Goal: Obtain resource: Download file/media

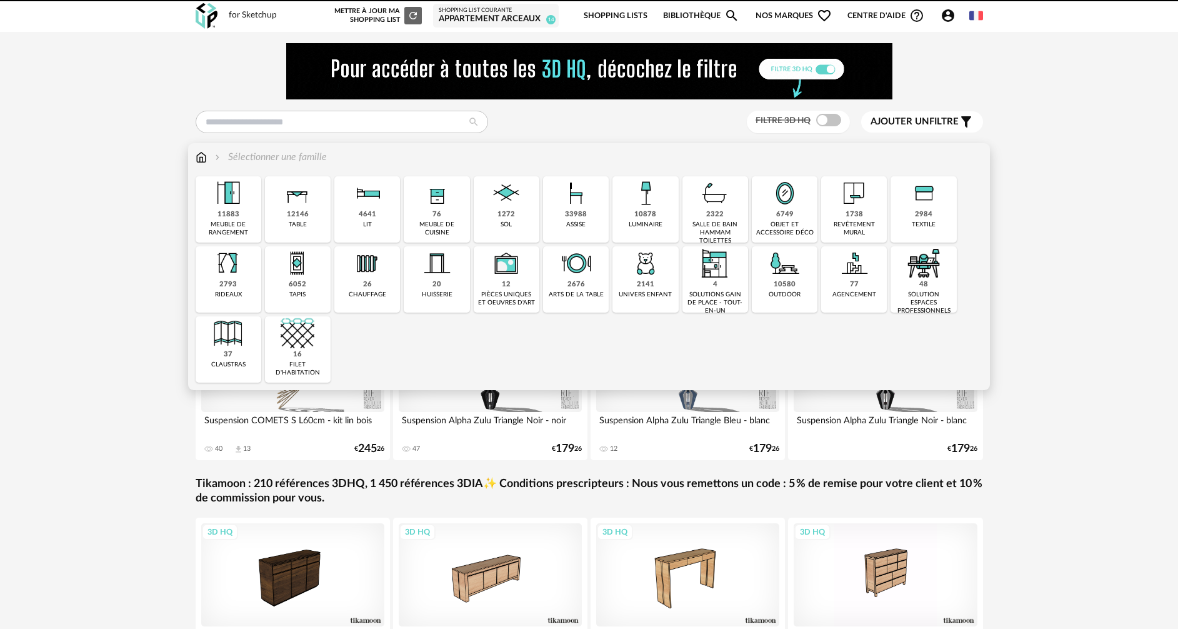
click at [789, 216] on div "6749" at bounding box center [784, 214] width 17 height 9
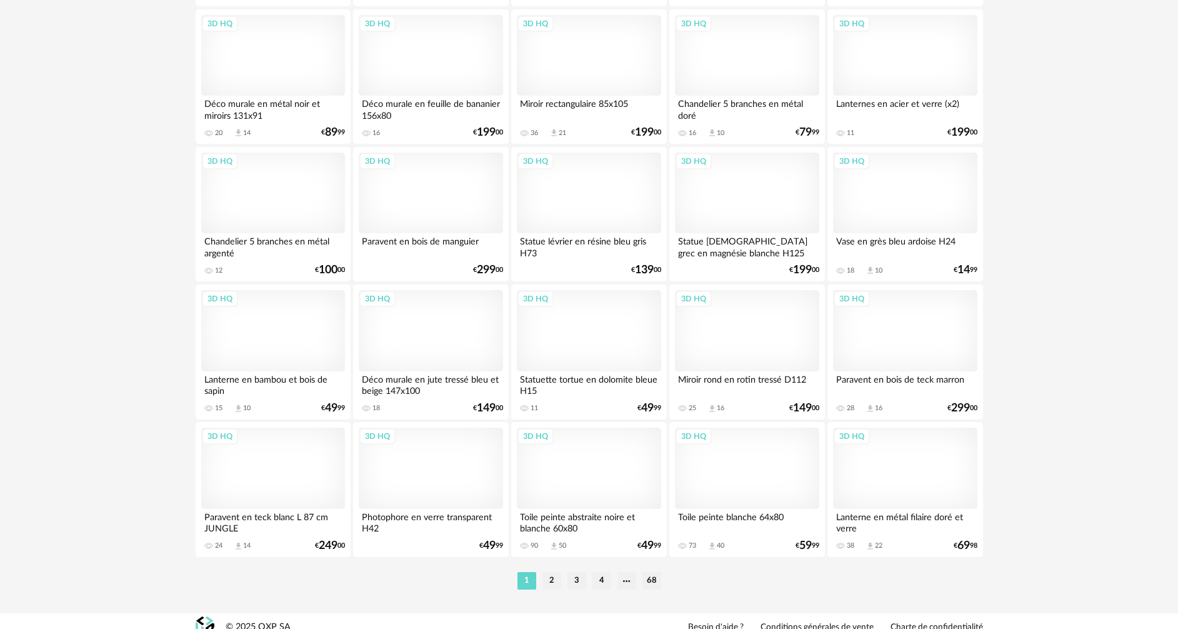
scroll to position [2446, 0]
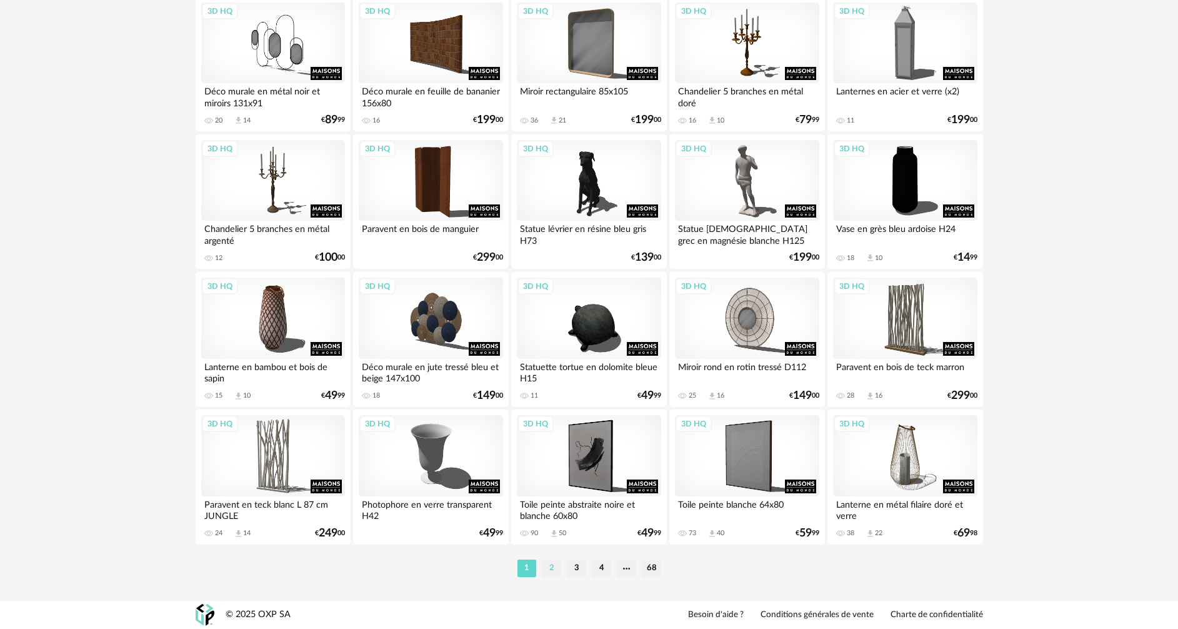
click at [545, 566] on li "2" at bounding box center [551, 567] width 19 height 17
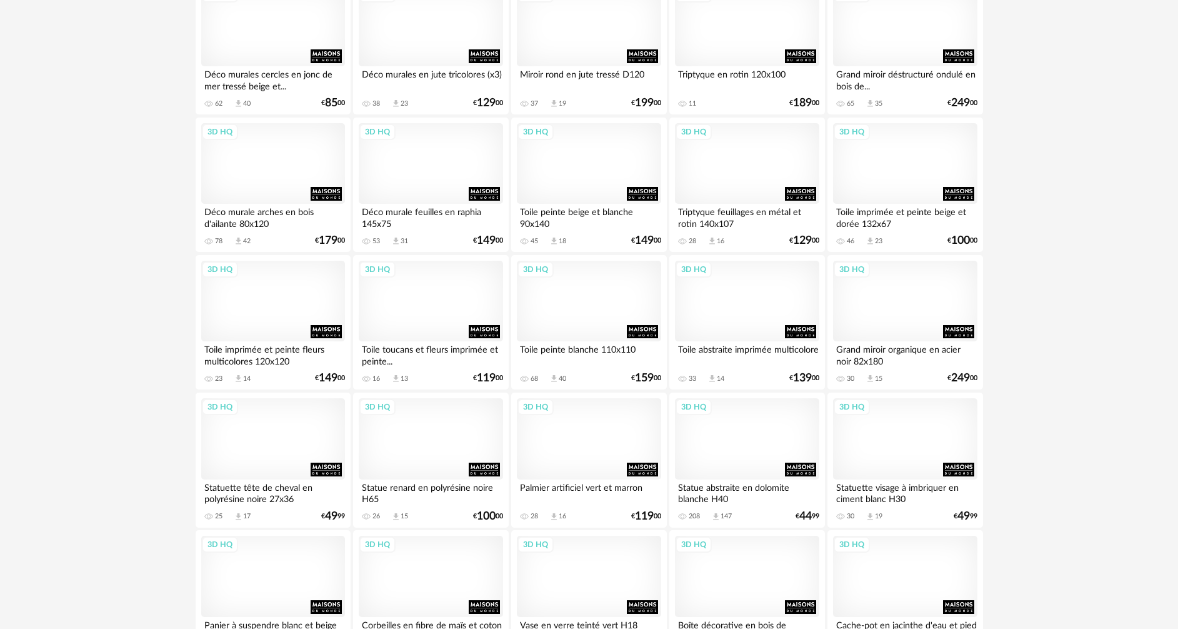
scroll to position [937, 0]
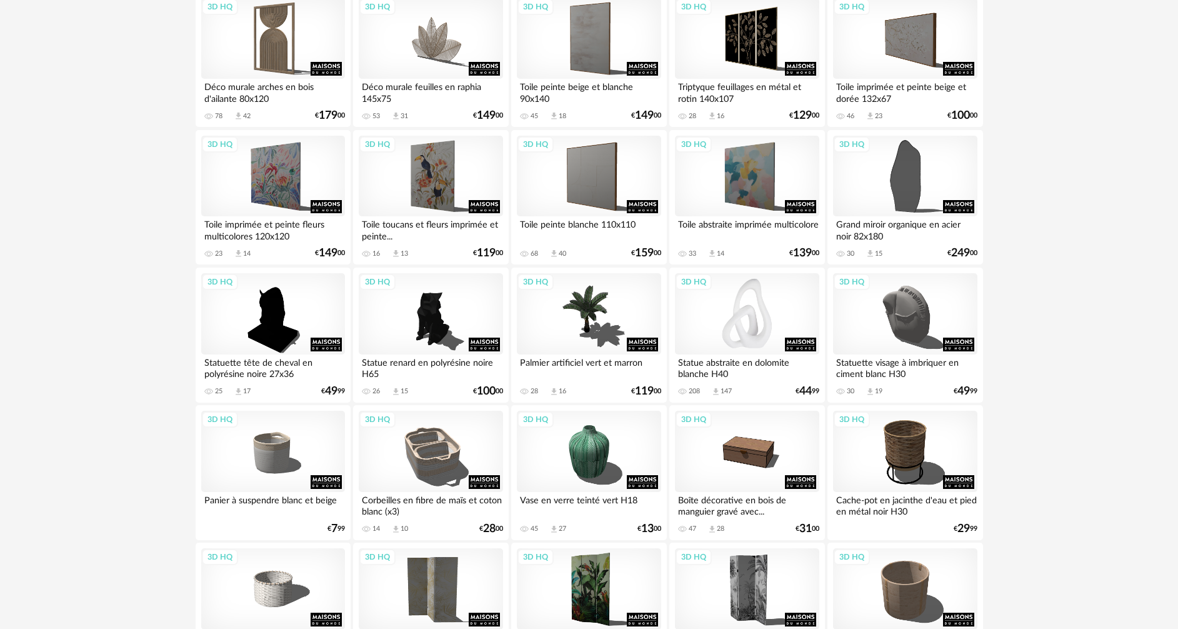
click at [750, 329] on div "3D HQ" at bounding box center [747, 313] width 144 height 81
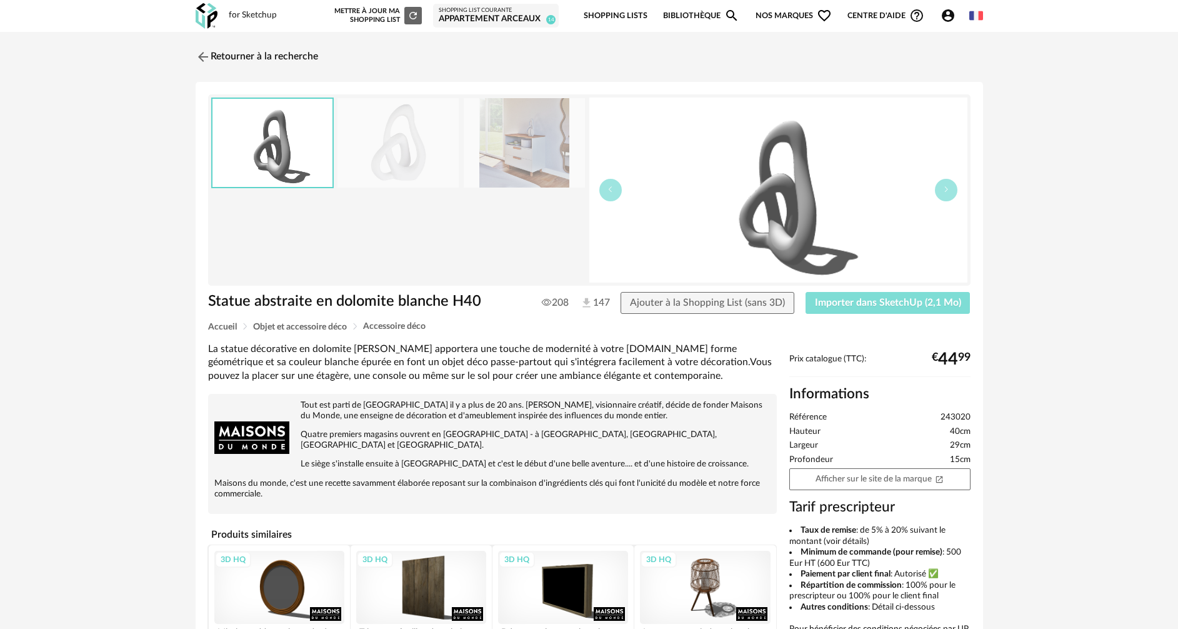
click at [830, 304] on span "Importer dans SketchUp (2,1 Mo)" at bounding box center [888, 302] width 146 height 10
click at [207, 55] on img at bounding box center [201, 56] width 18 height 18
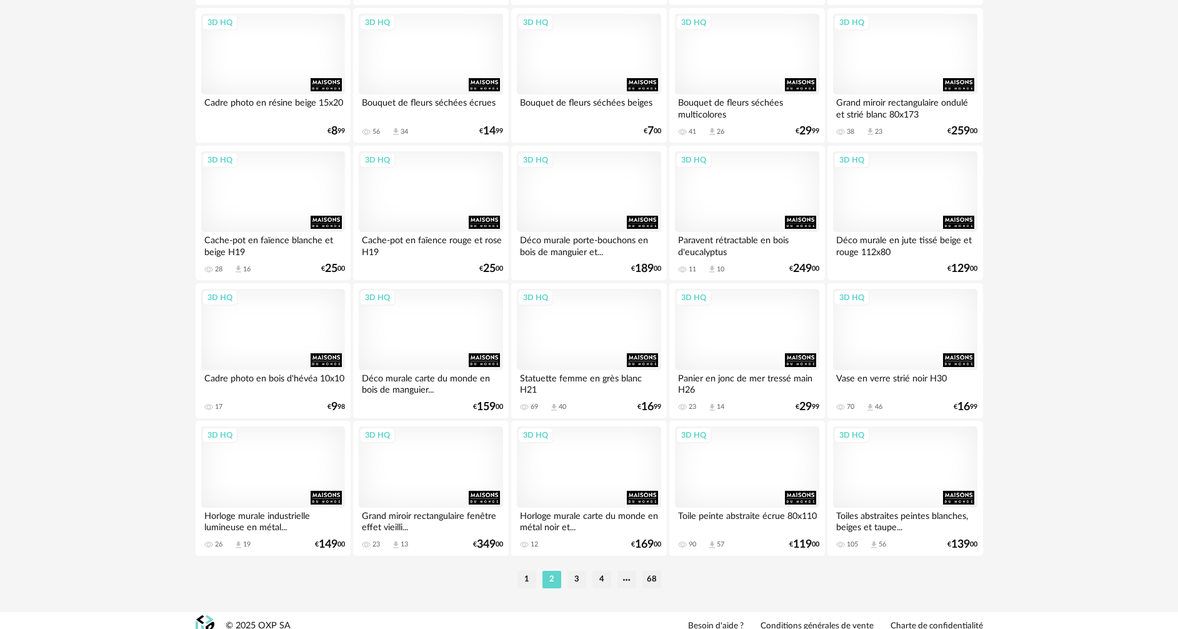
scroll to position [2446, 0]
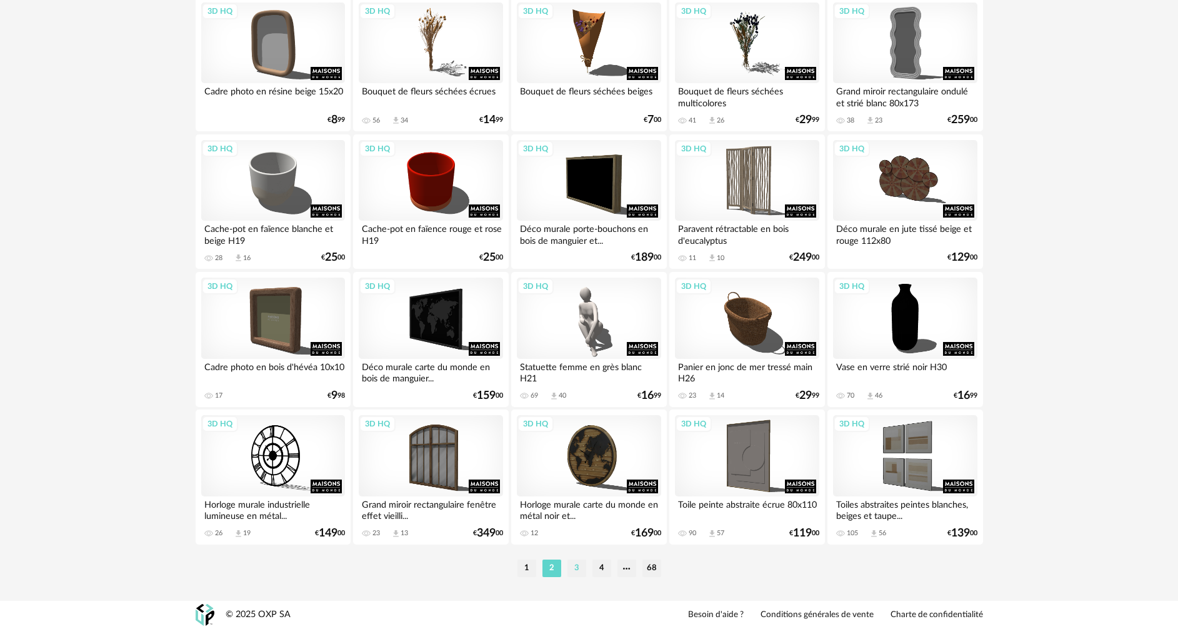
click at [580, 564] on li "3" at bounding box center [576, 567] width 19 height 17
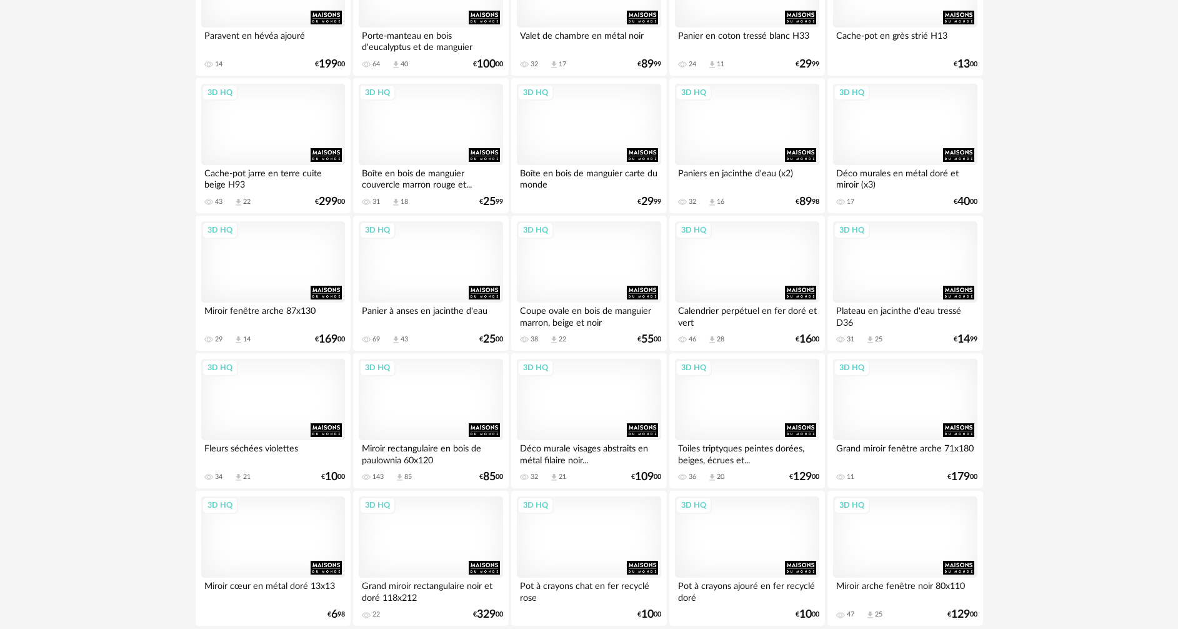
scroll to position [1437, 0]
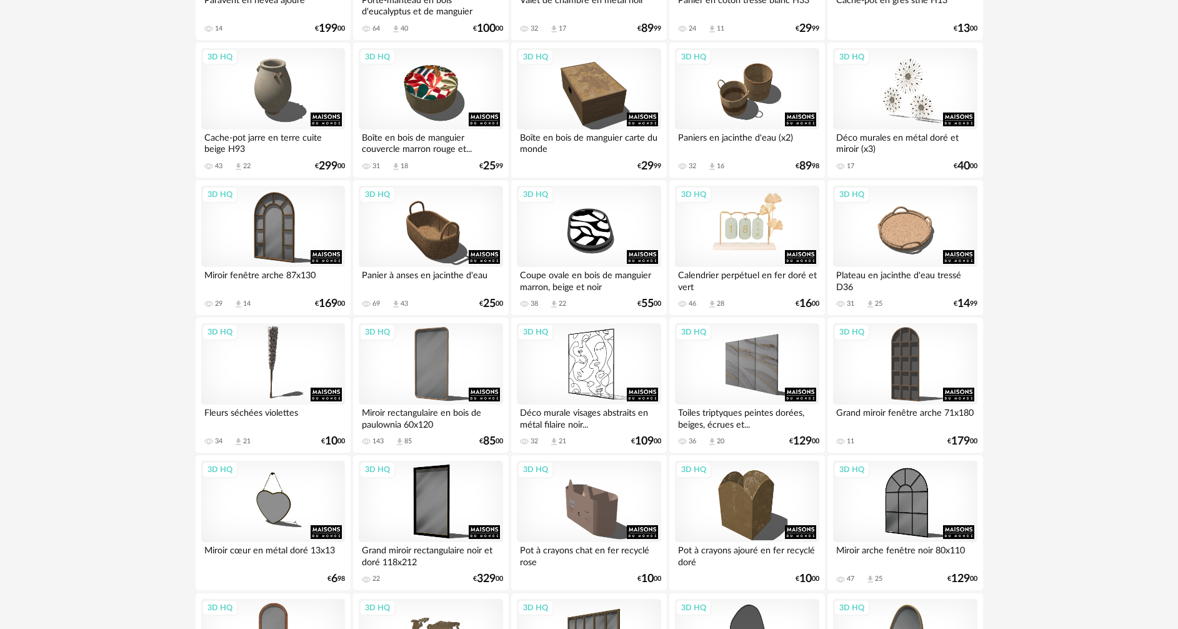
click at [751, 248] on div "3D HQ" at bounding box center [747, 226] width 144 height 81
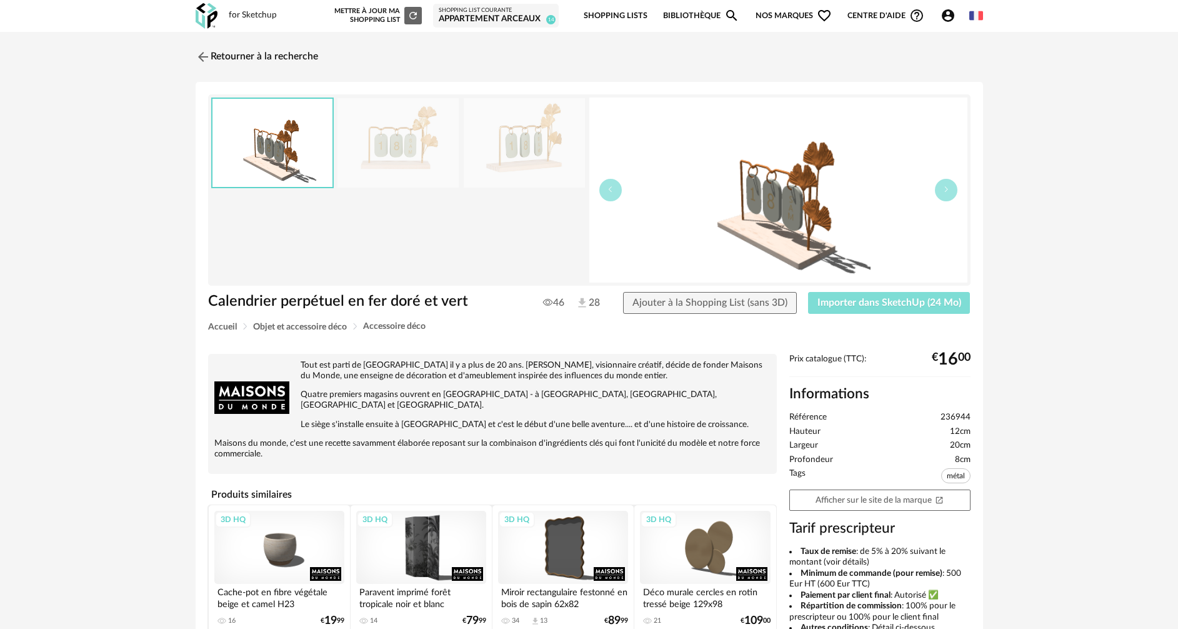
click at [823, 308] on button "Importer dans SketchUp (24 Mo)" at bounding box center [889, 303] width 162 height 22
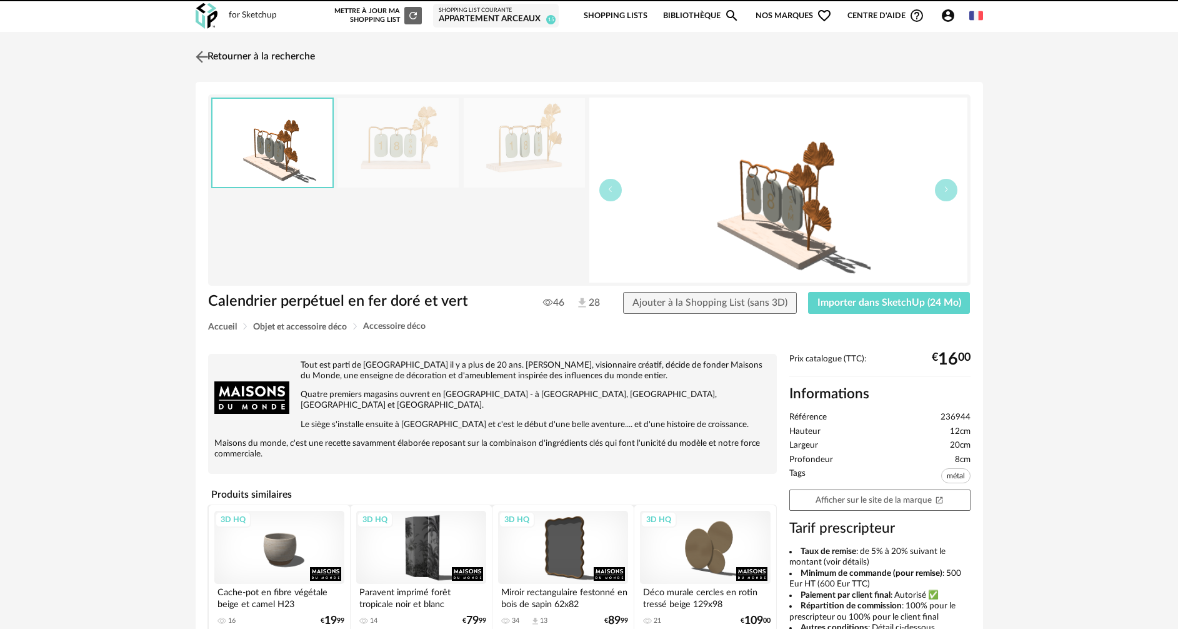
click at [217, 61] on link "Retourner à la recherche" at bounding box center [253, 56] width 122 height 27
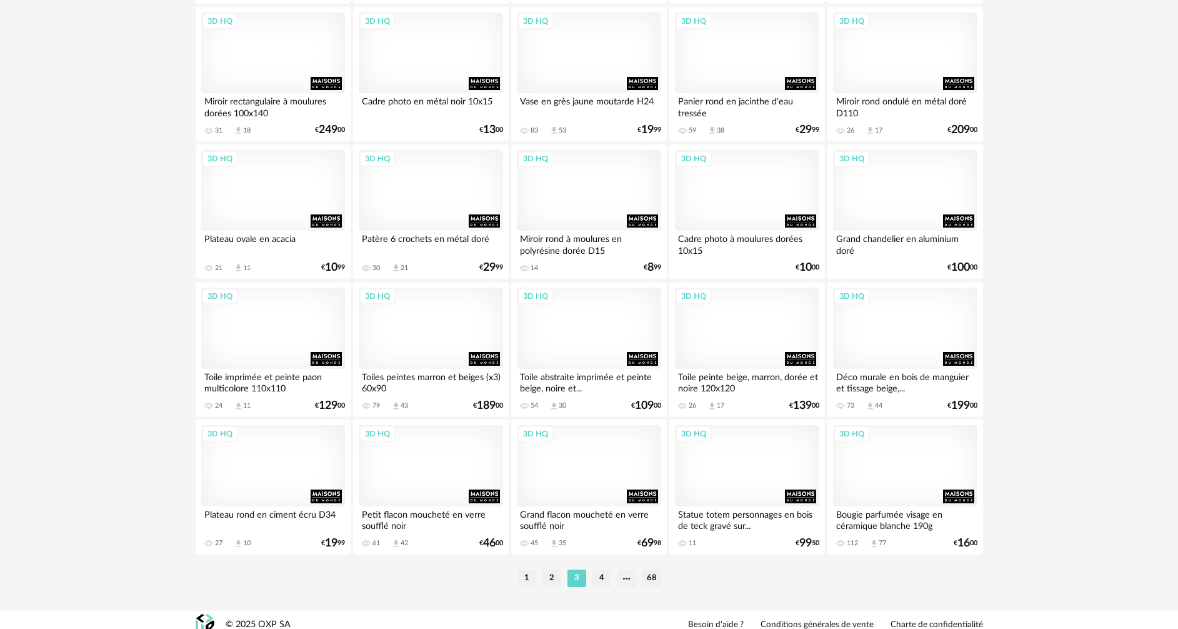
scroll to position [2446, 0]
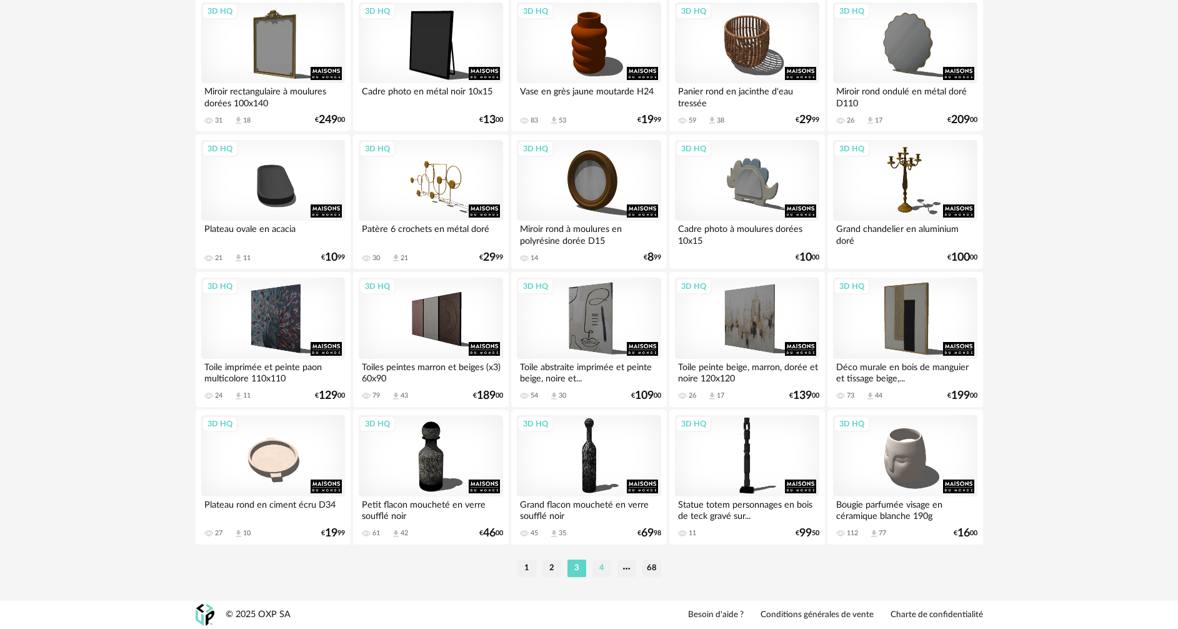
click at [597, 569] on li "4" at bounding box center [601, 567] width 19 height 17
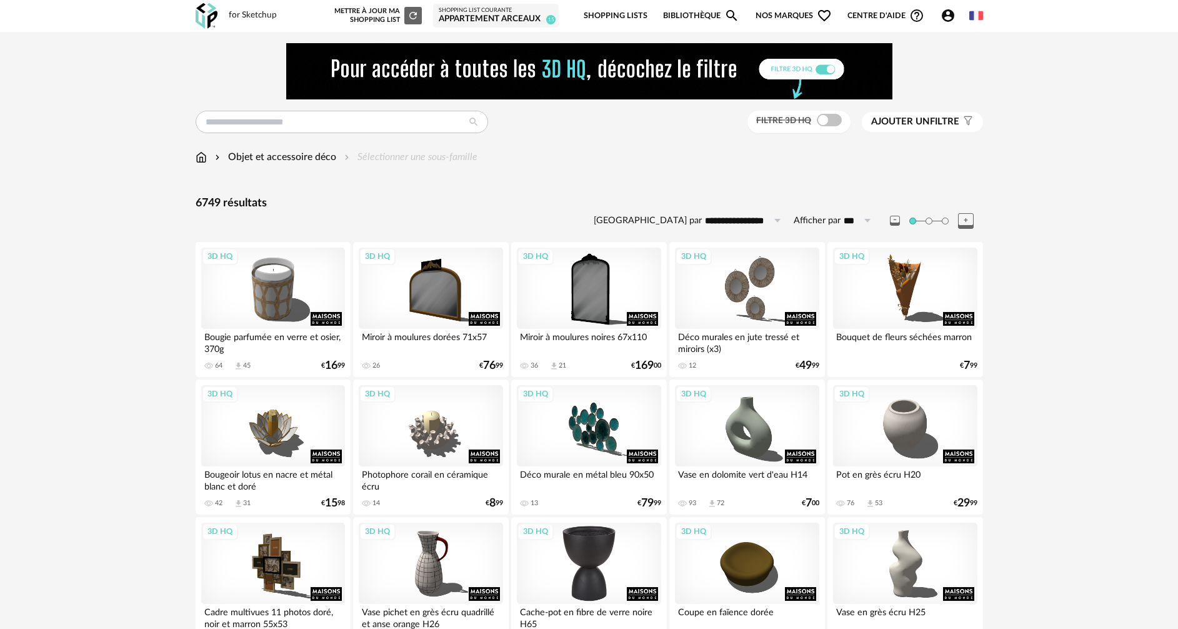
scroll to position [187, 0]
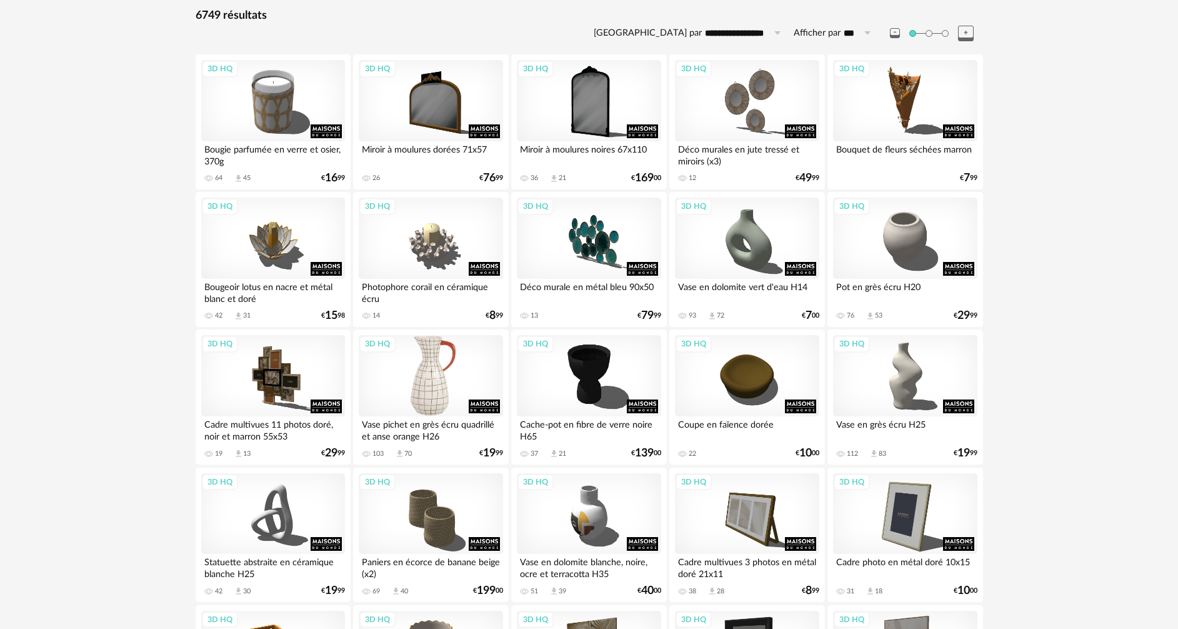
click at [438, 412] on div "3D HQ" at bounding box center [431, 375] width 144 height 81
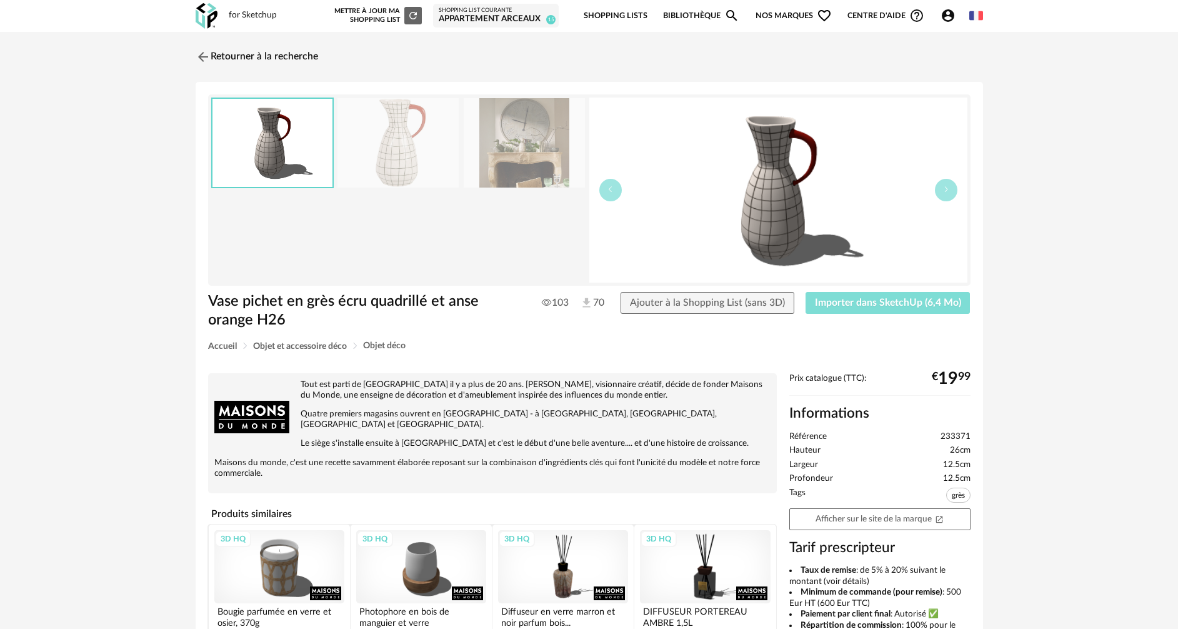
click at [832, 305] on span "Importer dans SketchUp (6,4 Mo)" at bounding box center [888, 302] width 146 height 10
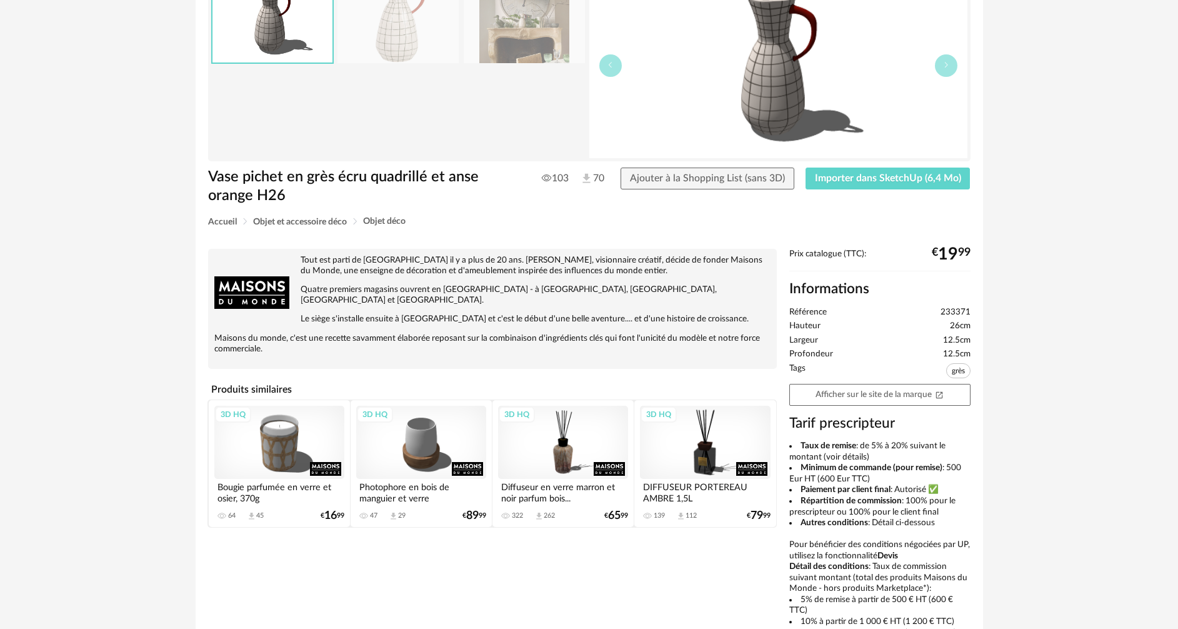
scroll to position [125, 0]
click at [281, 431] on div "3D HQ" at bounding box center [279, 441] width 130 height 73
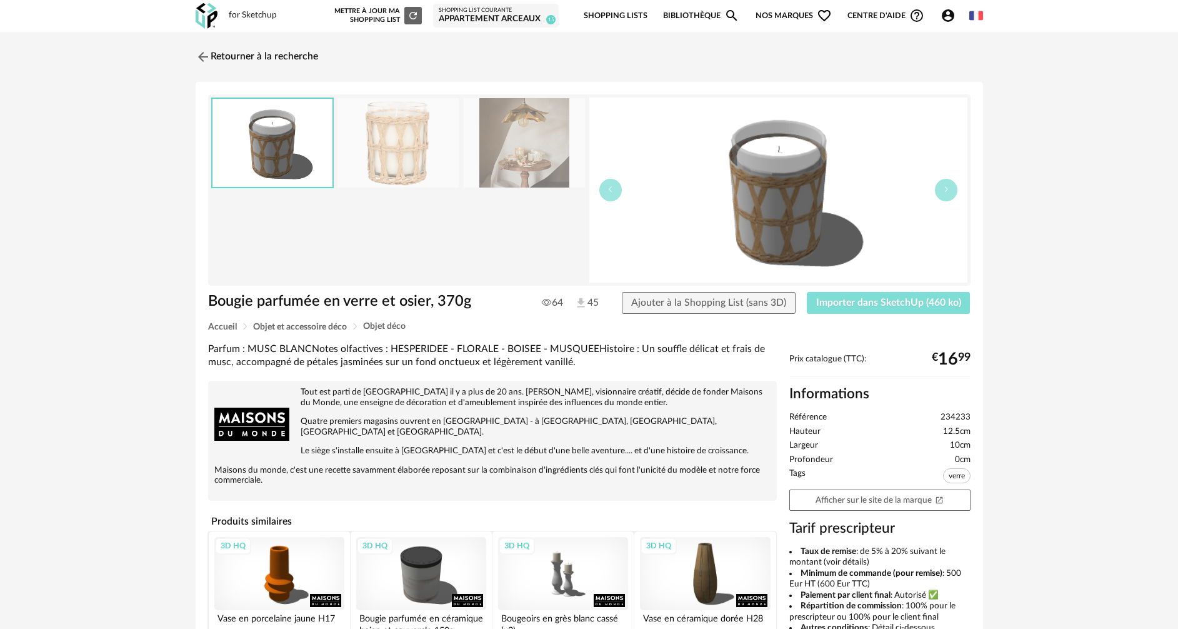
click at [855, 304] on span "Importer dans SketchUp (460 ko)" at bounding box center [888, 302] width 145 height 10
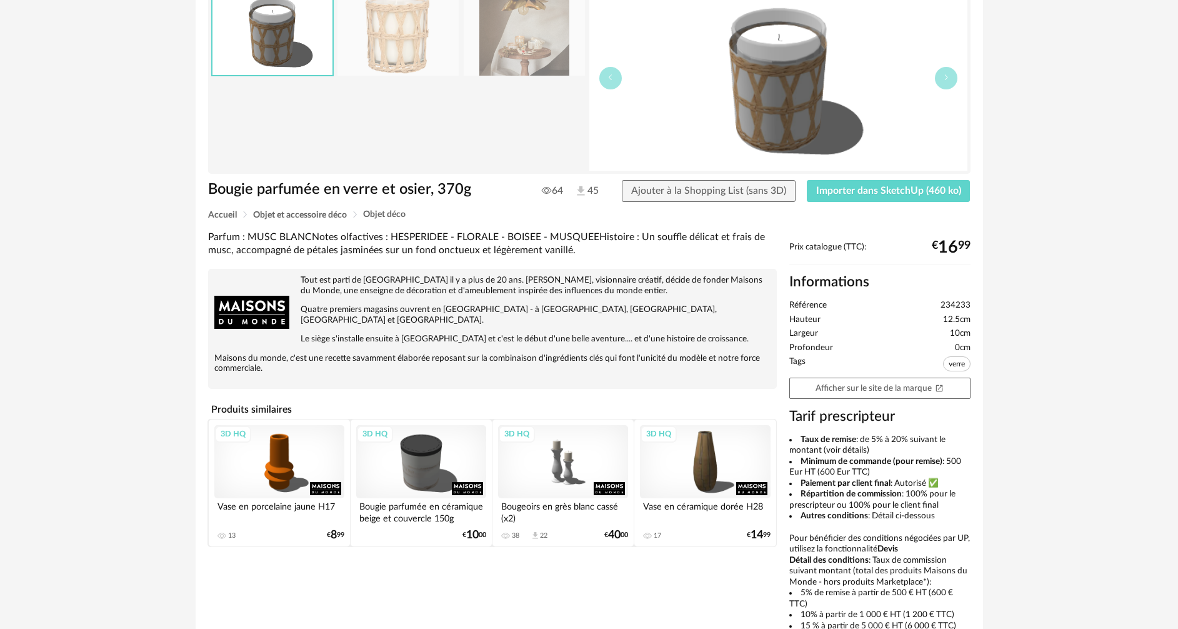
scroll to position [125, 0]
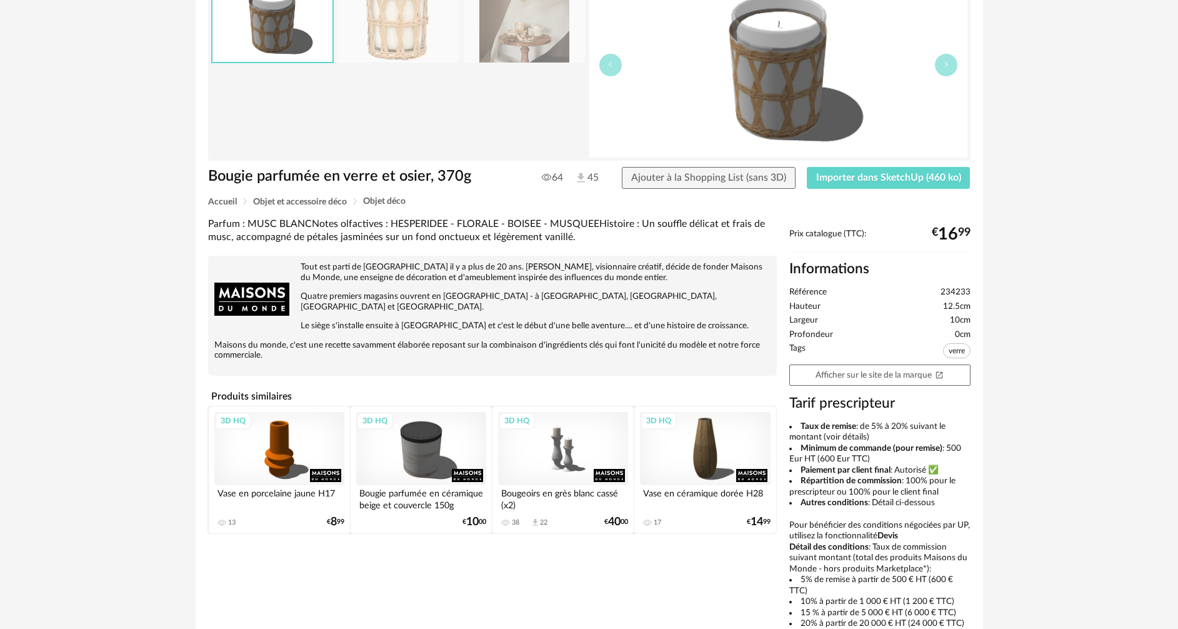
click at [574, 449] on div "3D HQ" at bounding box center [563, 448] width 130 height 73
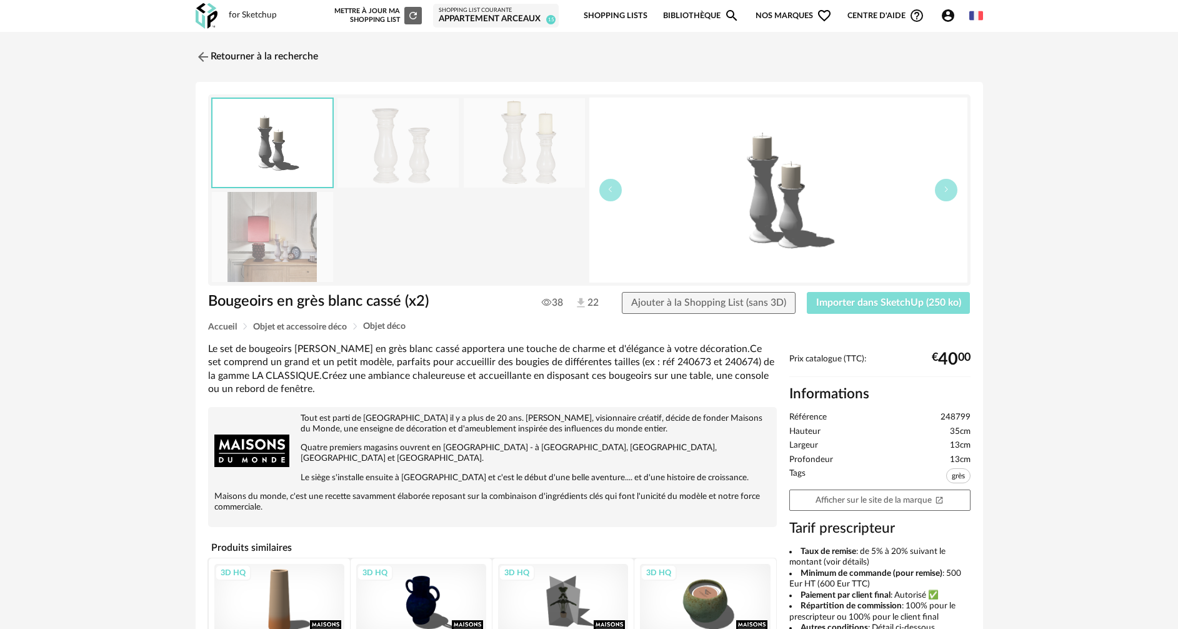
click at [877, 304] on span "Importer dans SketchUp (250 ko)" at bounding box center [888, 302] width 145 height 10
drag, startPoint x: 859, startPoint y: 301, endPoint x: 817, endPoint y: 303, distance: 42.5
click at [854, 302] on span "Importer dans SketchUp (250 ko)" at bounding box center [888, 302] width 145 height 10
click at [196, 56] on img at bounding box center [201, 56] width 18 height 18
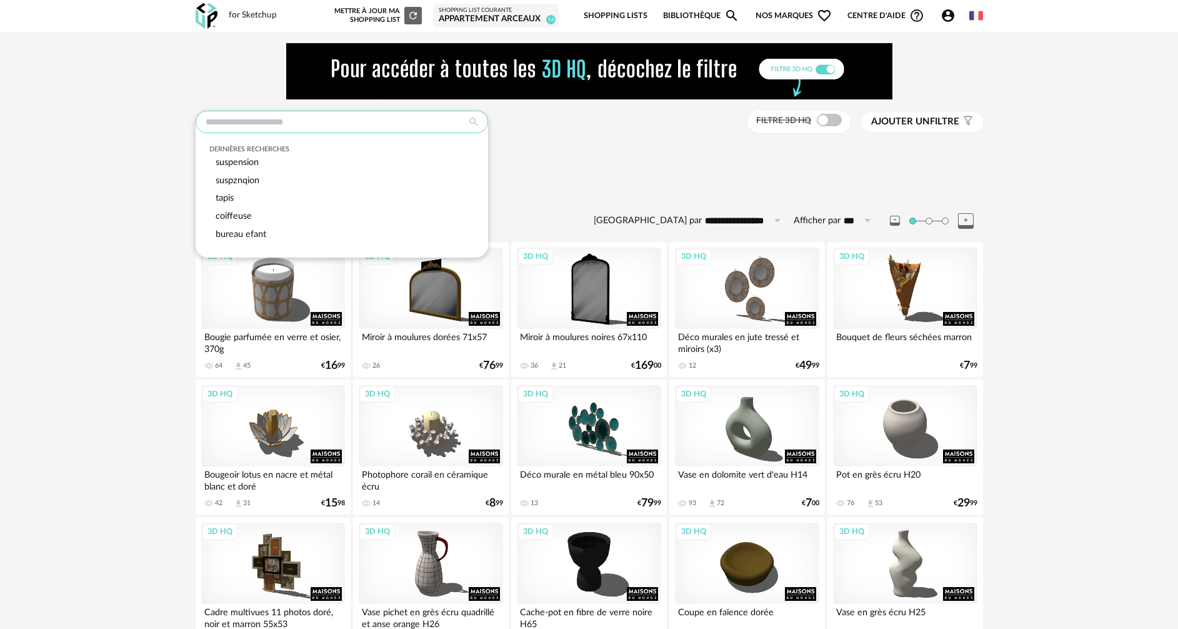
click at [324, 121] on input "text" at bounding box center [342, 122] width 292 height 22
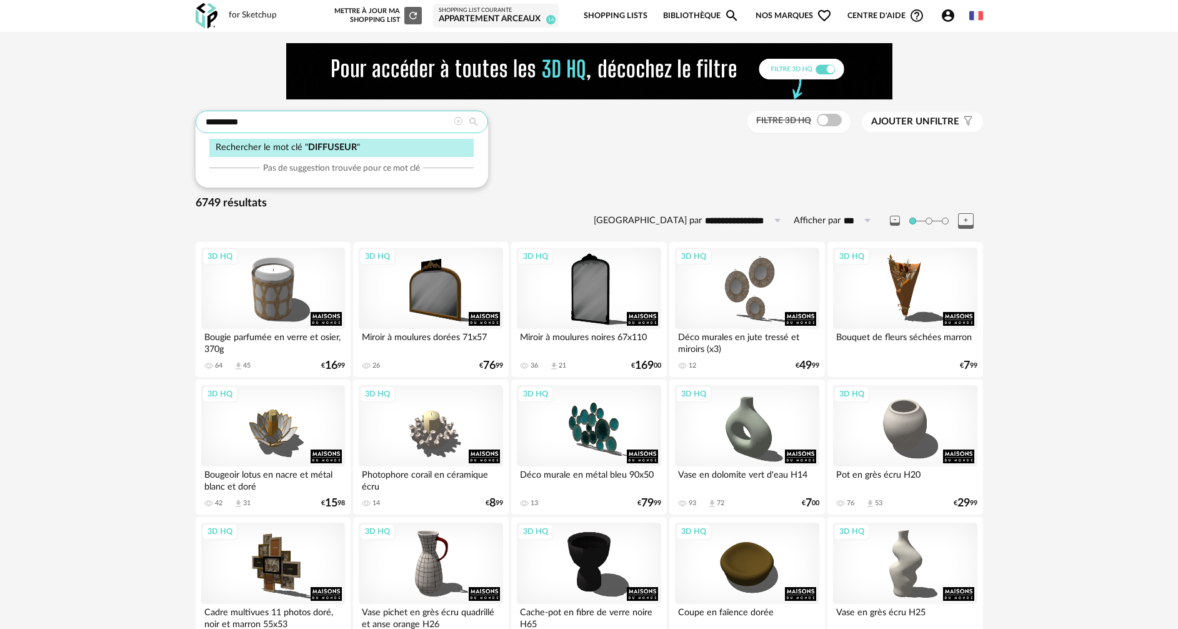
type input "*********"
type input "**********"
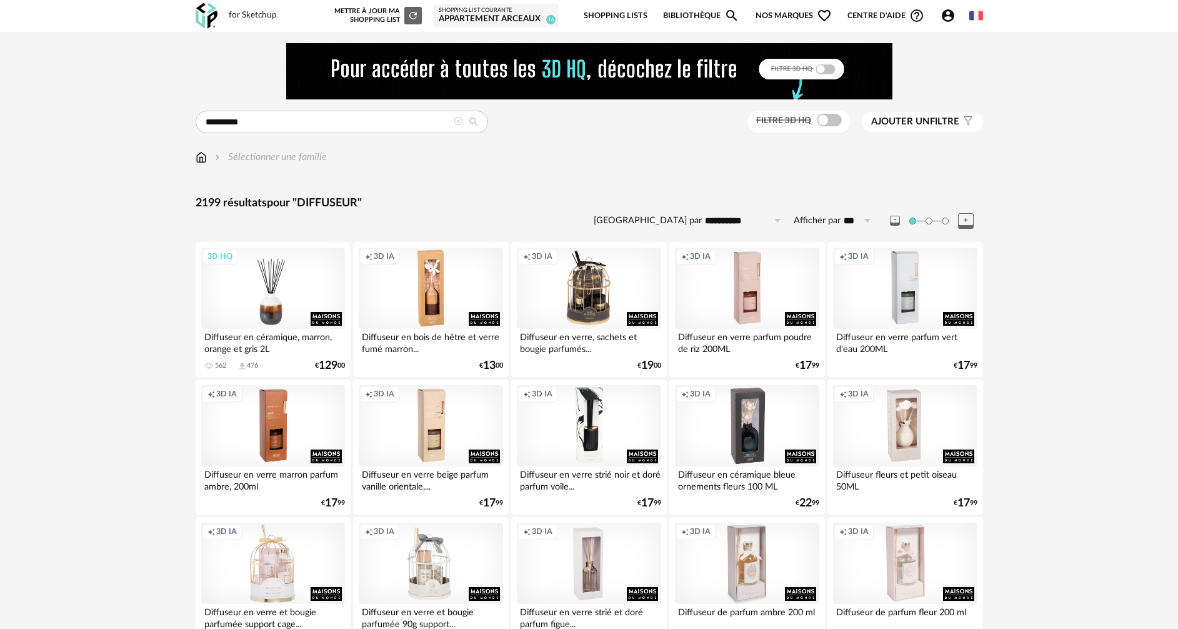
click at [269, 281] on div "3D HQ" at bounding box center [273, 287] width 144 height 81
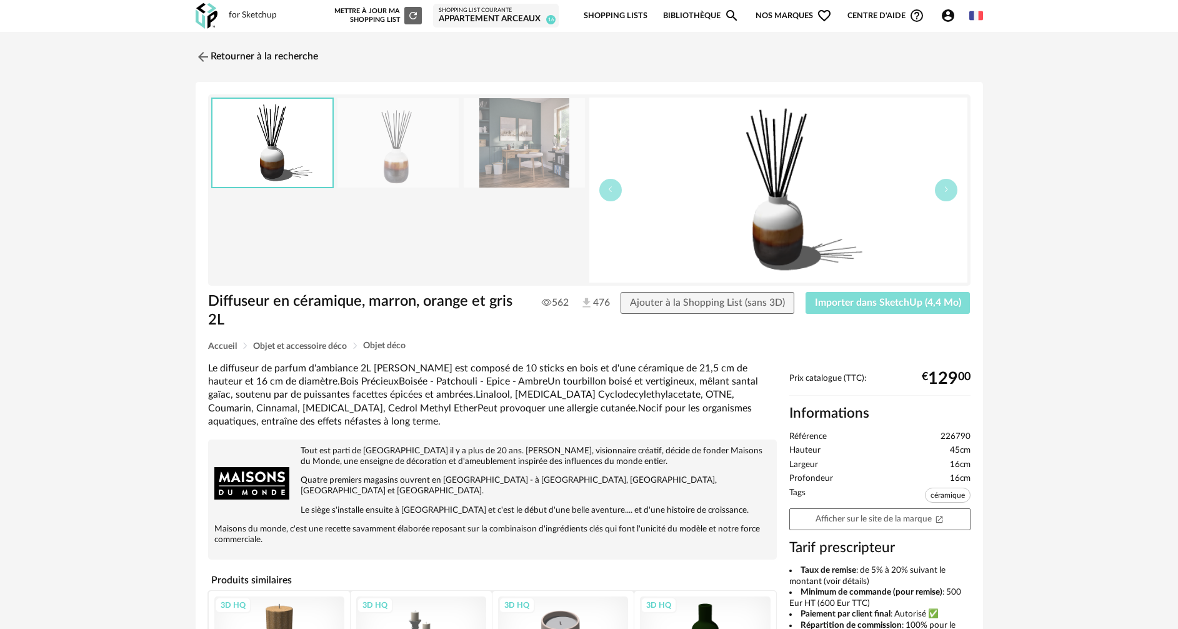
click at [864, 300] on span "Importer dans SketchUp (4,4 Mo)" at bounding box center [888, 302] width 146 height 10
click at [248, 54] on link "Retourner à la recherche" at bounding box center [253, 56] width 122 height 27
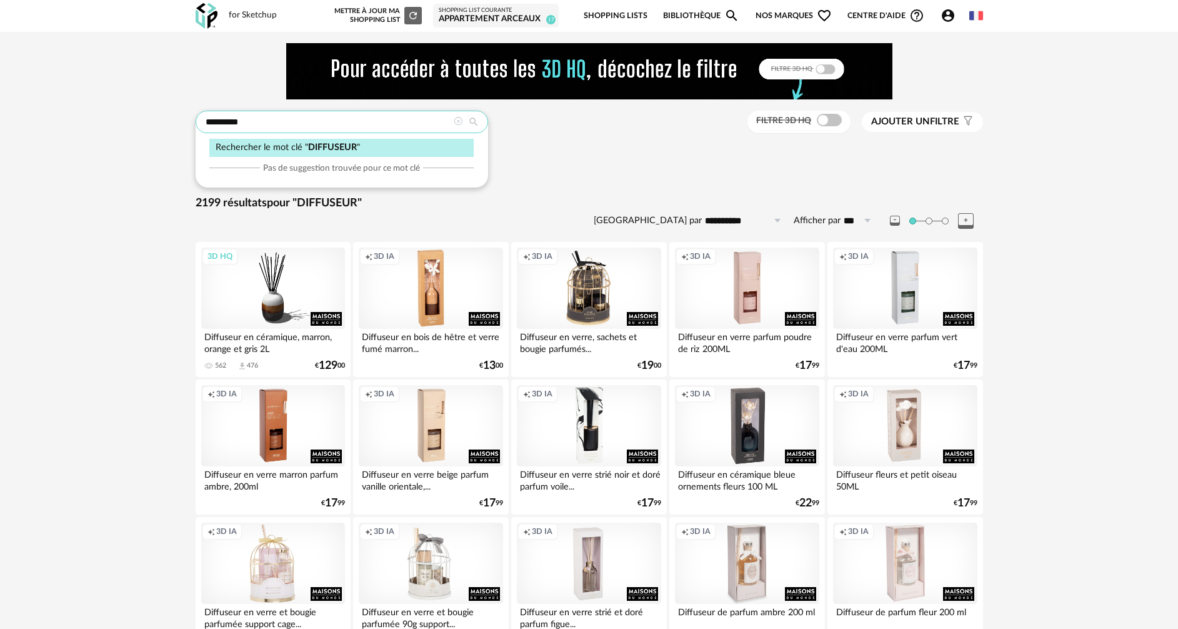
drag, startPoint x: 309, startPoint y: 113, endPoint x: 165, endPoint y: 141, distance: 146.9
type input "******"
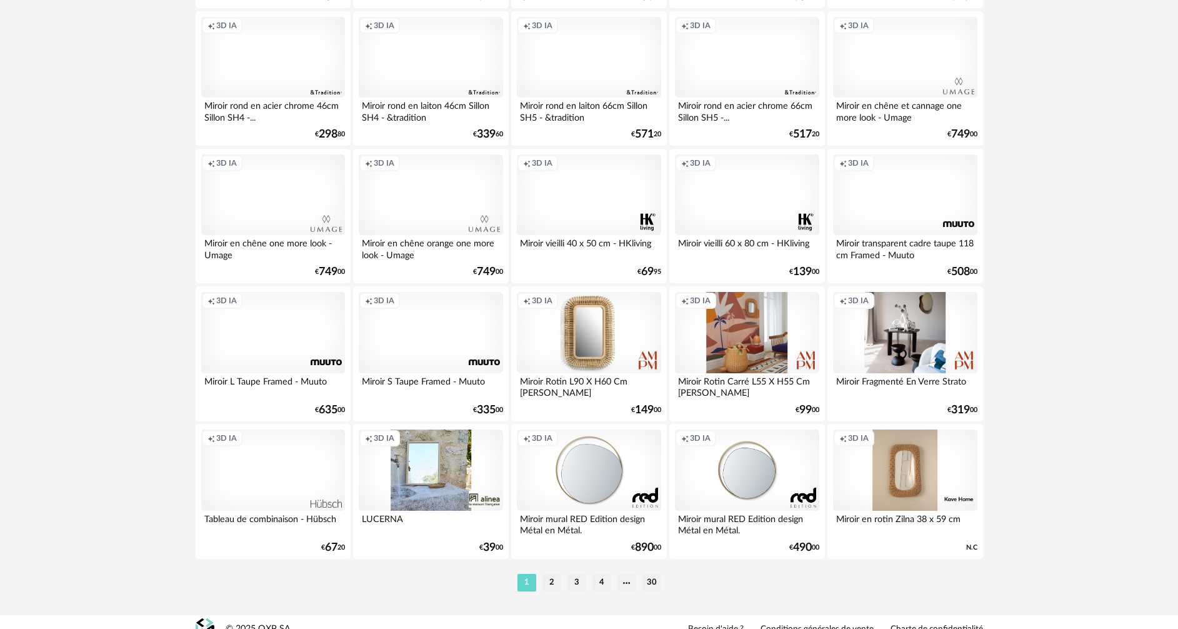
scroll to position [2437, 0]
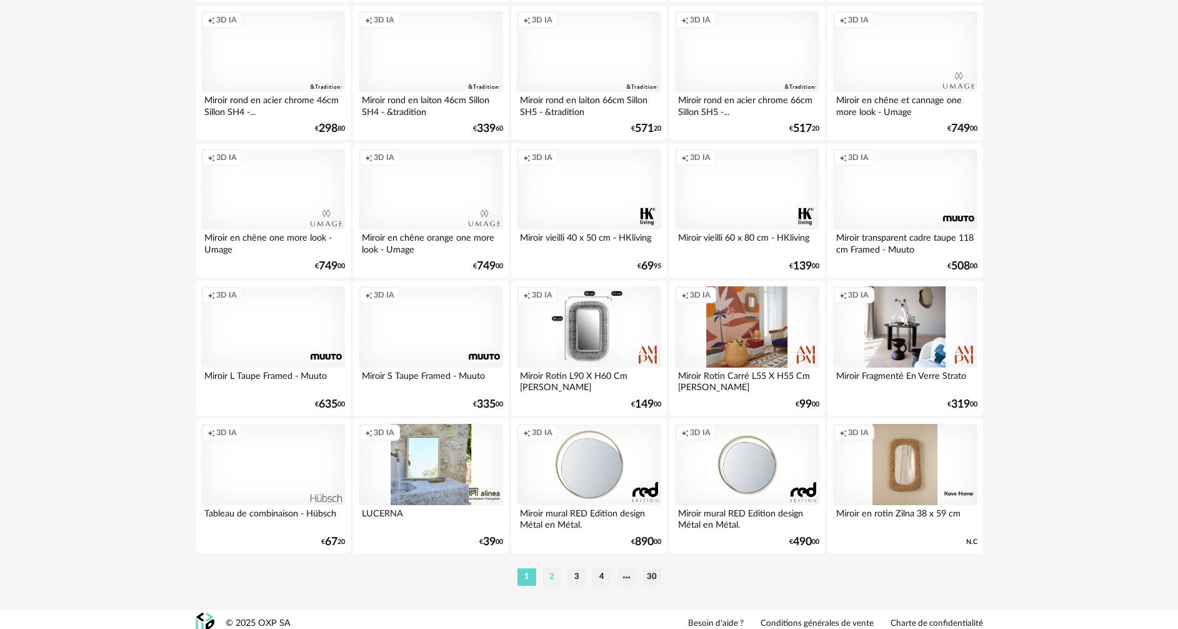
click at [559, 579] on li "2" at bounding box center [551, 576] width 19 height 17
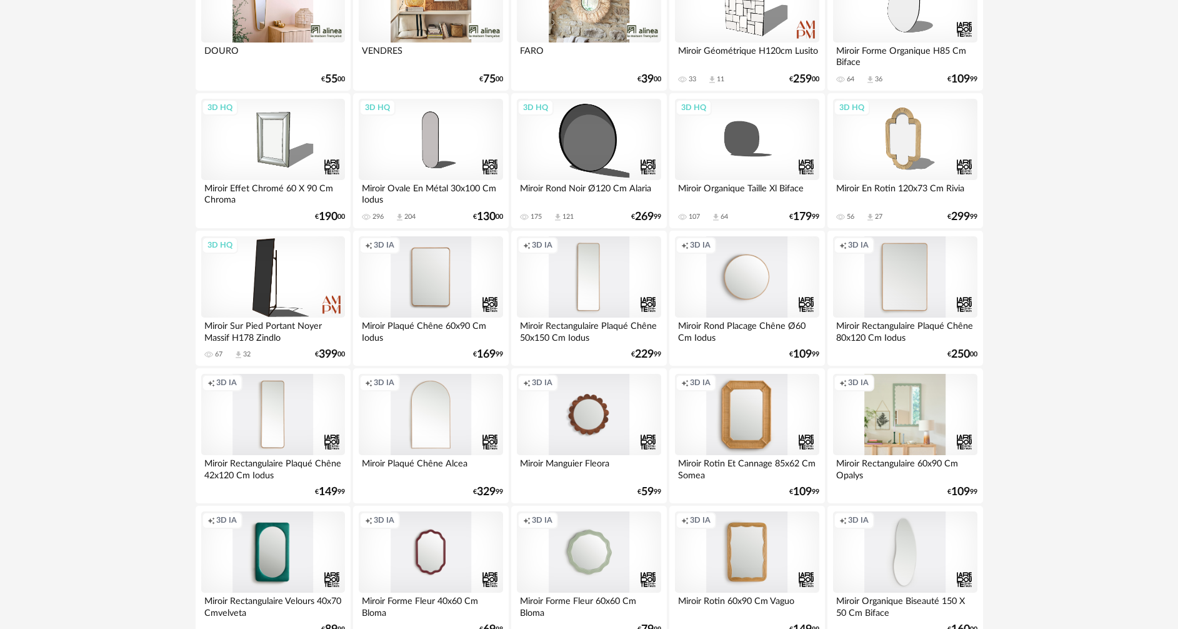
scroll to position [1437, 0]
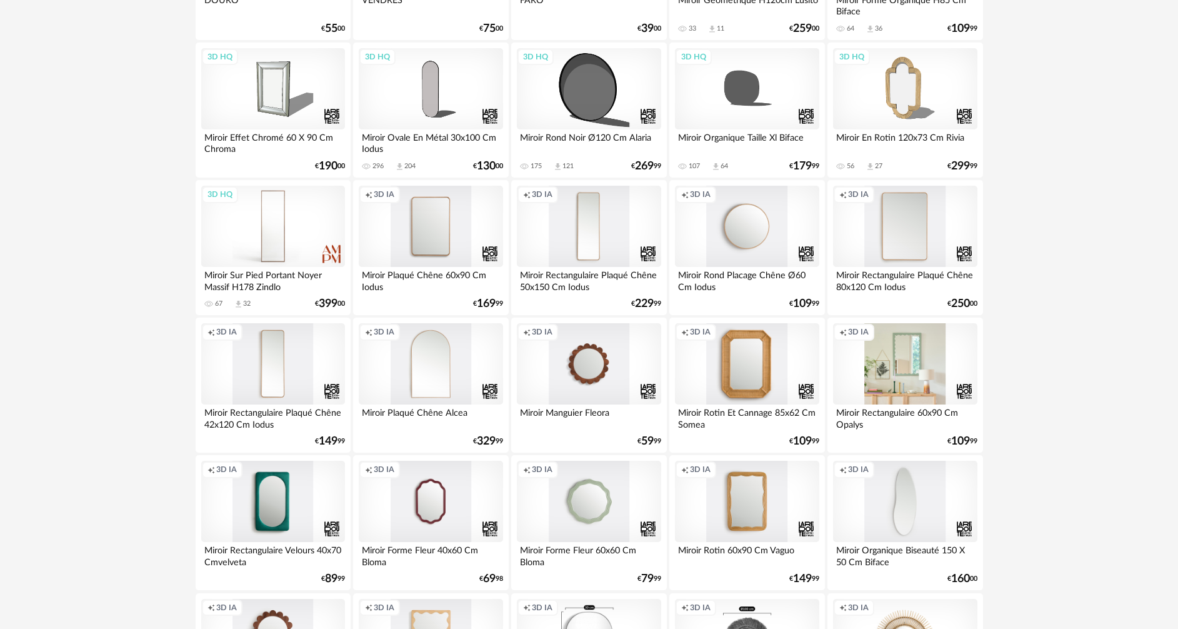
click at [275, 219] on div "3D HQ" at bounding box center [273, 226] width 144 height 81
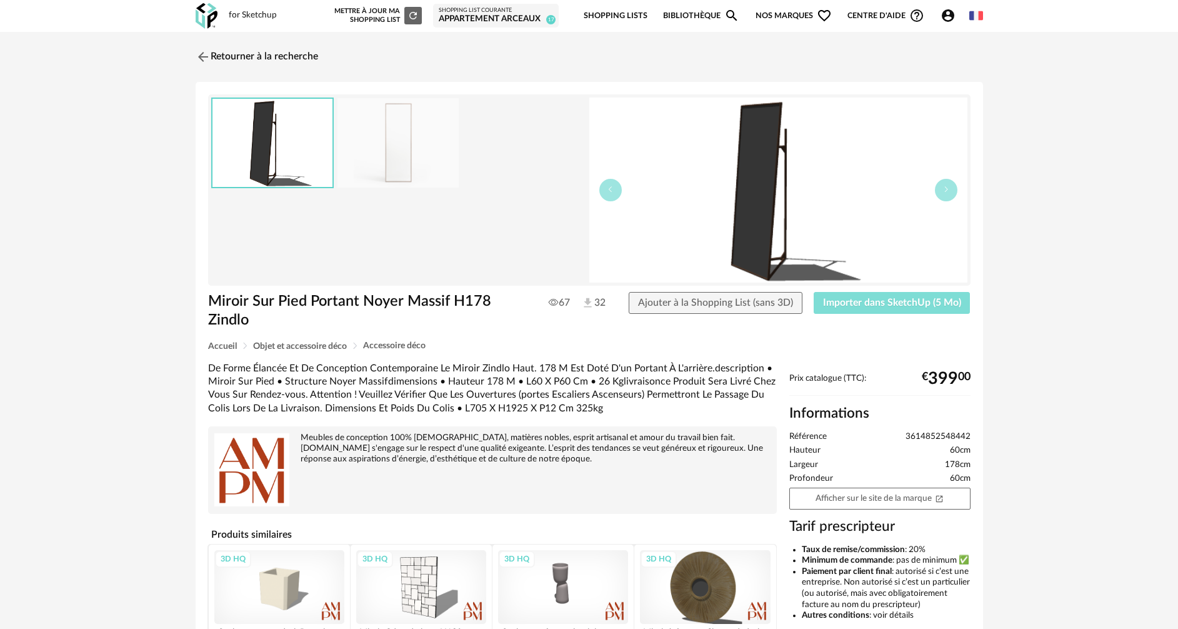
click at [865, 311] on button "Importer dans SketchUp (5 Mo)" at bounding box center [892, 303] width 157 height 22
click at [219, 54] on link "Retourner à la recherche" at bounding box center [253, 56] width 122 height 27
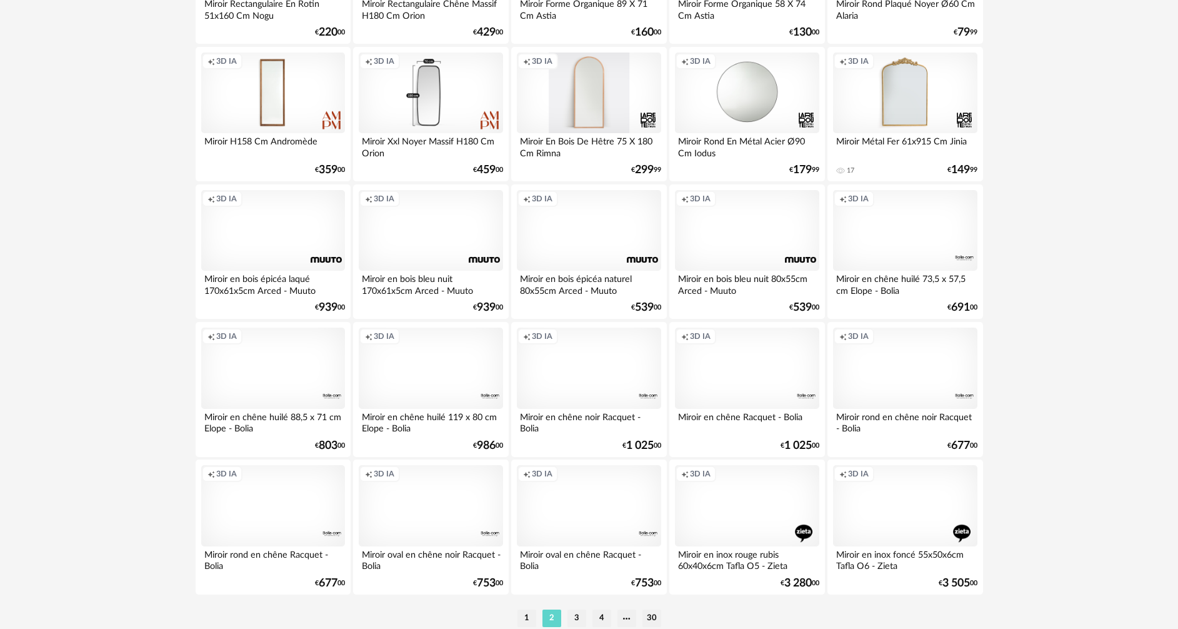
scroll to position [2446, 0]
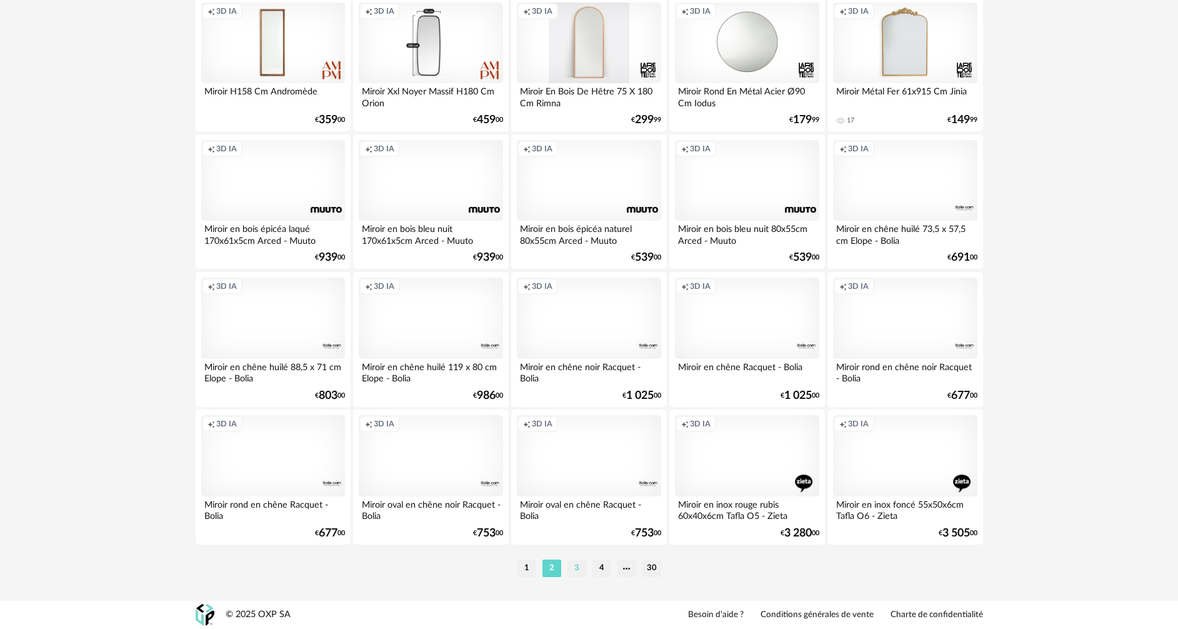
click at [573, 567] on li "3" at bounding box center [576, 567] width 19 height 17
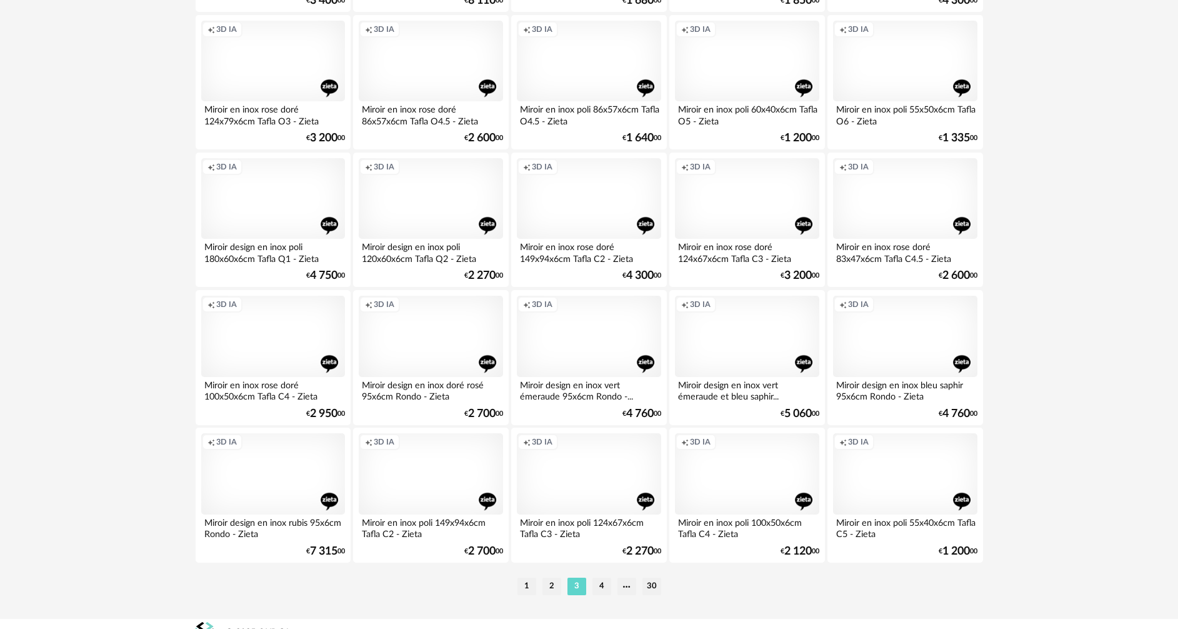
scroll to position [2446, 0]
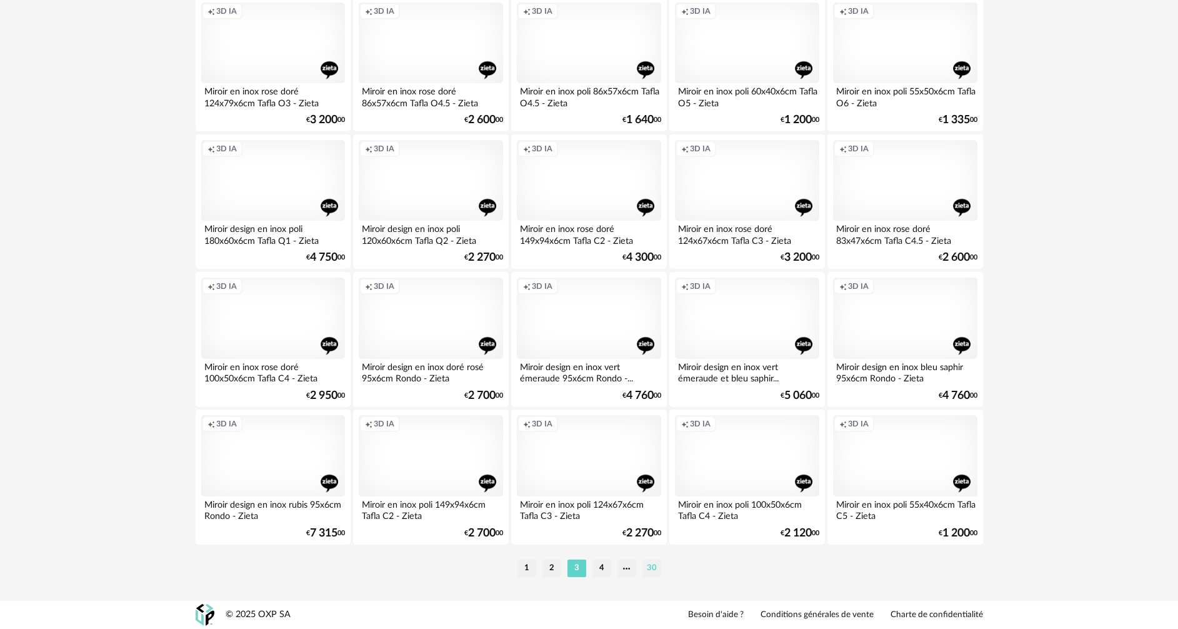
click at [658, 565] on li "30" at bounding box center [651, 567] width 19 height 17
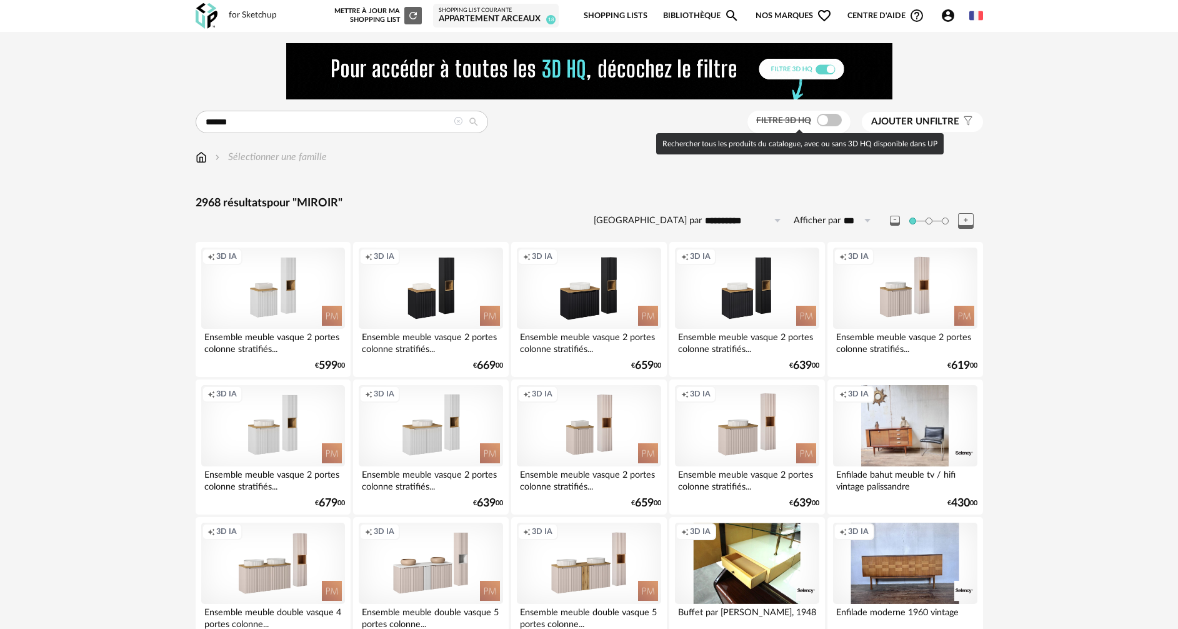
click at [833, 121] on span at bounding box center [829, 120] width 25 height 12
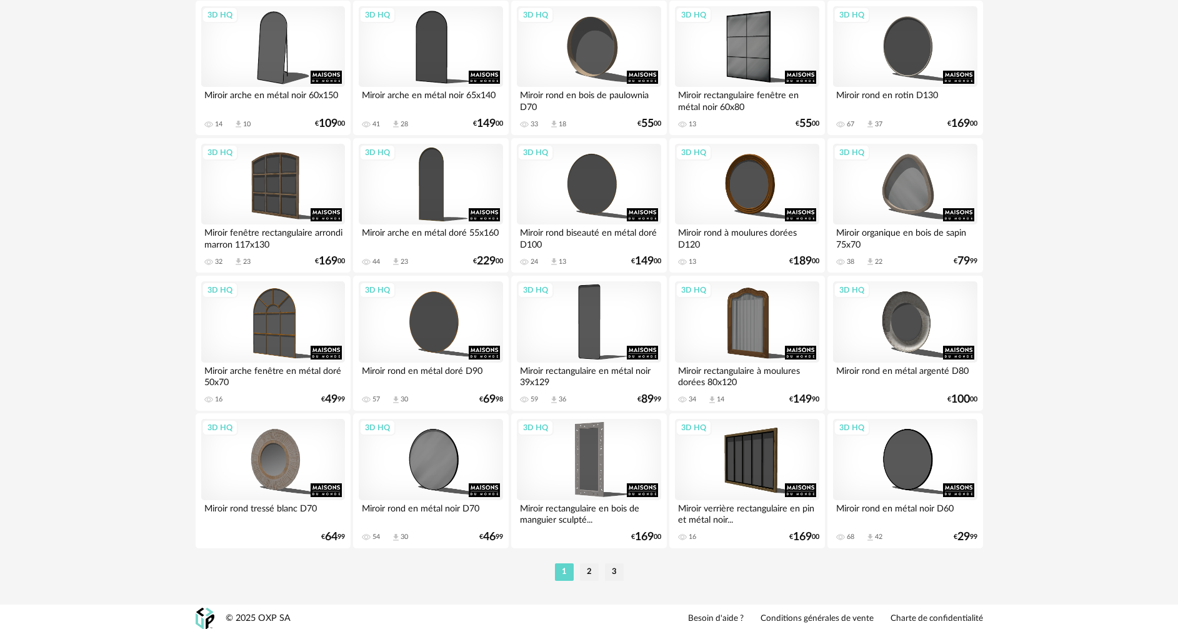
scroll to position [2446, 0]
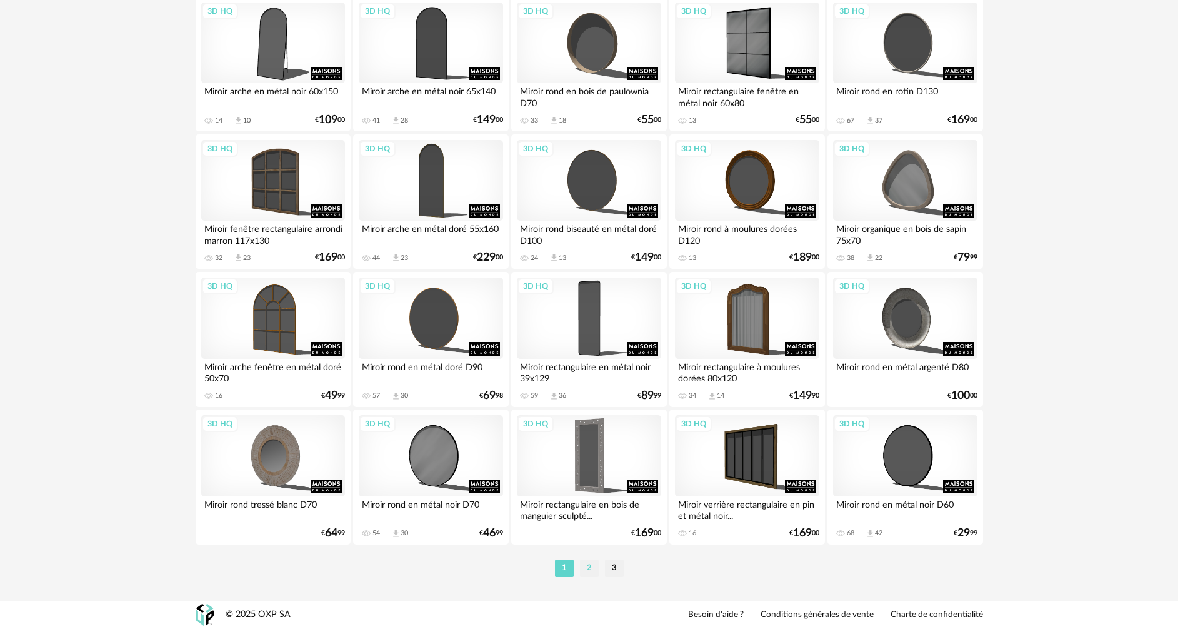
click at [582, 570] on li "2" at bounding box center [589, 567] width 19 height 17
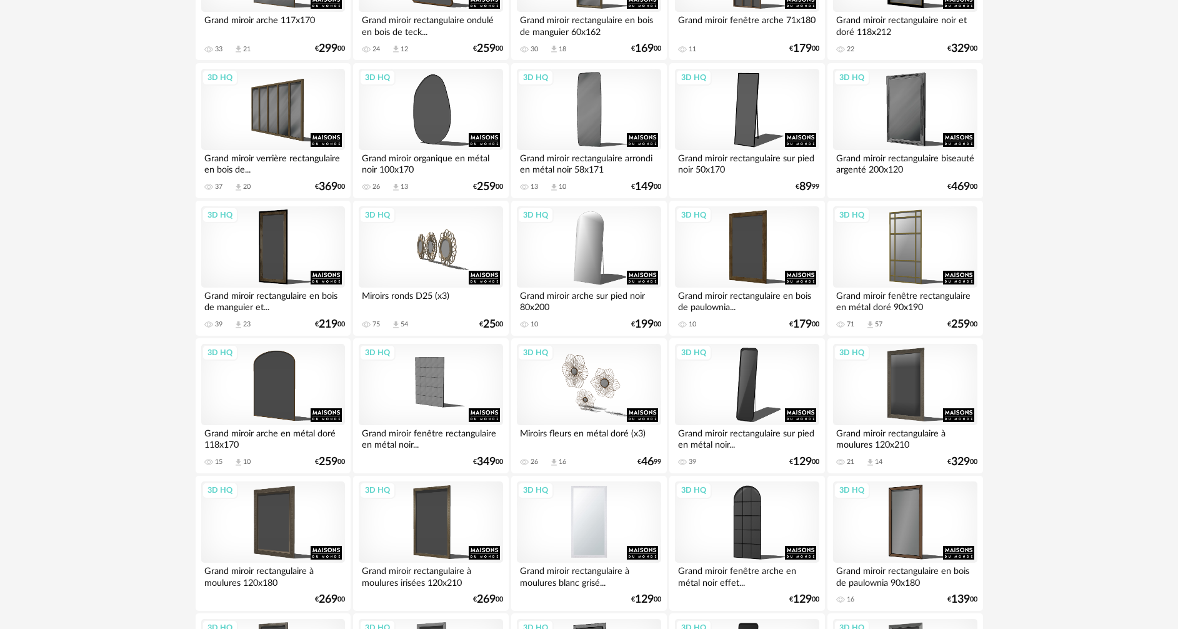
scroll to position [1250, 0]
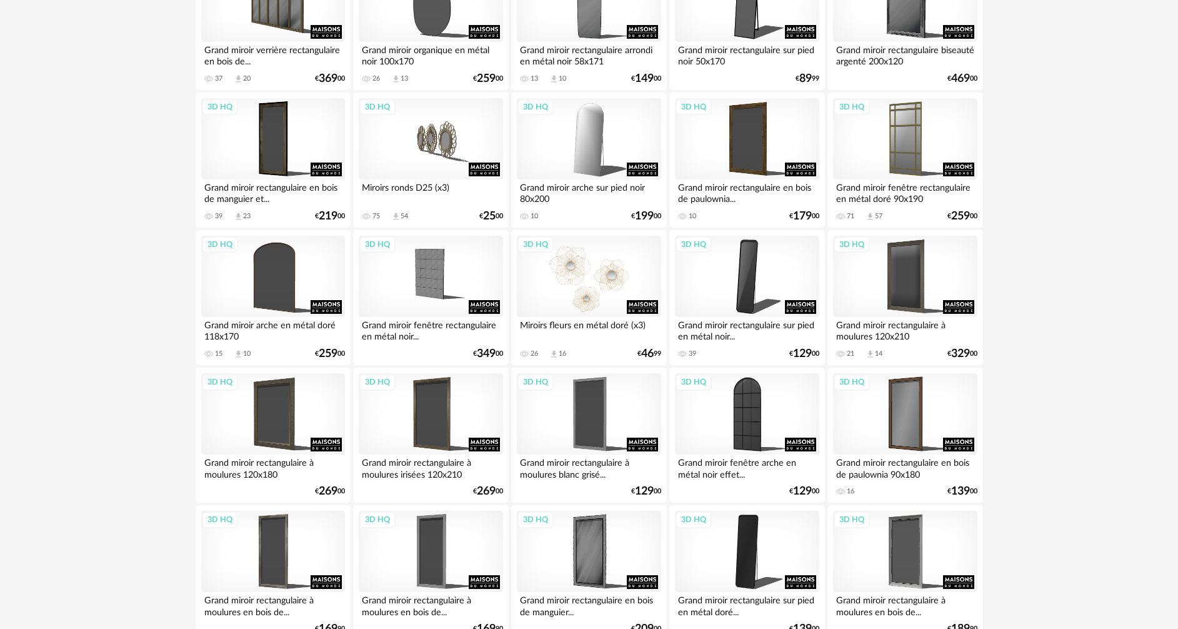
click at [612, 292] on div "3D HQ" at bounding box center [589, 276] width 144 height 81
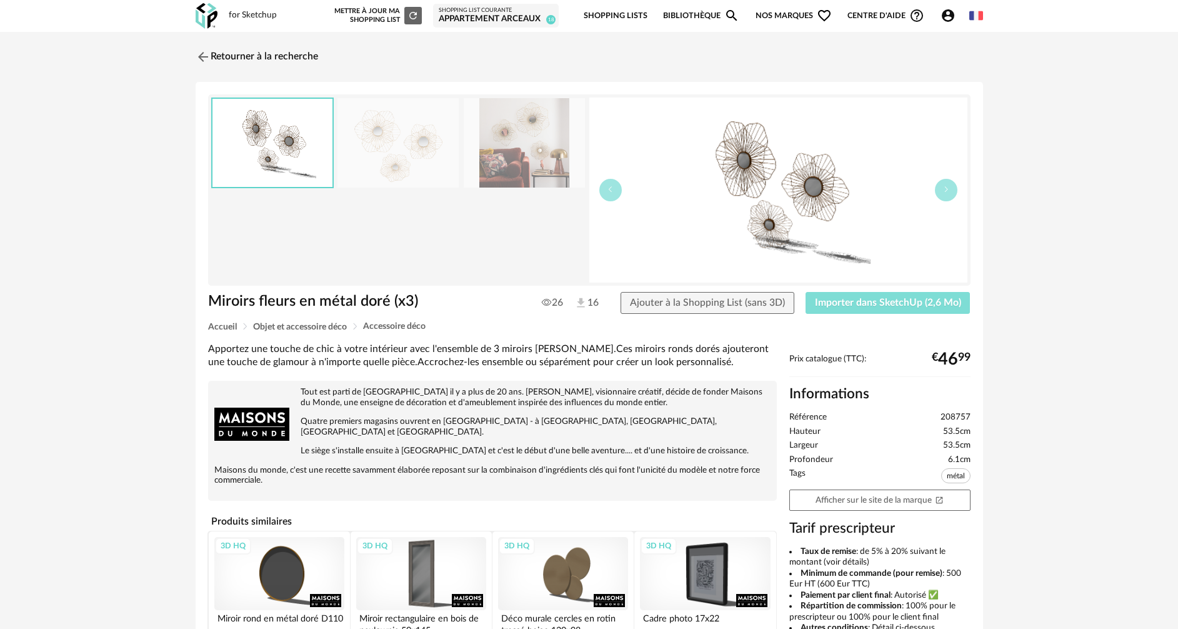
click at [893, 309] on button "Importer dans SketchUp (2,6 Mo)" at bounding box center [887, 303] width 165 height 22
click at [207, 50] on img at bounding box center [201, 56] width 18 height 18
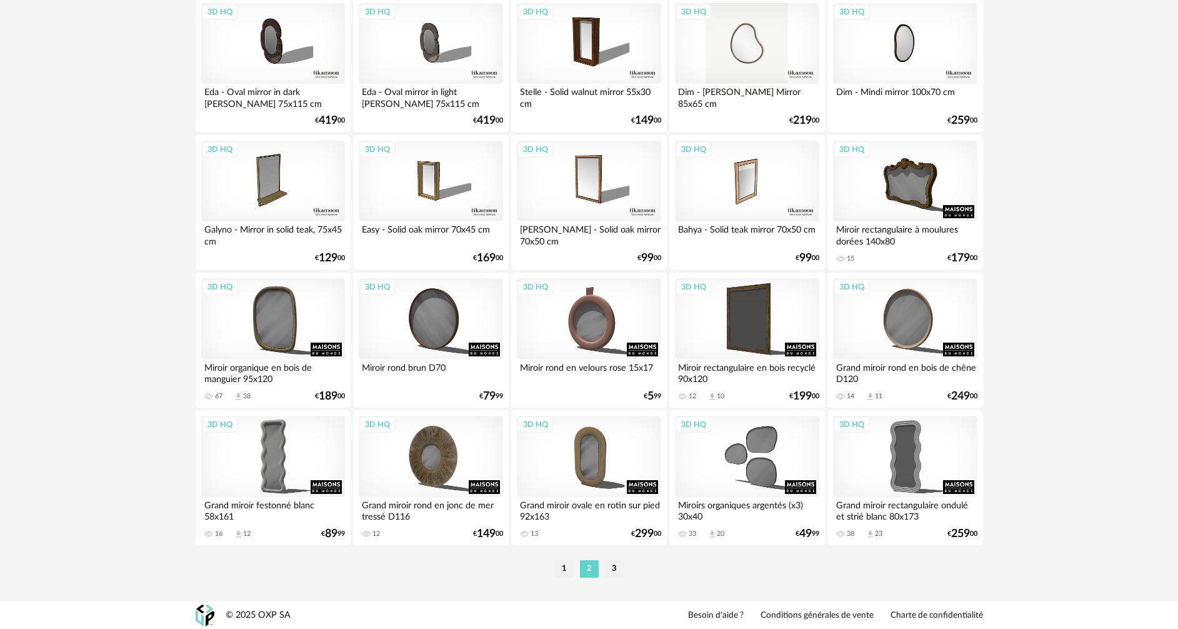
scroll to position [2446, 0]
click at [619, 569] on li "3" at bounding box center [614, 567] width 19 height 17
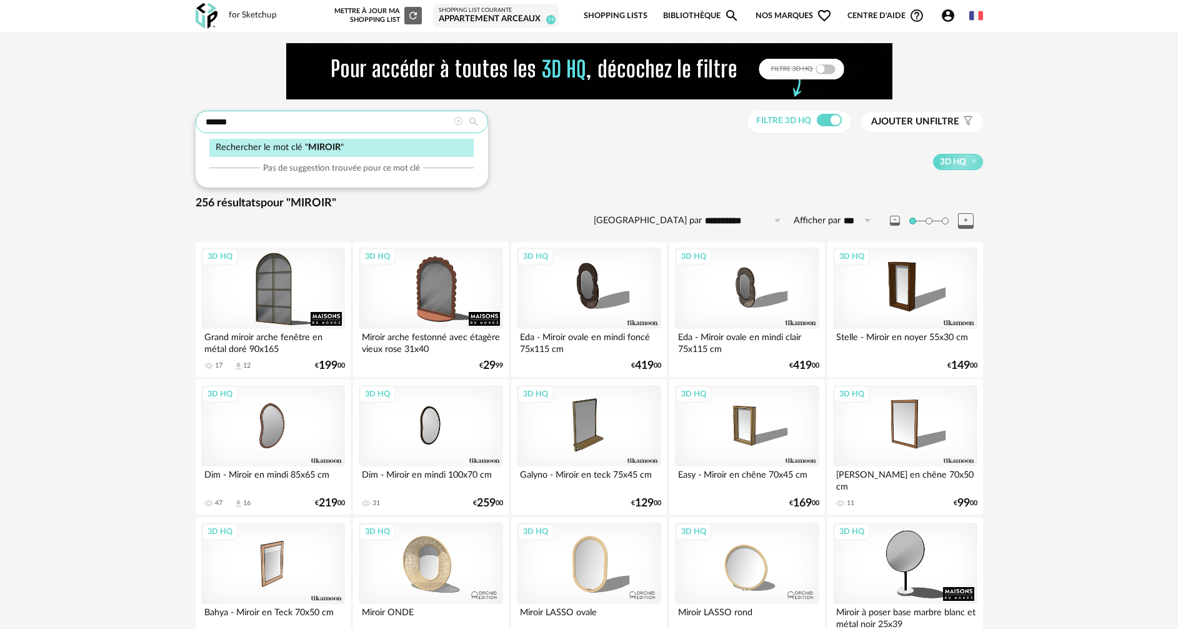
drag, startPoint x: 238, startPoint y: 125, endPoint x: 161, endPoint y: 116, distance: 77.4
type input "****"
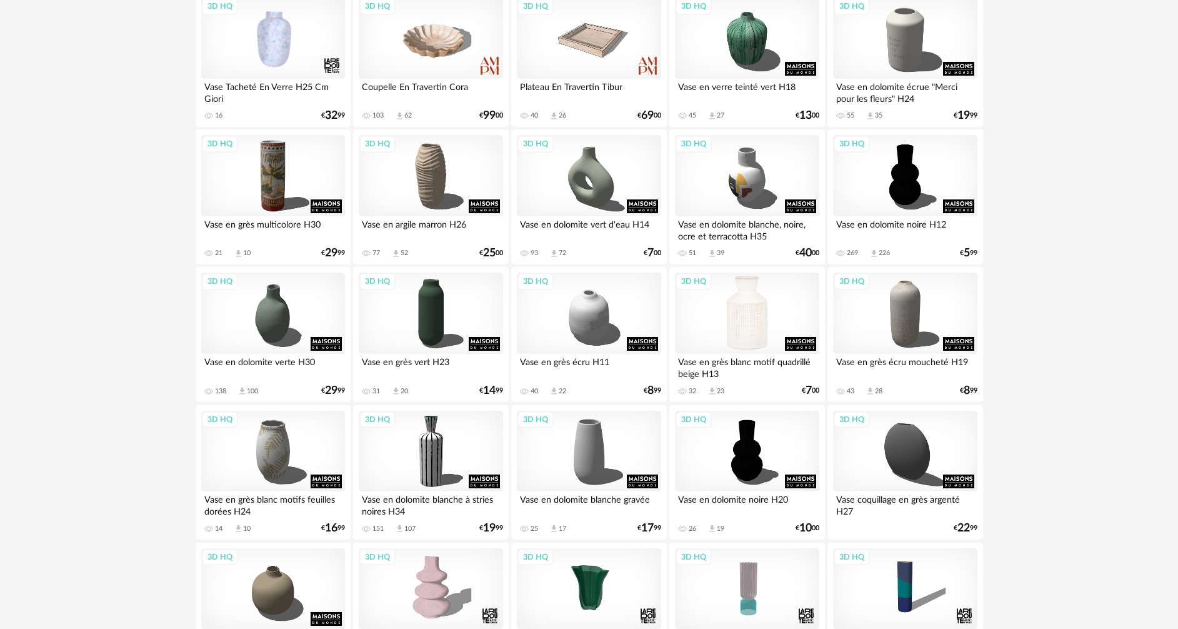
scroll to position [312, 0]
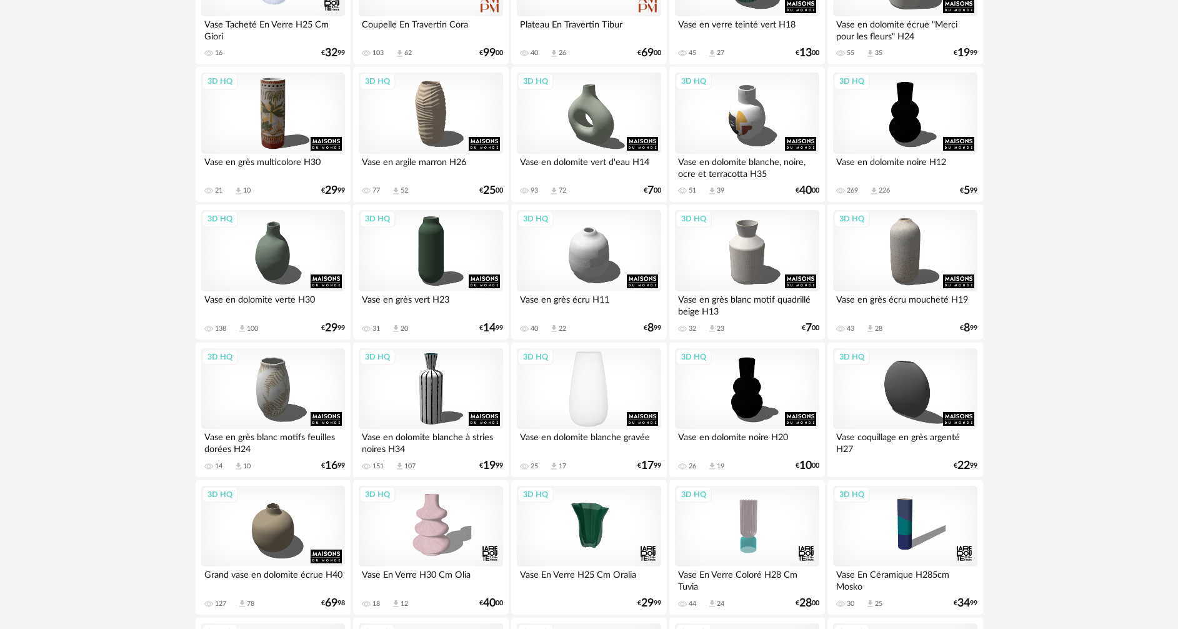
click at [597, 372] on div "3D HQ" at bounding box center [589, 388] width 144 height 81
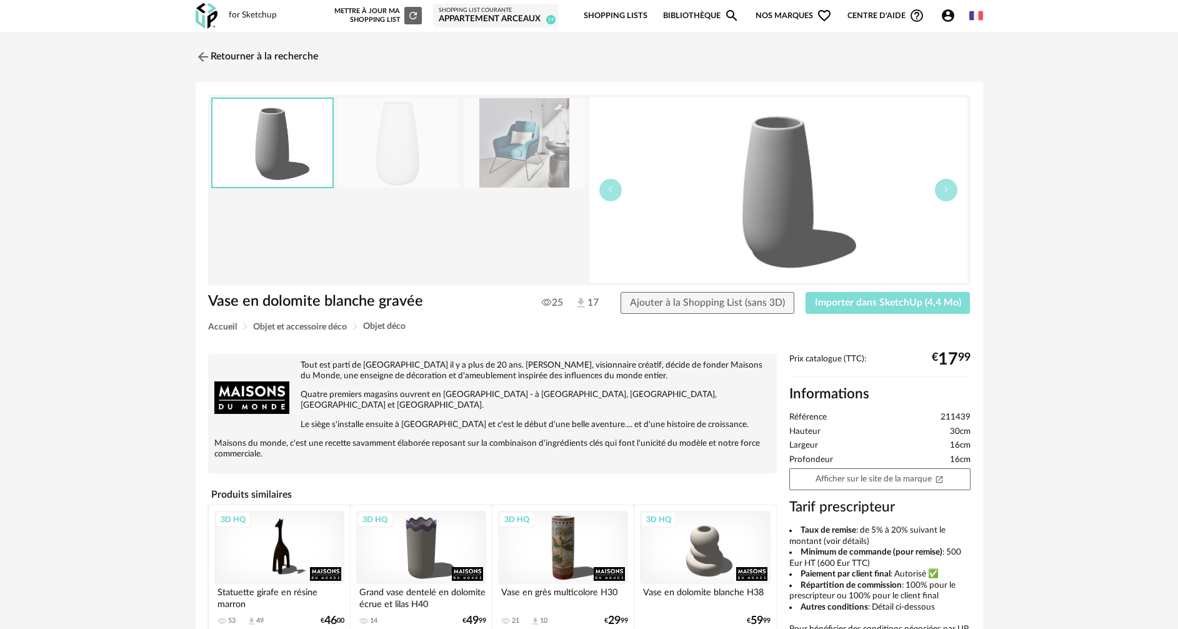
click at [849, 306] on span "Importer dans SketchUp (4,4 Mo)" at bounding box center [888, 302] width 146 height 10
click at [197, 52] on img at bounding box center [201, 56] width 18 height 18
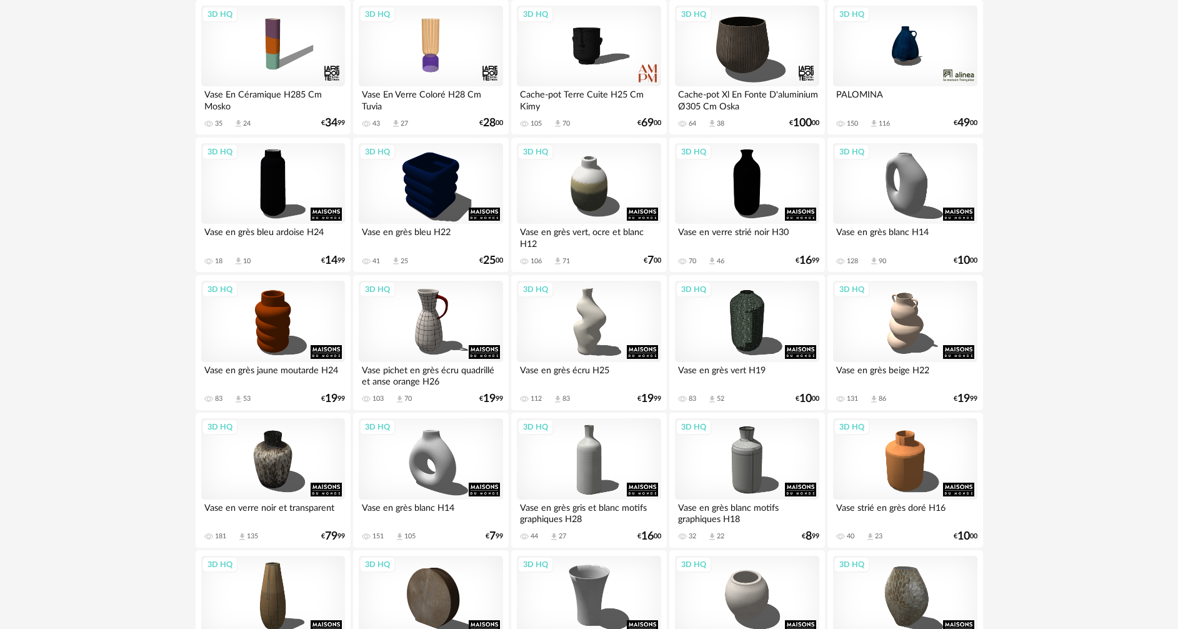
scroll to position [937, 0]
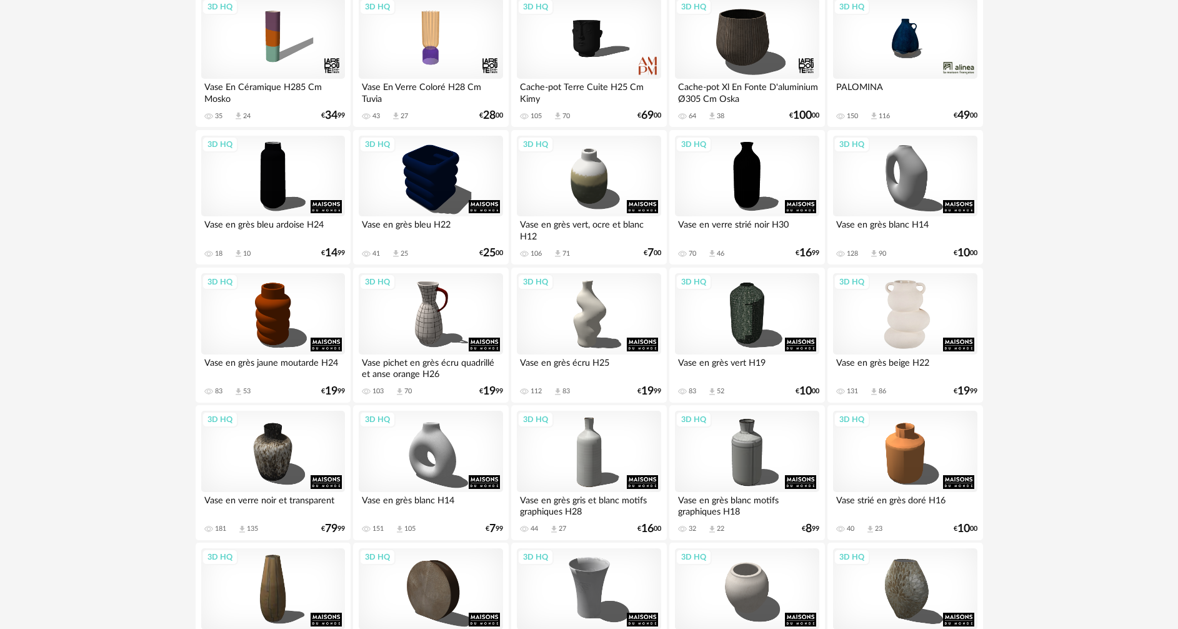
click at [906, 315] on div "3D HQ" at bounding box center [905, 313] width 144 height 81
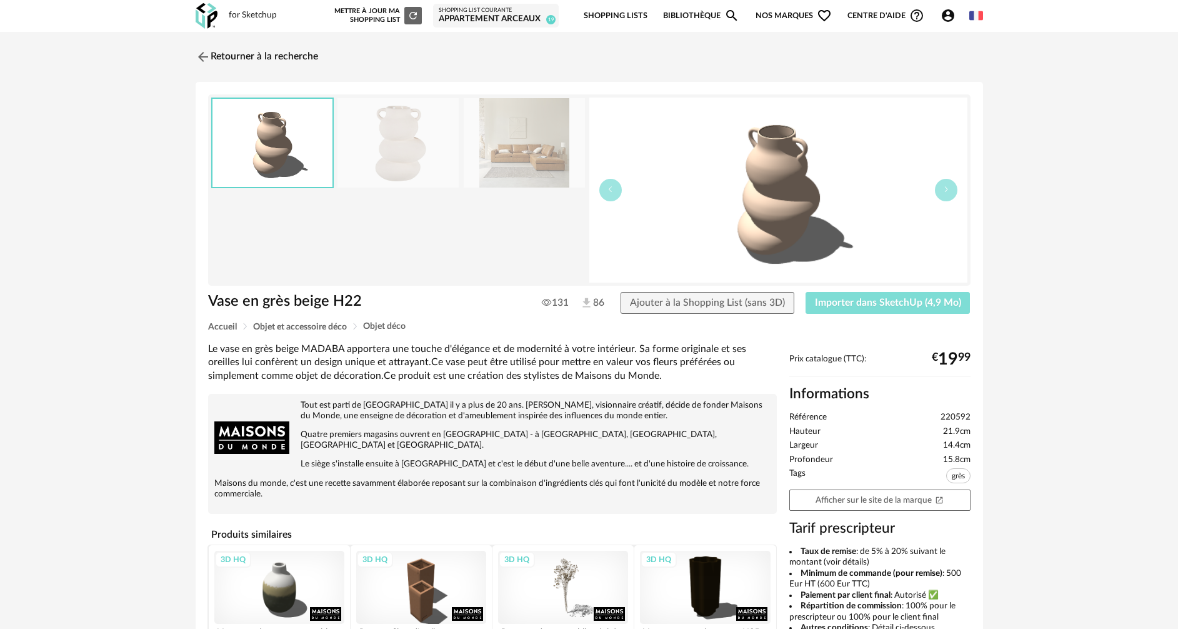
click at [872, 312] on button "Importer dans SketchUp (4,9 Mo)" at bounding box center [887, 303] width 165 height 22
click at [201, 55] on img at bounding box center [201, 56] width 18 height 18
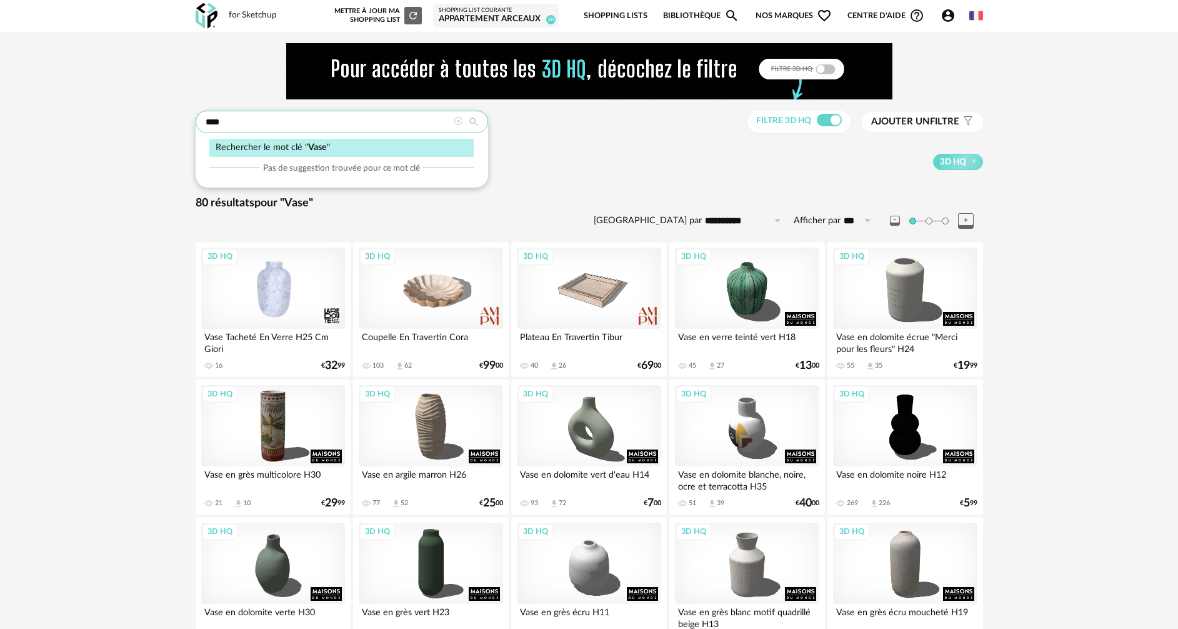
drag, startPoint x: 315, startPoint y: 131, endPoint x: 170, endPoint y: 127, distance: 145.0
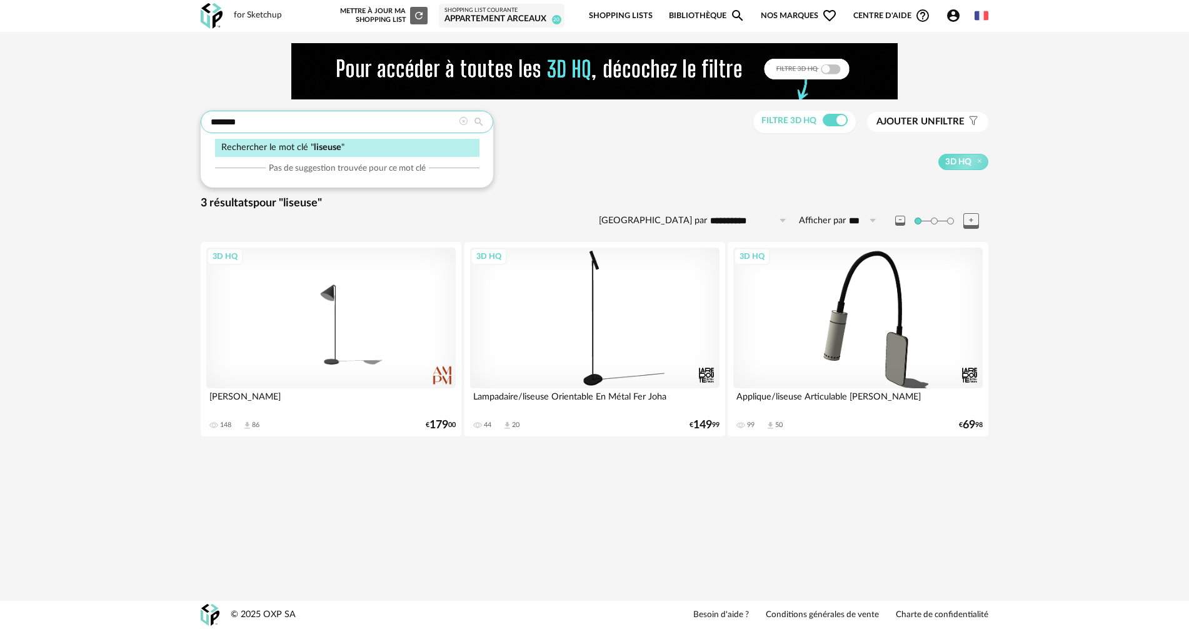
drag, startPoint x: 345, startPoint y: 130, endPoint x: 164, endPoint y: 121, distance: 180.8
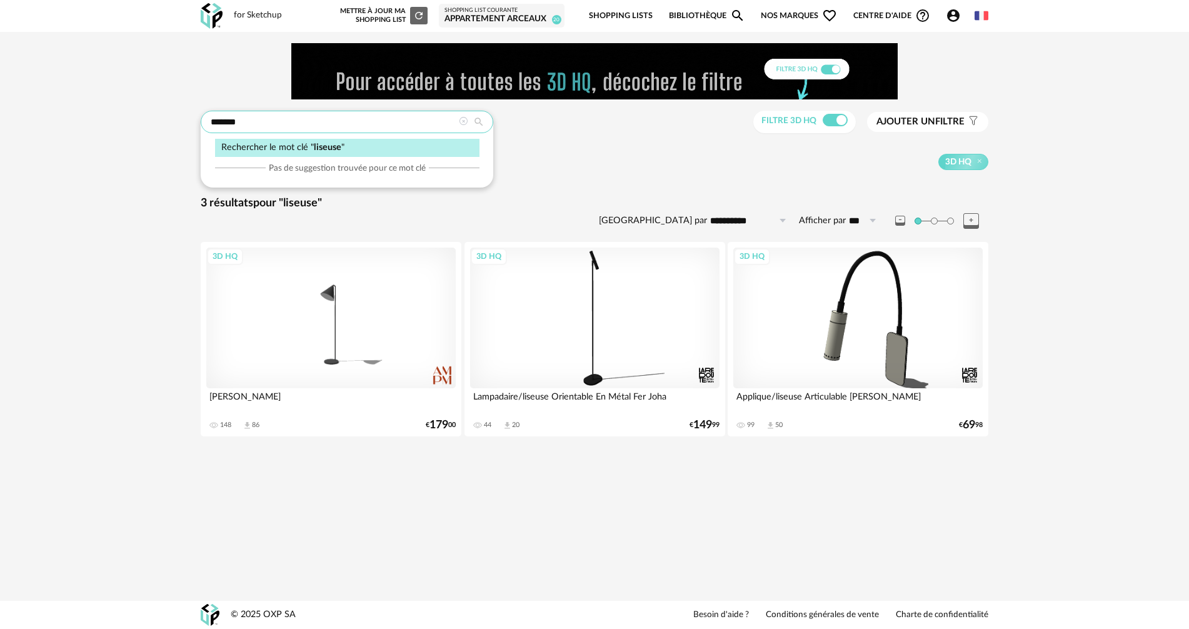
click at [164, 121] on div "**********" at bounding box center [594, 247] width 1189 height 430
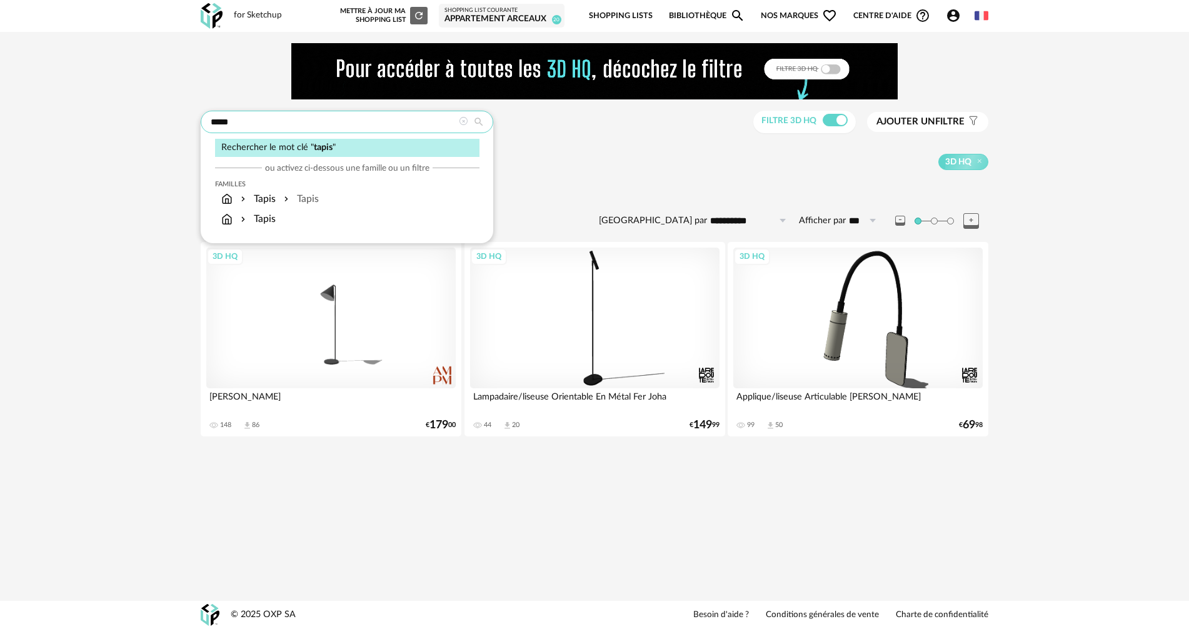
type input "*****"
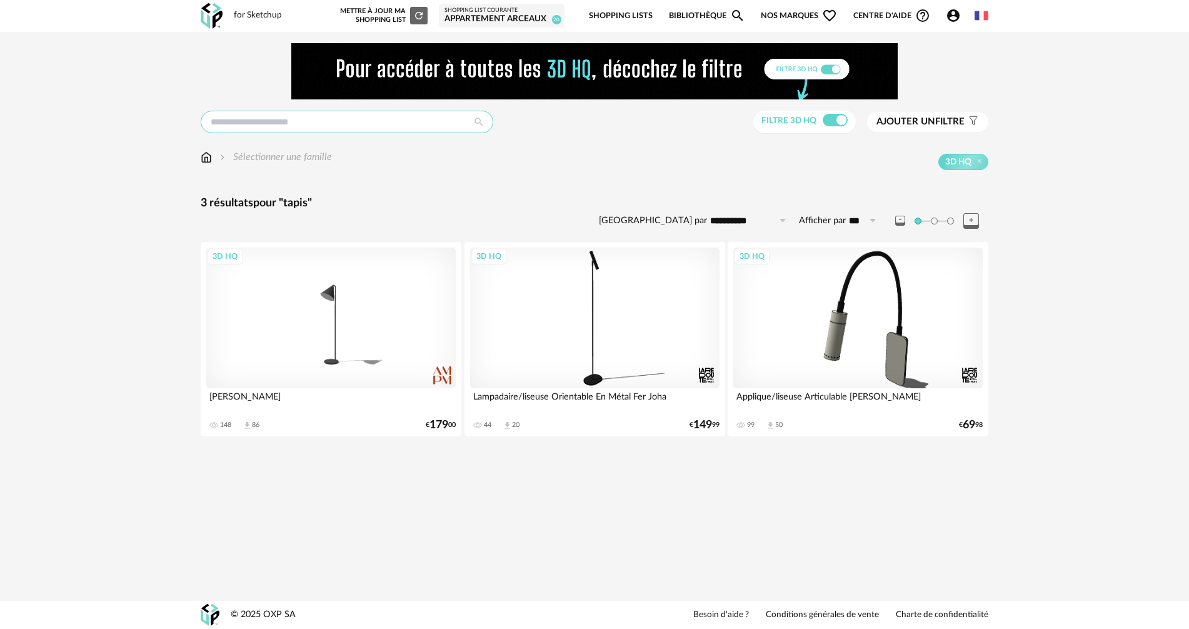
type input "*****"
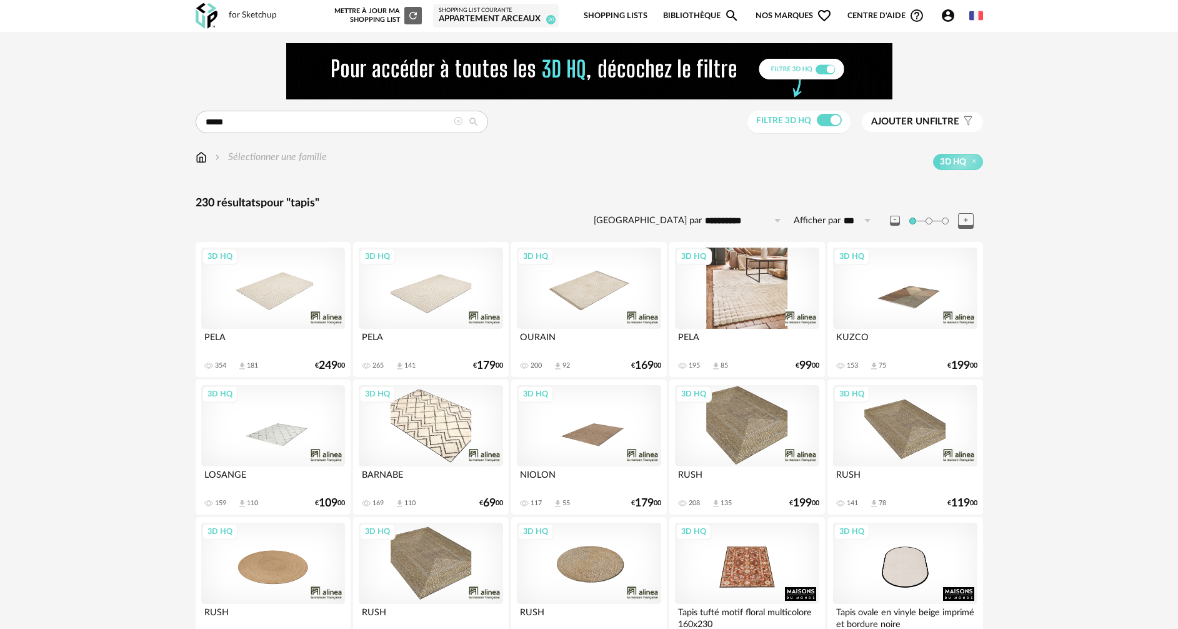
click at [762, 291] on div "3D HQ" at bounding box center [747, 287] width 144 height 81
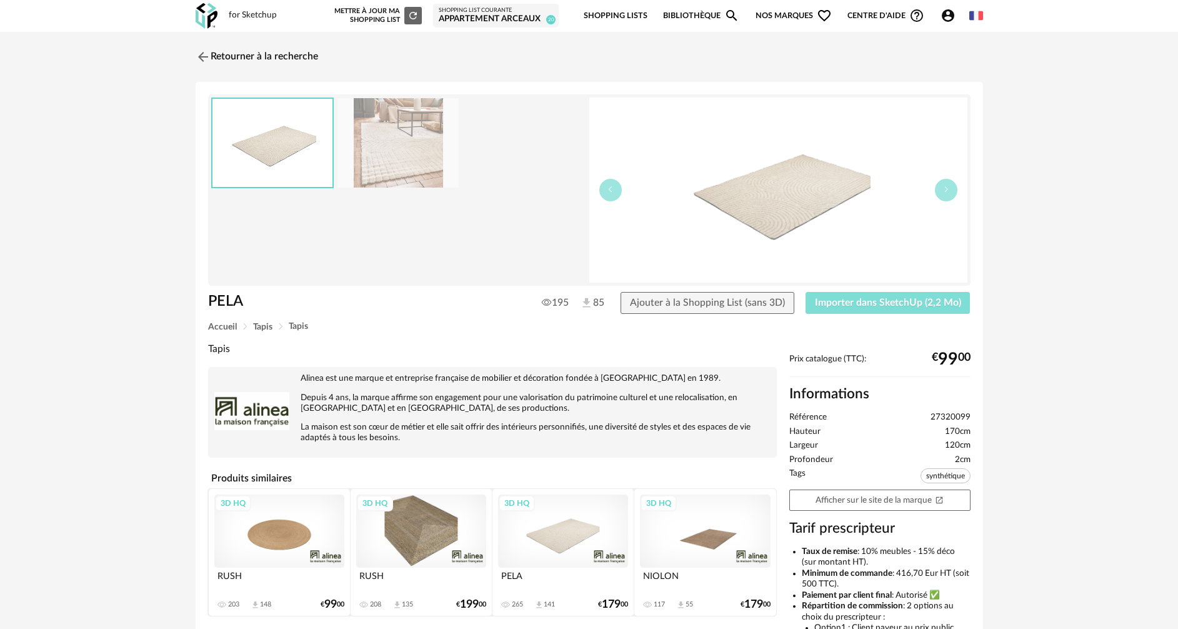
click at [837, 305] on span "Importer dans SketchUp (2,2 Mo)" at bounding box center [888, 302] width 146 height 10
click at [204, 54] on img at bounding box center [201, 56] width 18 height 18
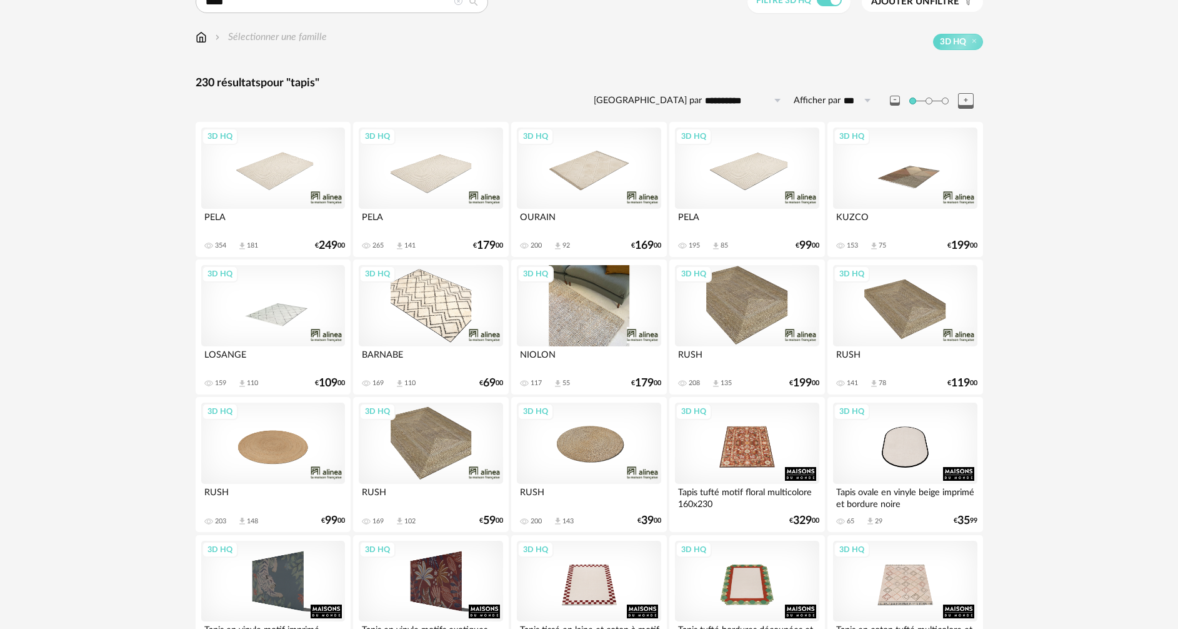
scroll to position [125, 0]
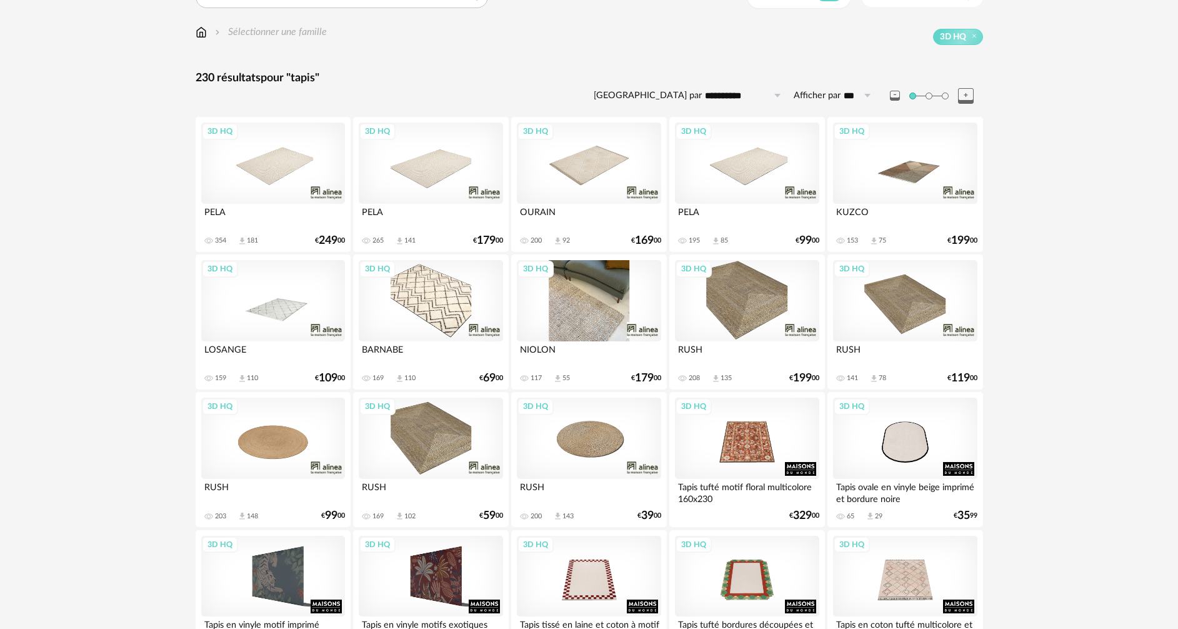
click at [621, 311] on div "3D HQ" at bounding box center [589, 300] width 144 height 81
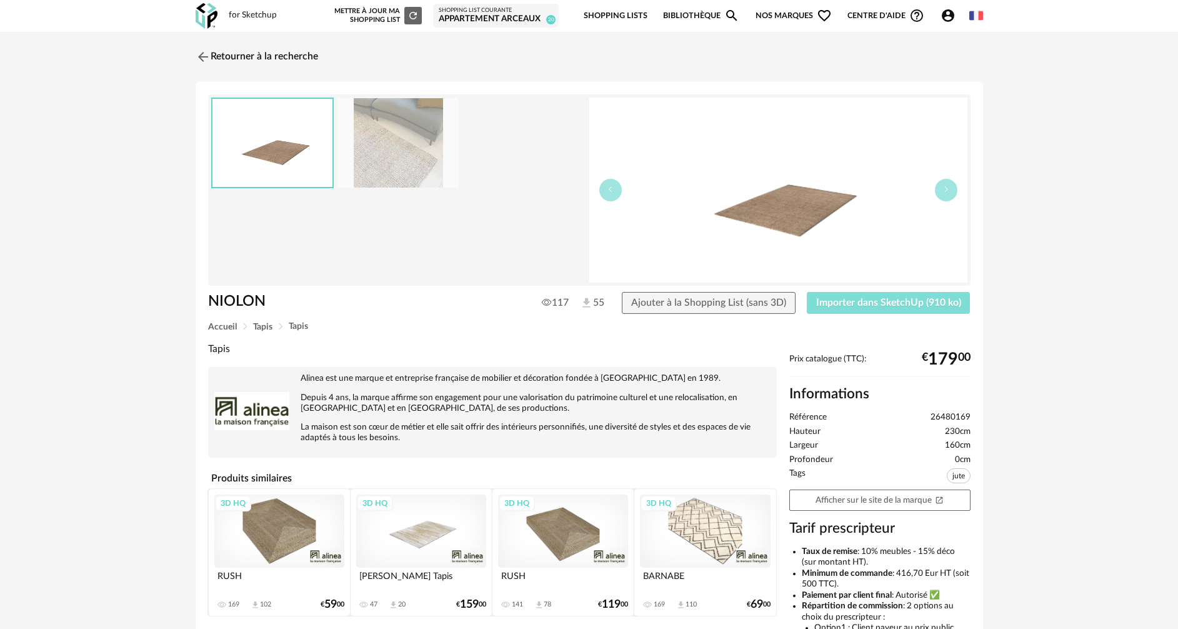
click at [857, 307] on button "Importer dans SketchUp (910 ko)" at bounding box center [889, 303] width 164 height 22
click at [203, 61] on img at bounding box center [201, 56] width 18 height 18
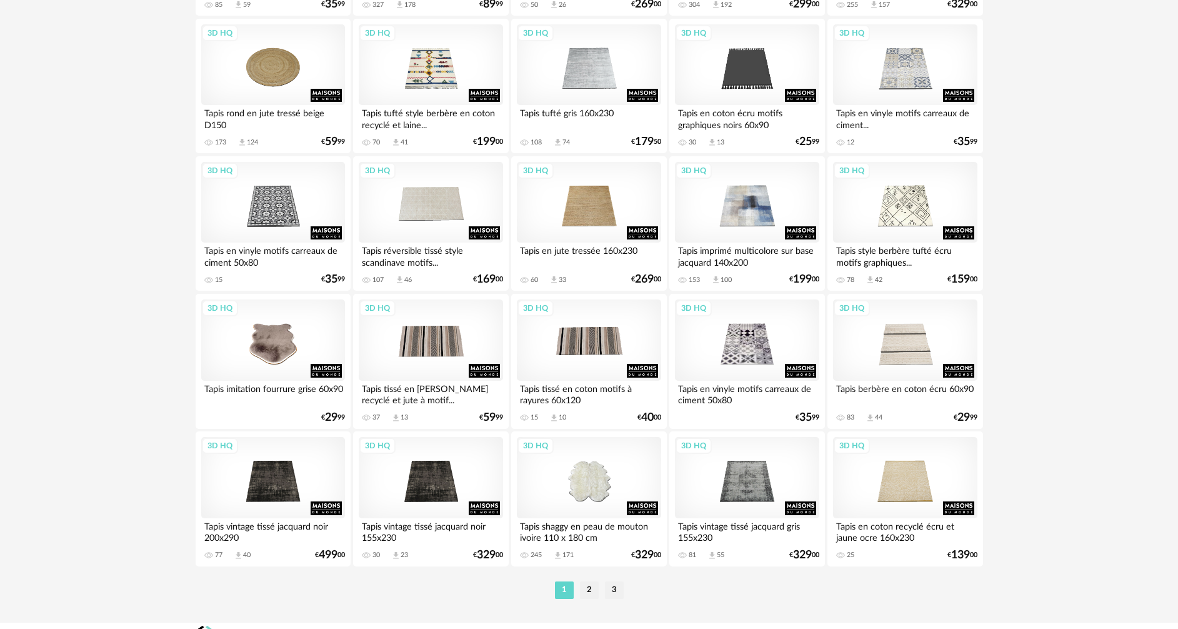
scroll to position [2446, 0]
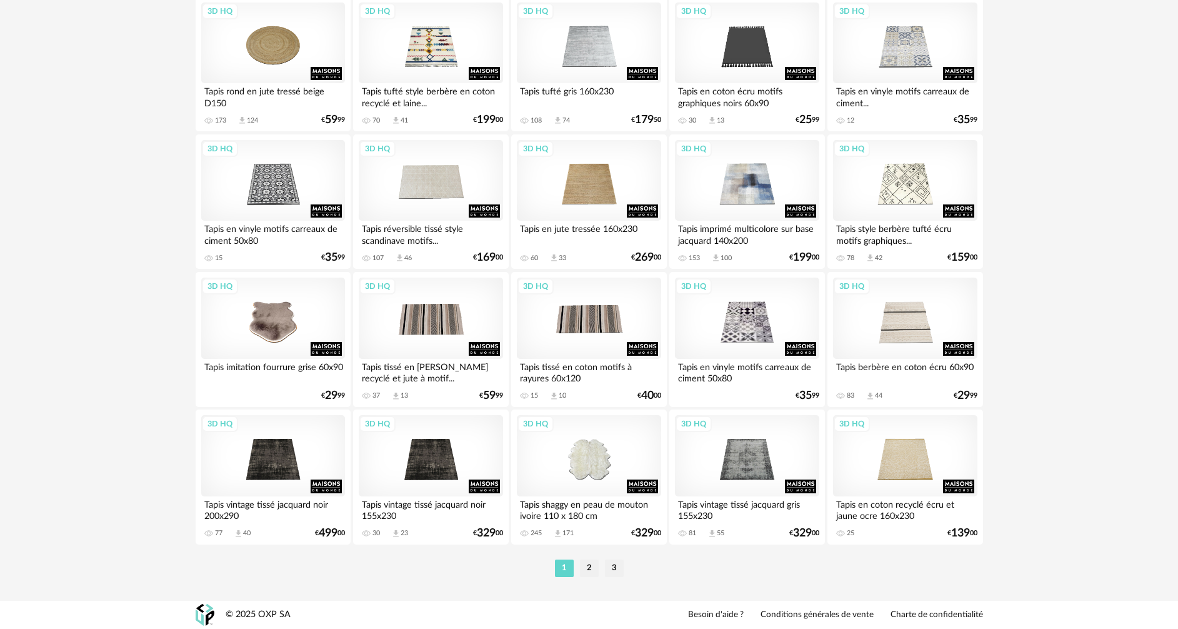
drag, startPoint x: 592, startPoint y: 572, endPoint x: 590, endPoint y: 563, distance: 9.6
click at [592, 572] on li "2" at bounding box center [589, 567] width 19 height 17
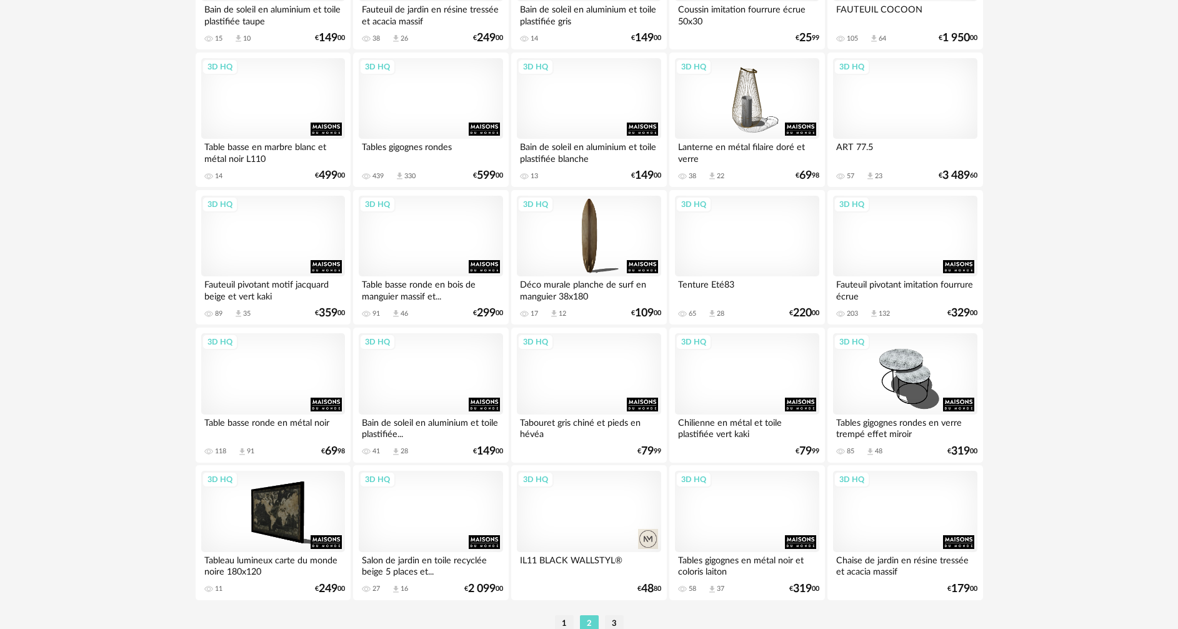
scroll to position [2446, 0]
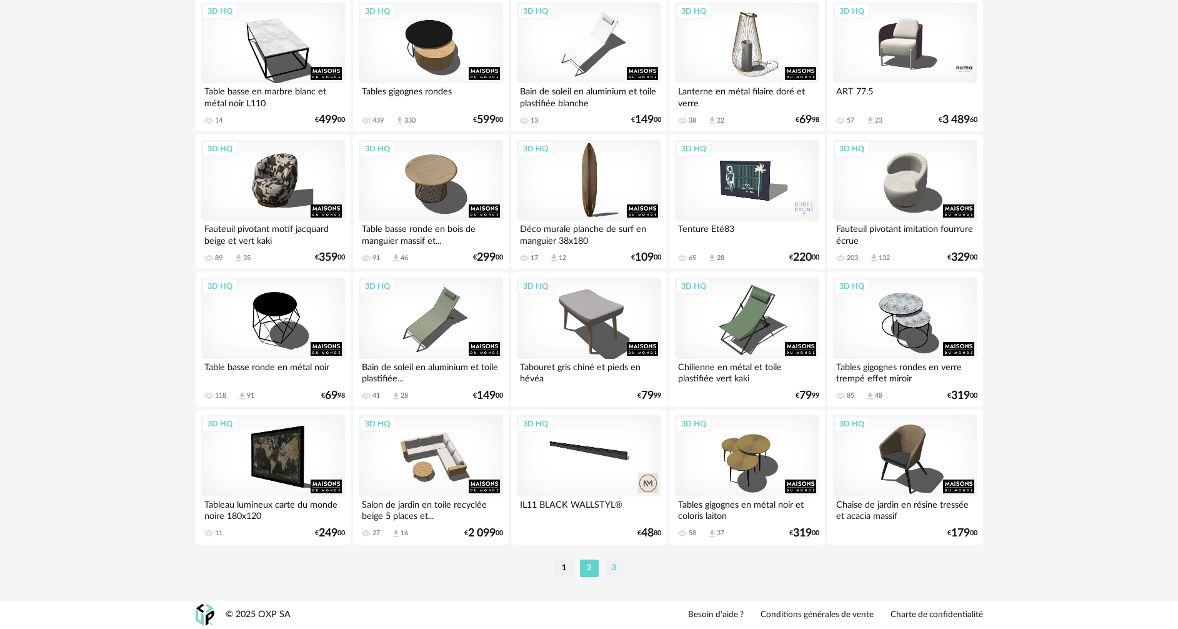
click at [613, 569] on li "3" at bounding box center [614, 567] width 19 height 17
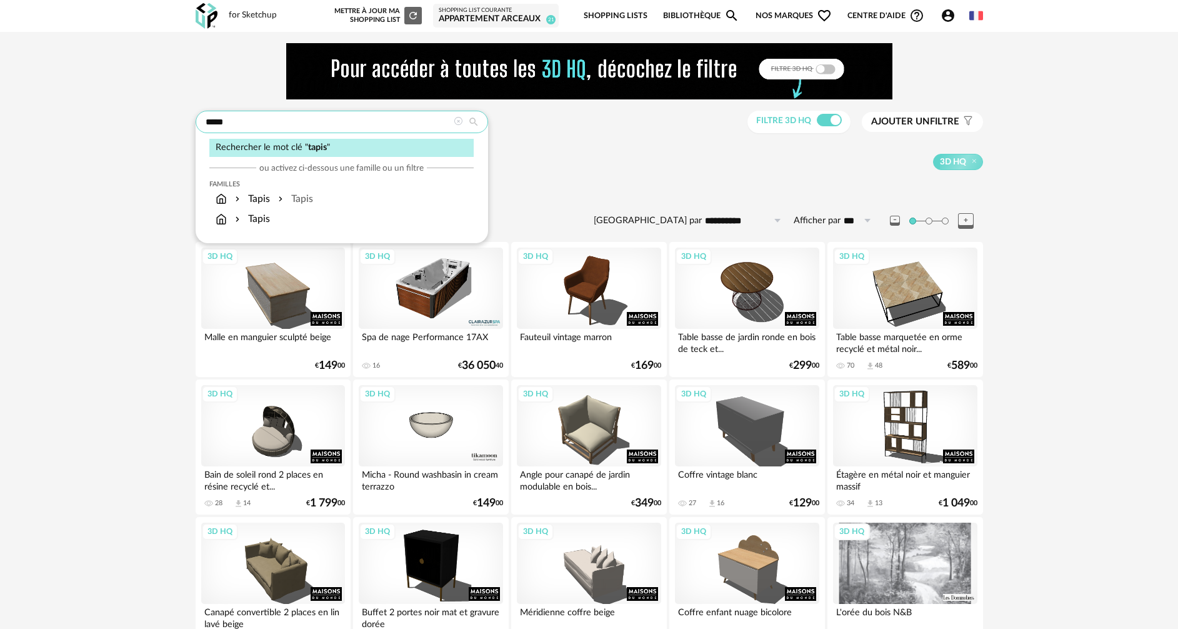
drag, startPoint x: 250, startPoint y: 128, endPoint x: 182, endPoint y: 130, distance: 67.5
click at [177, 124] on div "**********" at bounding box center [589, 576] width 1178 height 1089
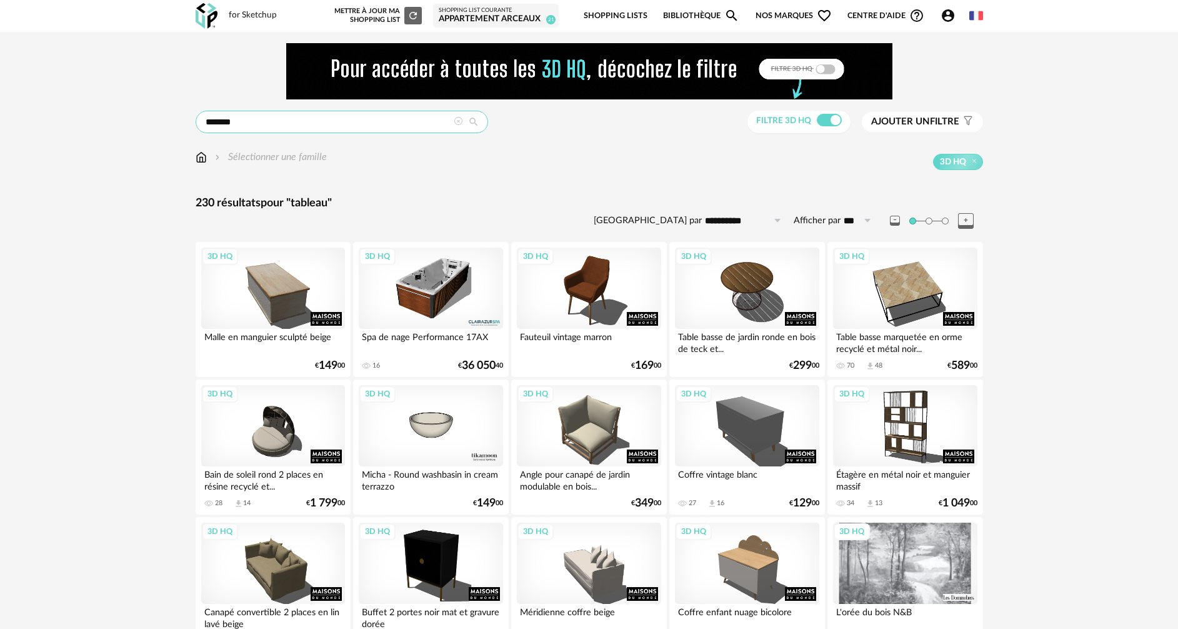
type input "*******"
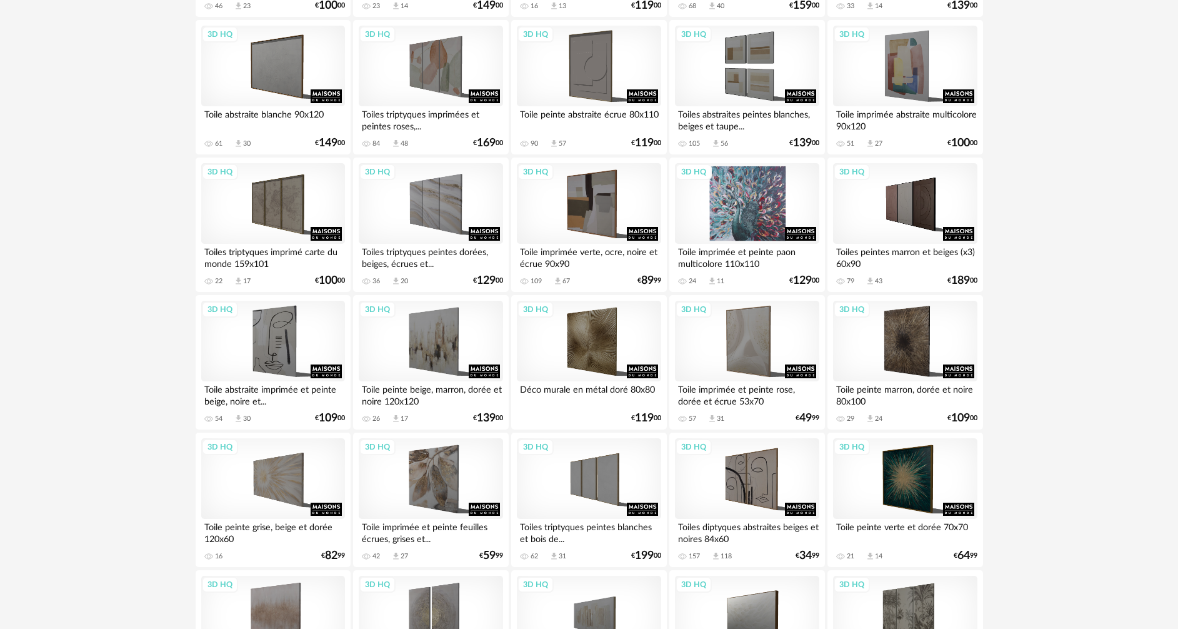
scroll to position [687, 0]
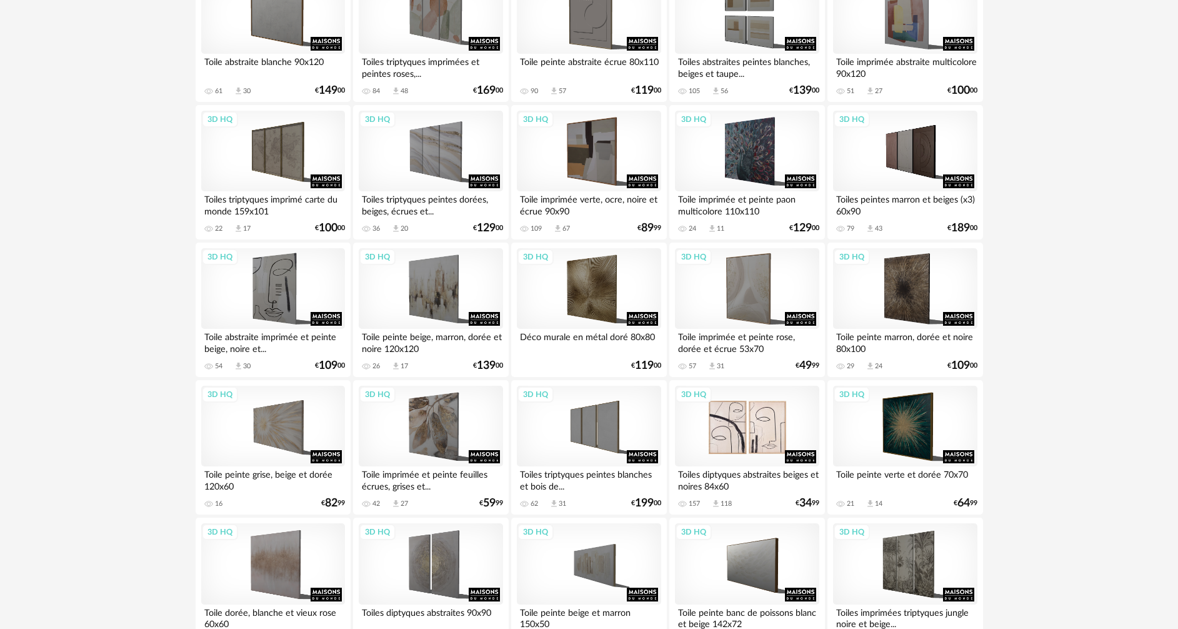
click at [750, 426] on div "3D HQ" at bounding box center [747, 426] width 144 height 81
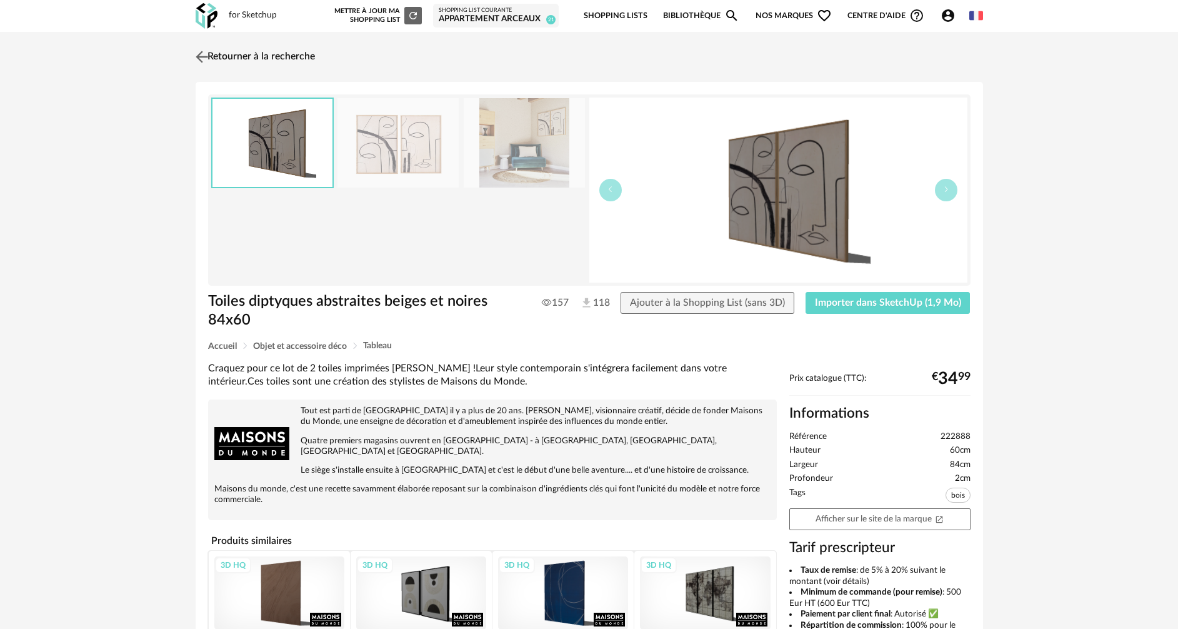
click at [203, 51] on img at bounding box center [201, 56] width 18 height 18
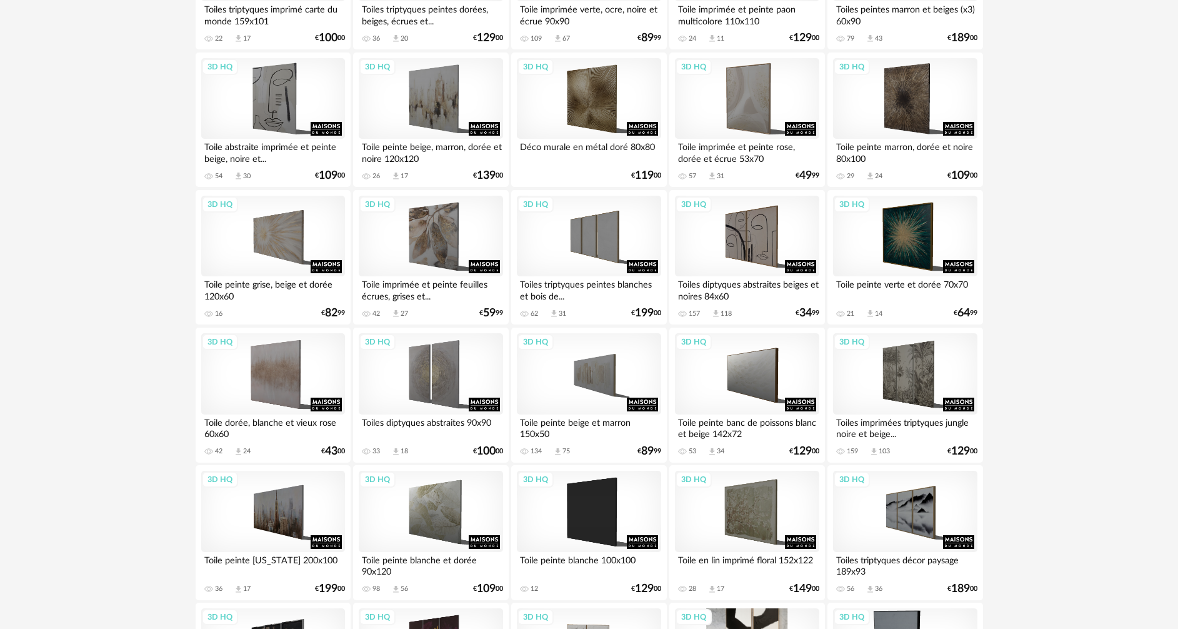
scroll to position [752, 0]
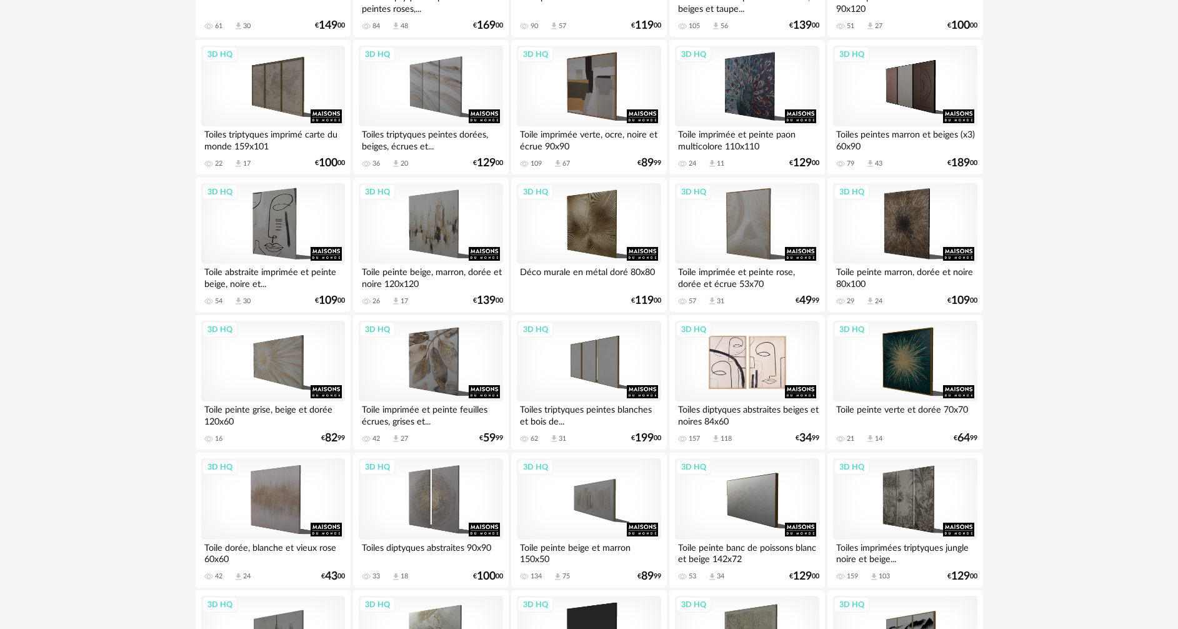
click at [729, 382] on div "3D HQ" at bounding box center [747, 361] width 144 height 81
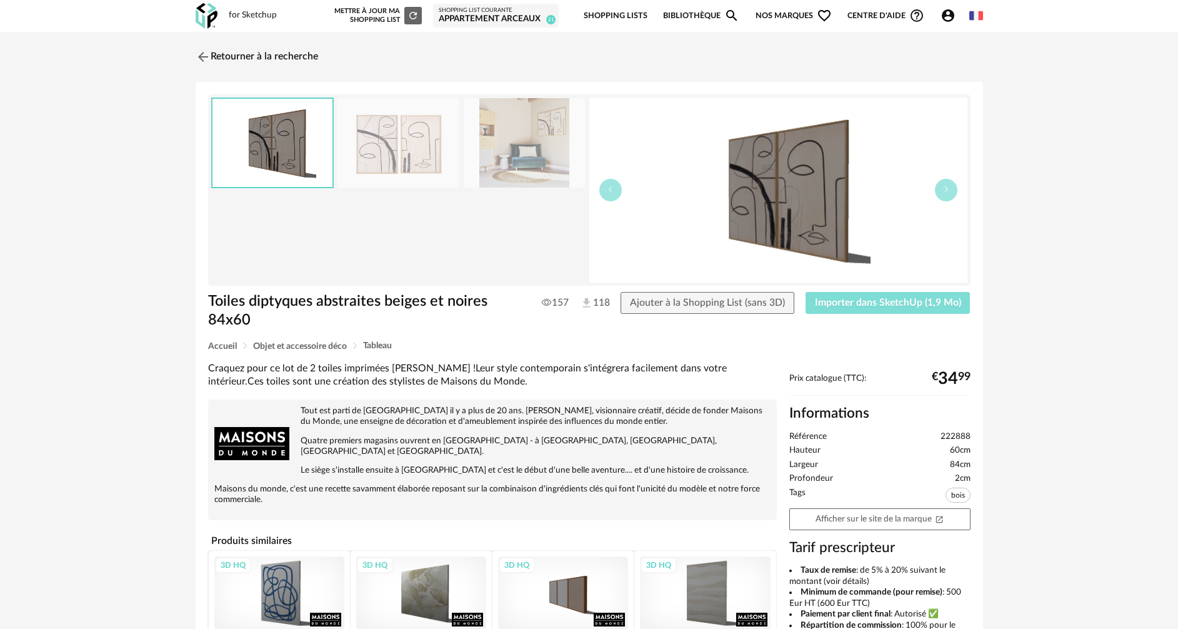
click at [837, 309] on button "Importer dans SketchUp (1,9 Mo)" at bounding box center [887, 303] width 165 height 22
click at [204, 58] on img at bounding box center [201, 56] width 18 height 18
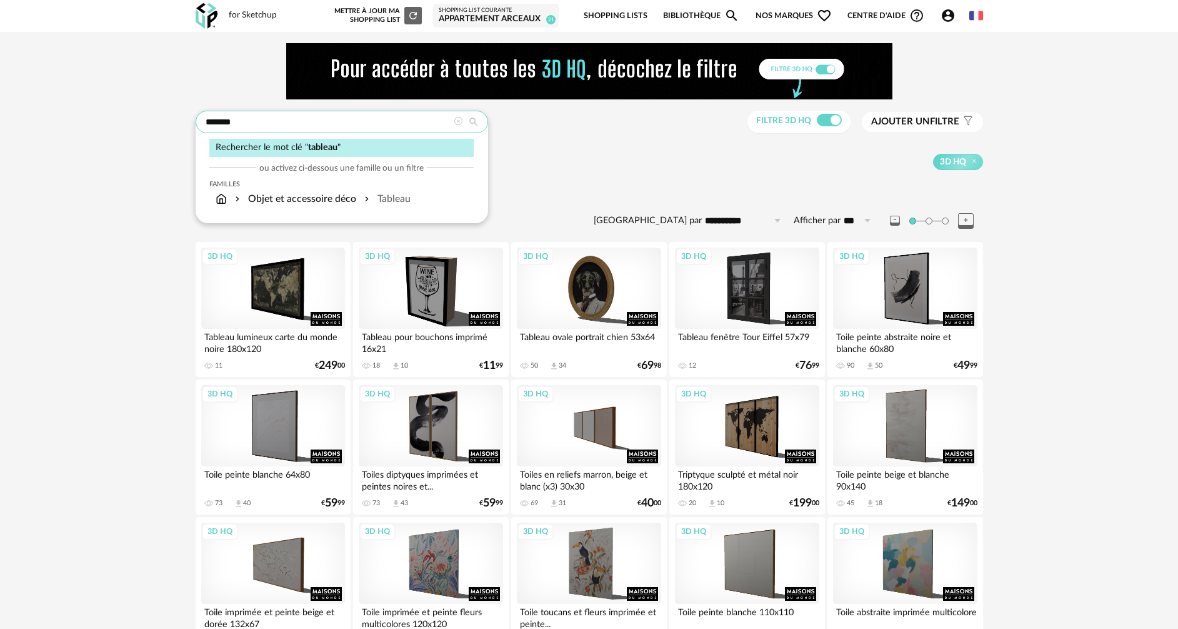
drag, startPoint x: 252, startPoint y: 122, endPoint x: 91, endPoint y: 107, distance: 162.0
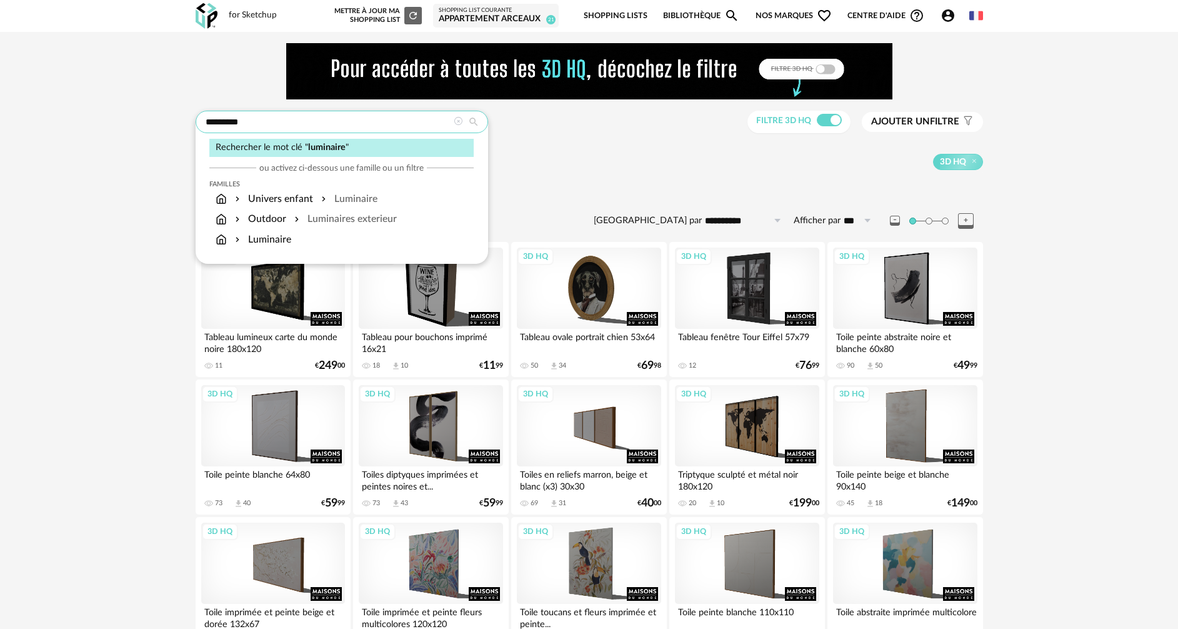
type input "*********"
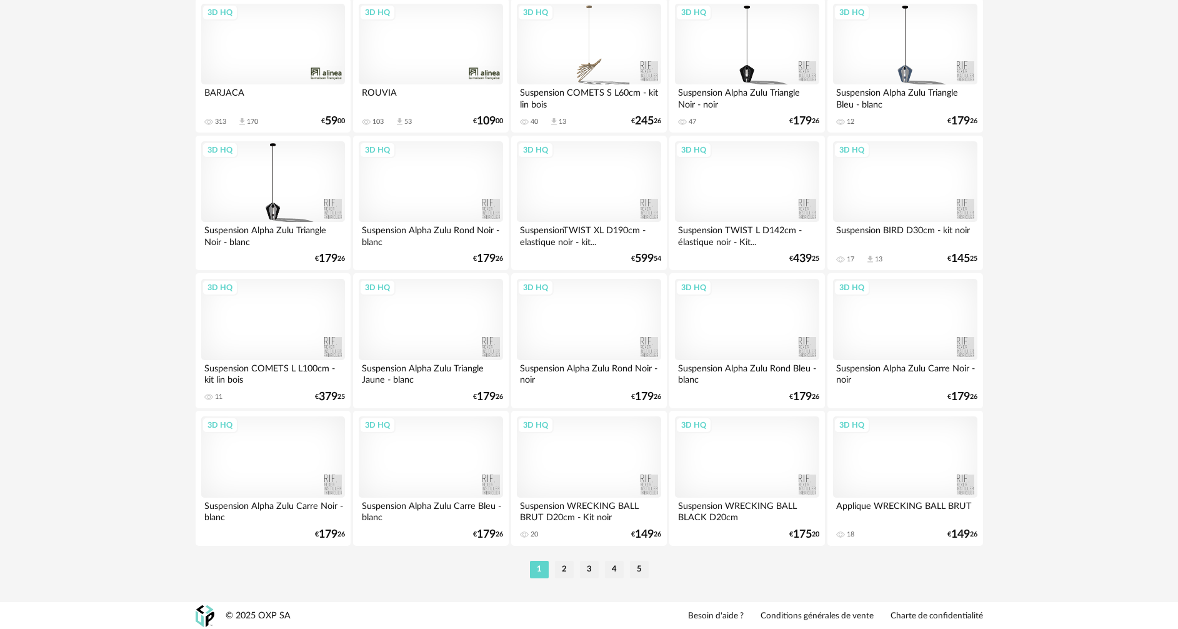
scroll to position [2446, 0]
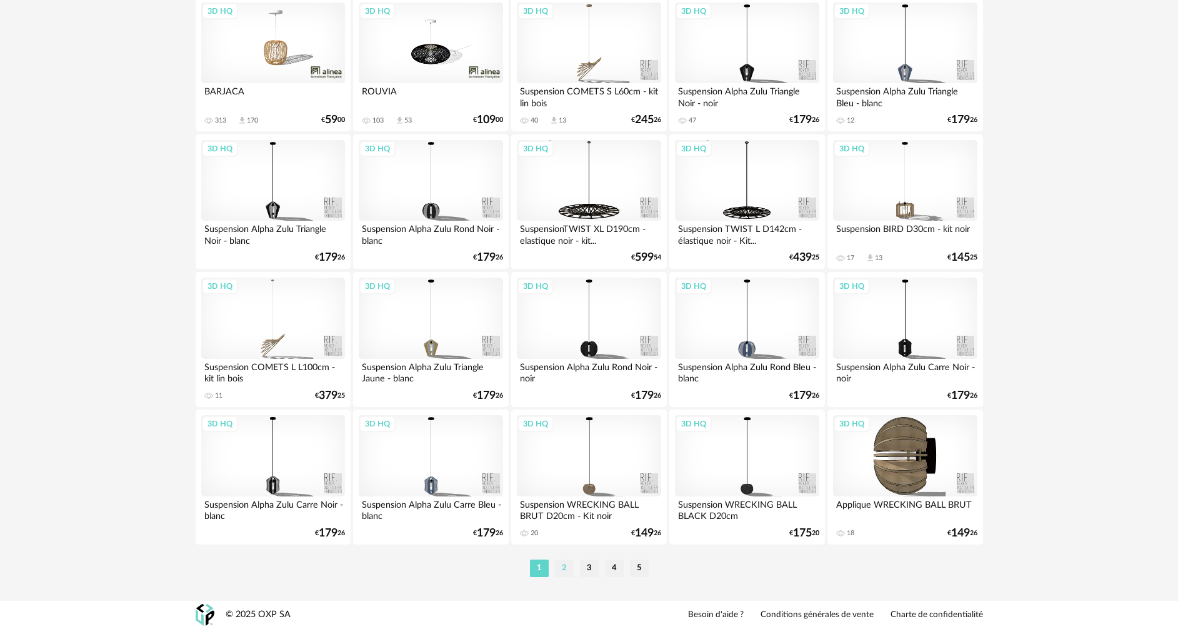
click at [566, 566] on li "2" at bounding box center [564, 567] width 19 height 17
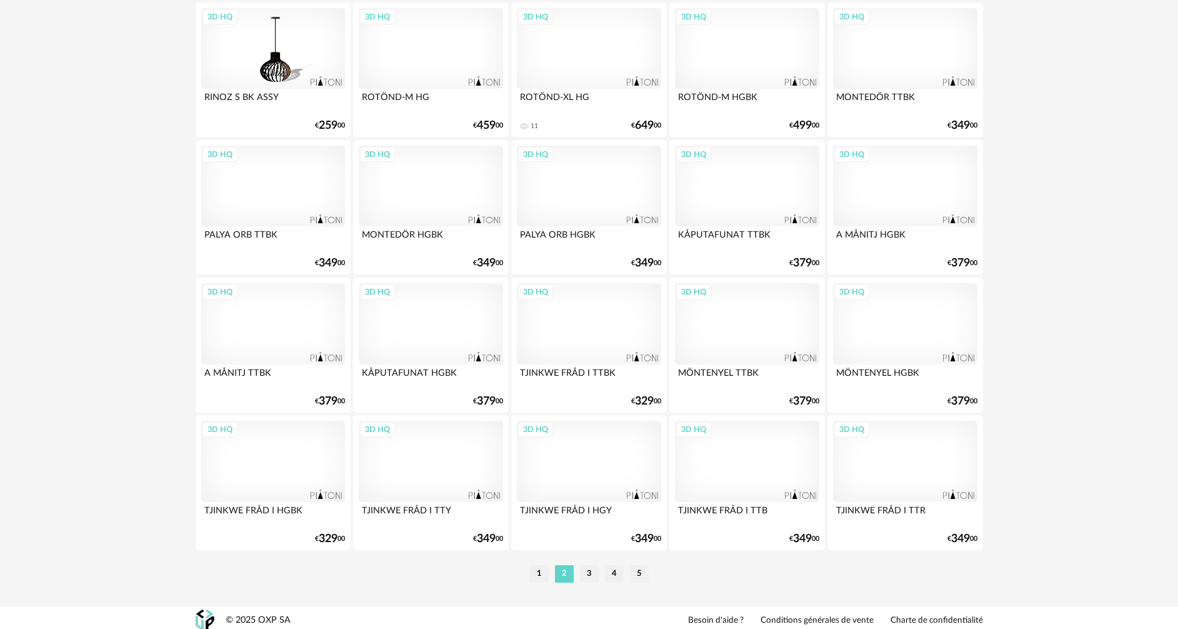
scroll to position [2446, 0]
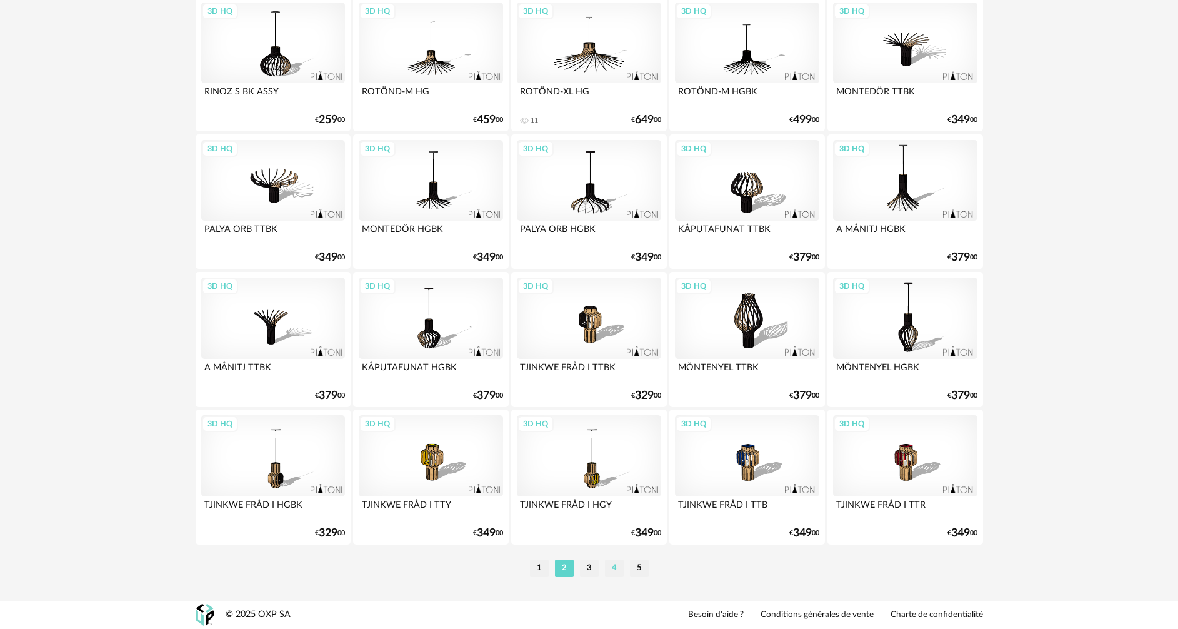
click at [611, 564] on li "4" at bounding box center [614, 567] width 19 height 17
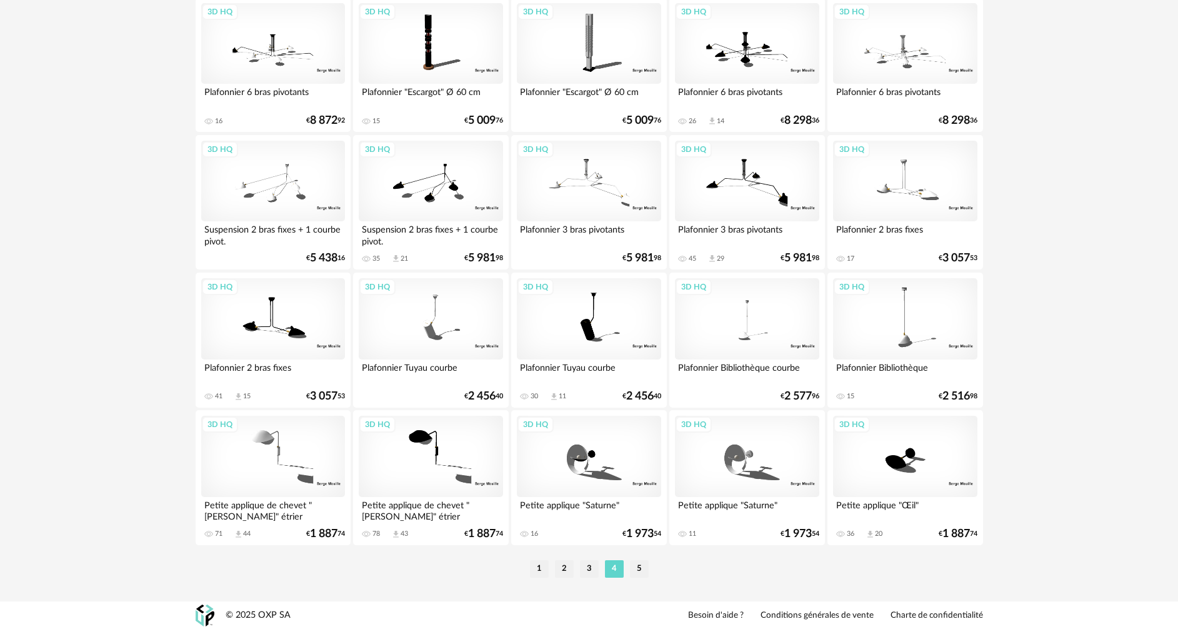
scroll to position [2446, 0]
click at [644, 564] on li "5" at bounding box center [639, 567] width 19 height 17
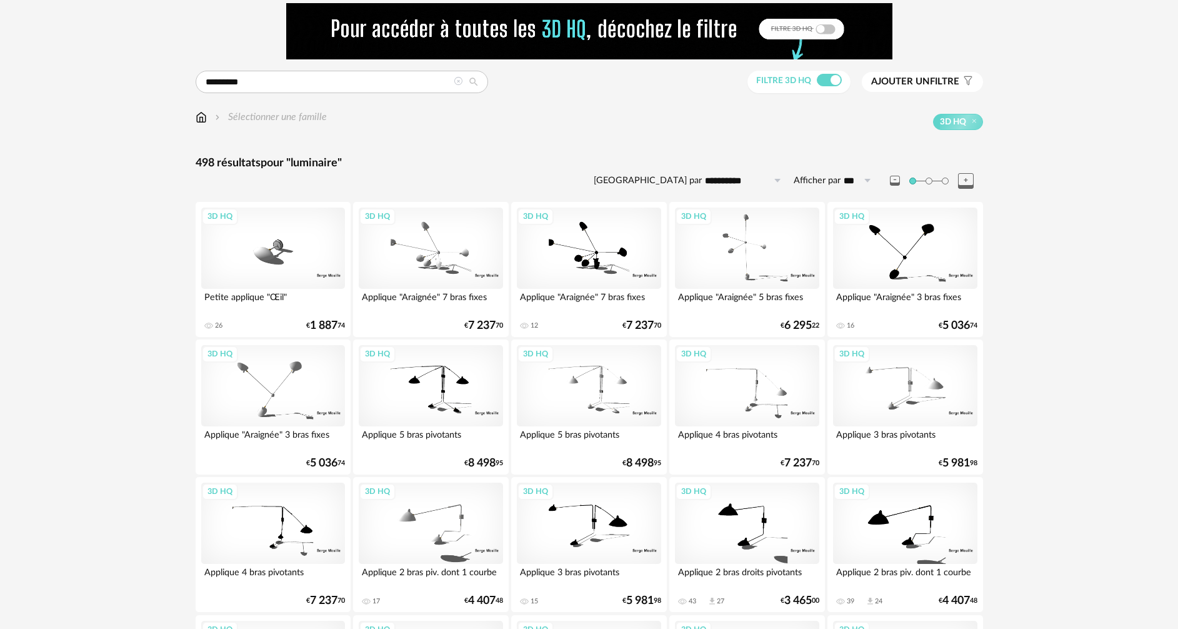
scroll to position [62, 0]
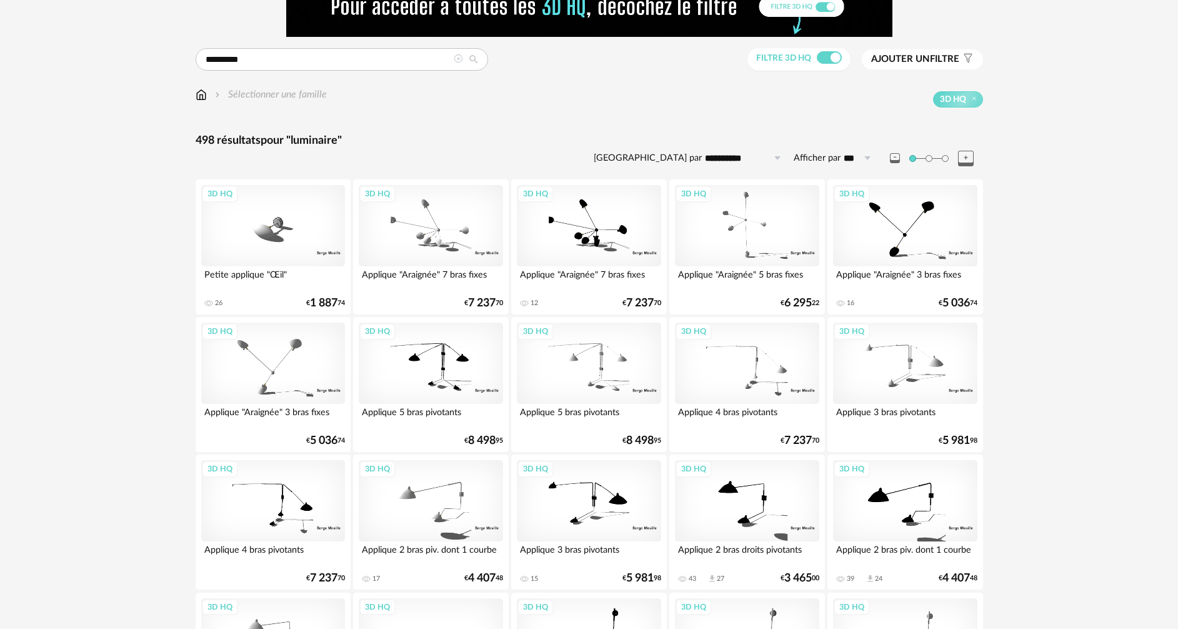
click at [284, 230] on div "3D HQ" at bounding box center [273, 225] width 144 height 81
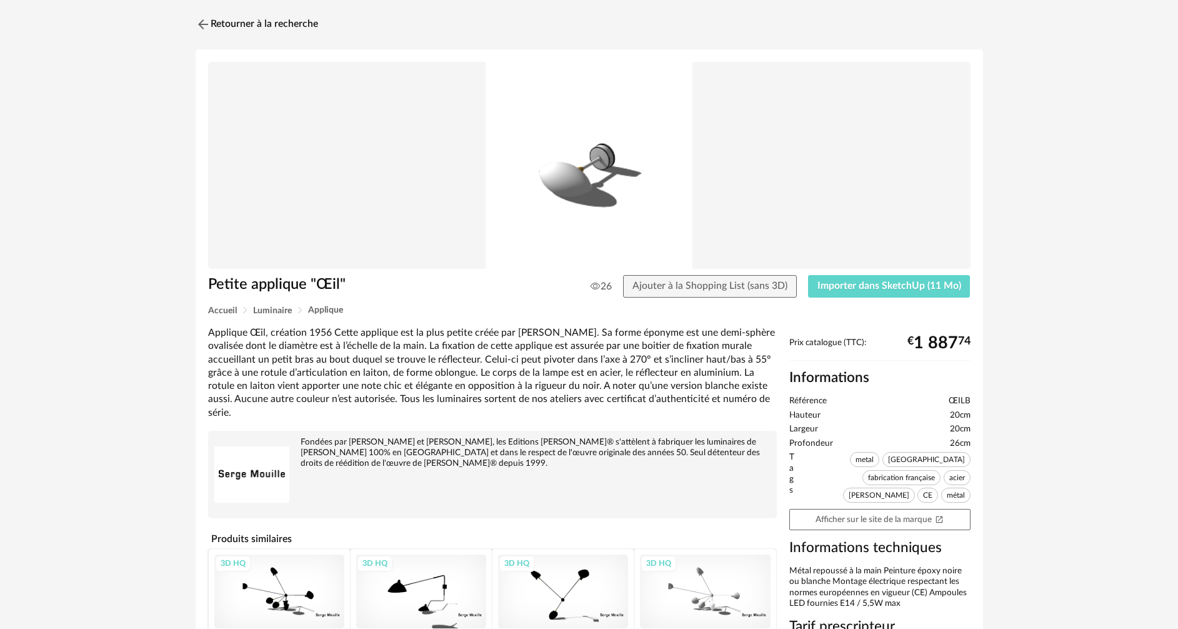
scroll to position [5, 0]
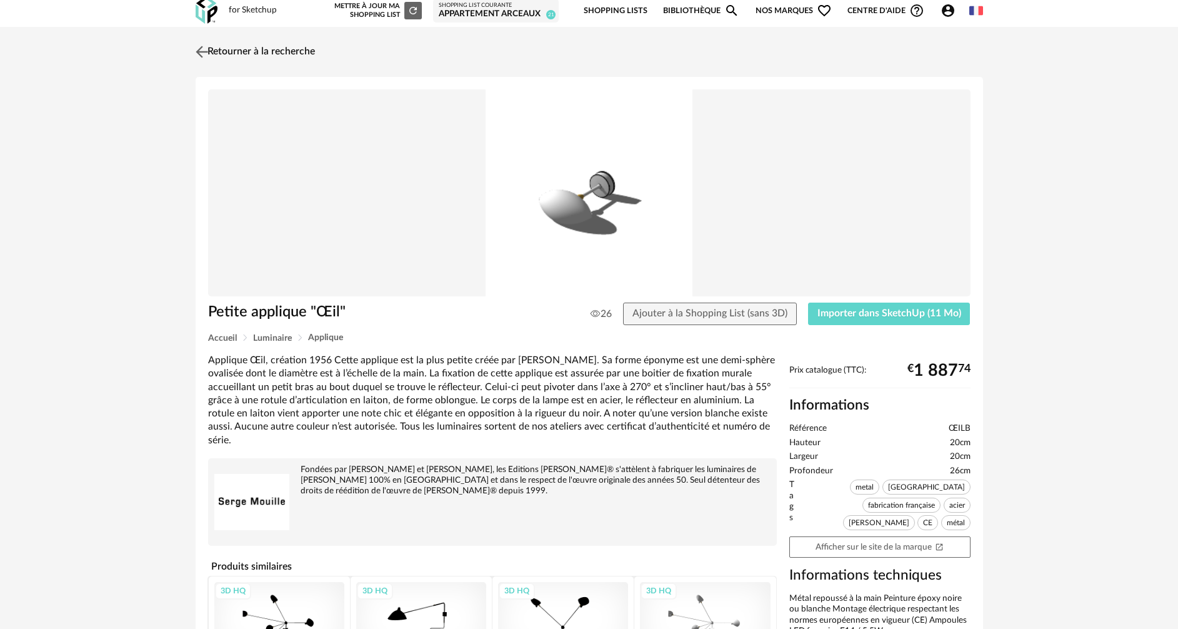
click at [212, 51] on link "Retourner à la recherche" at bounding box center [253, 51] width 122 height 27
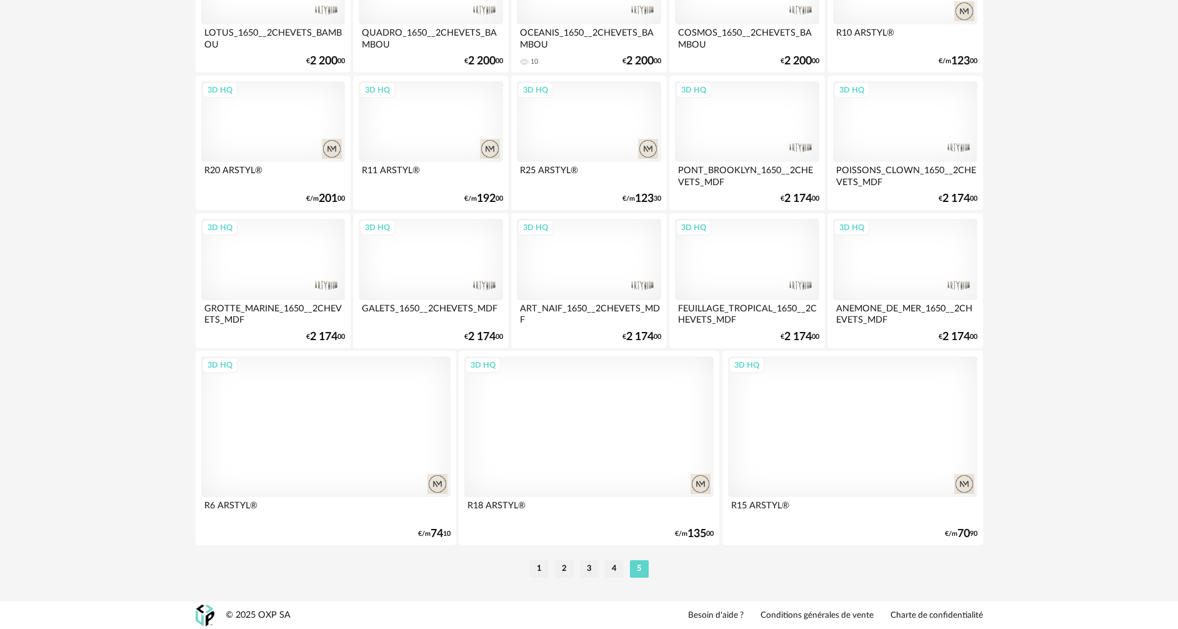
scroll to position [2505, 0]
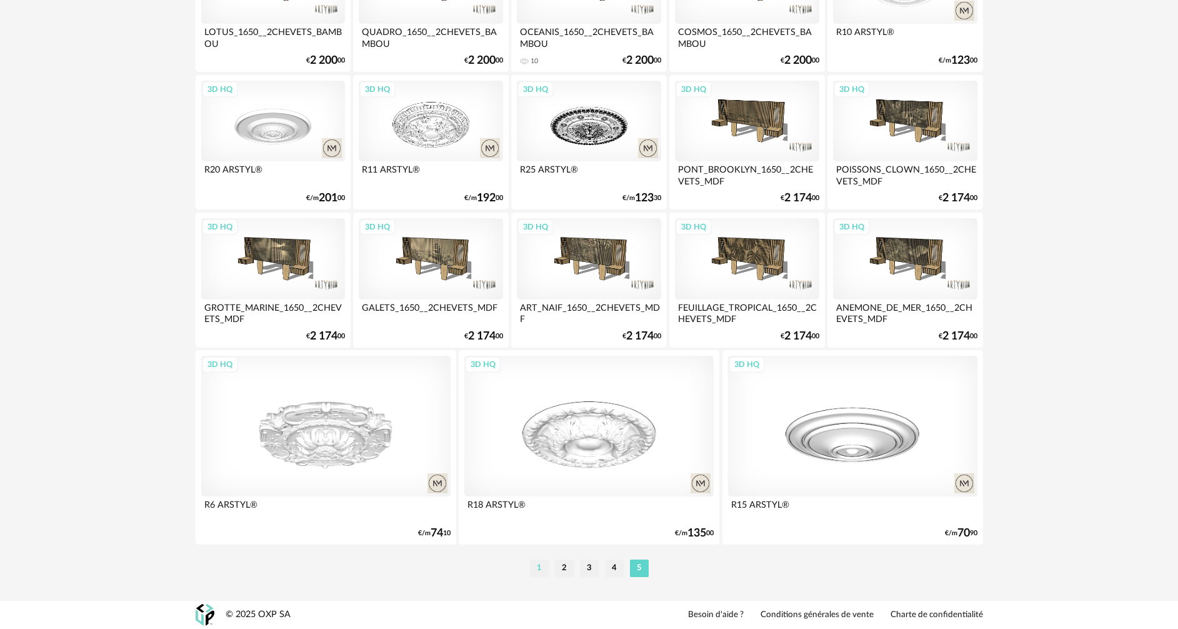
click at [542, 574] on li "1" at bounding box center [539, 567] width 19 height 17
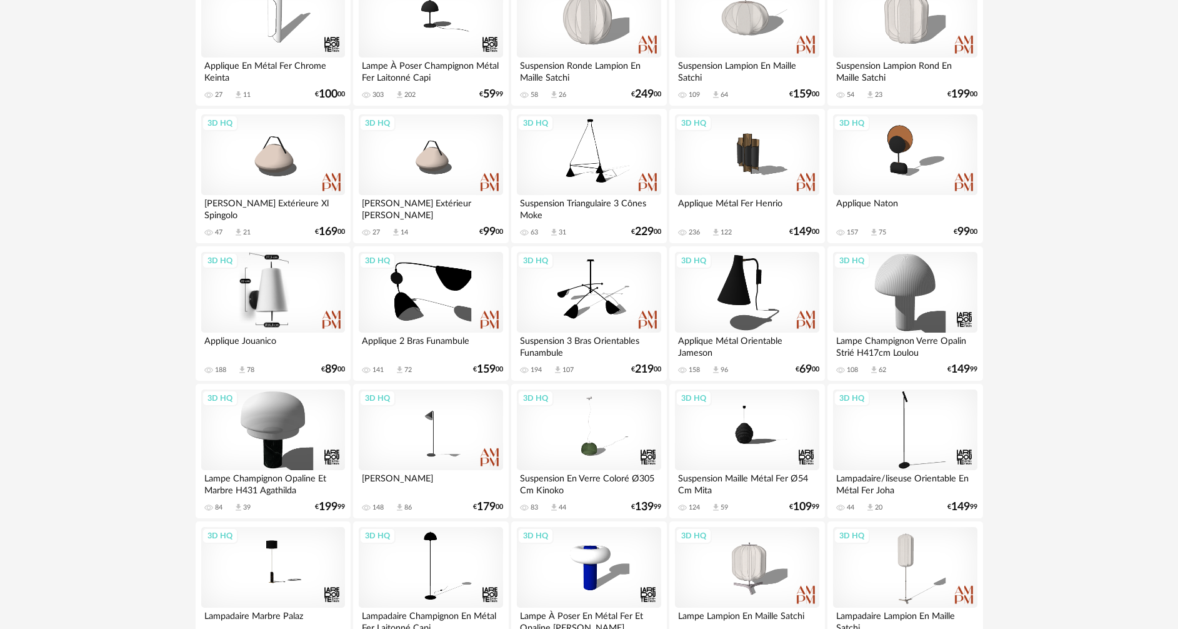
scroll to position [562, 0]
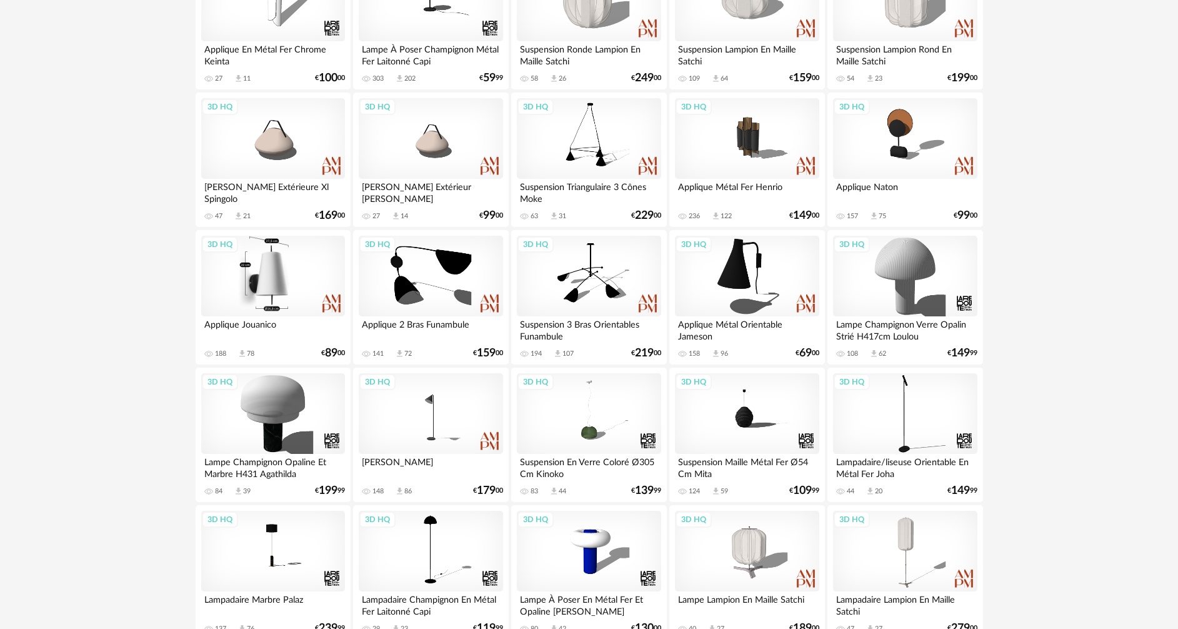
click at [264, 269] on div "3D HQ" at bounding box center [273, 276] width 144 height 81
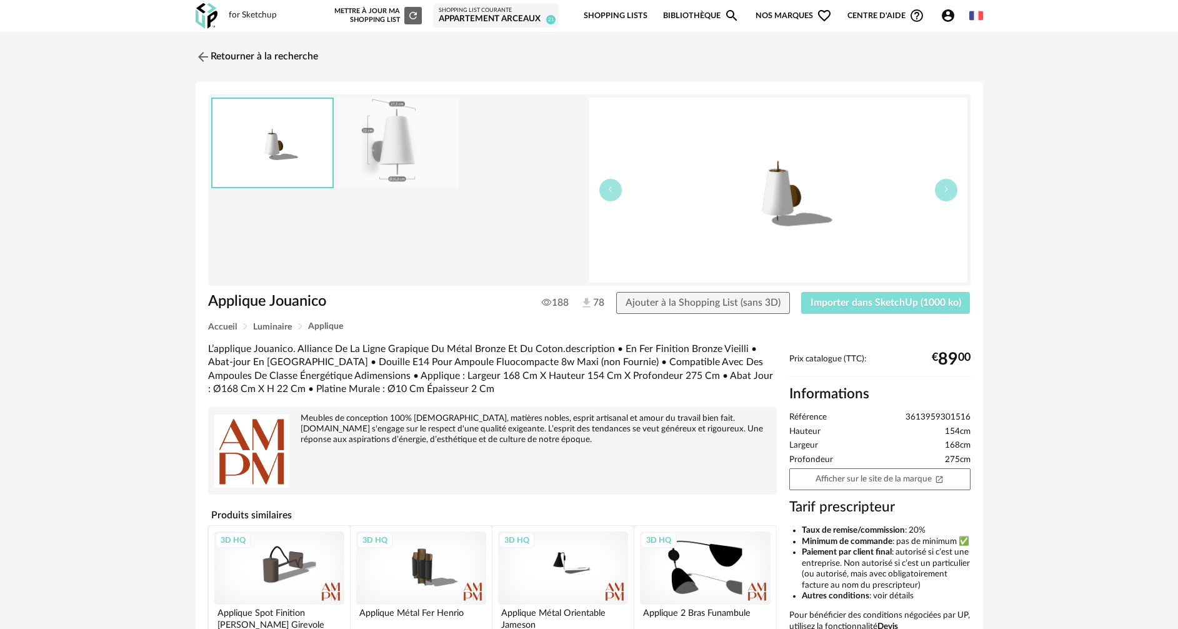
click at [860, 294] on button "Importer dans SketchUp (1000 ko)" at bounding box center [885, 303] width 169 height 22
click at [222, 56] on link "Retourner à la recherche" at bounding box center [253, 56] width 122 height 27
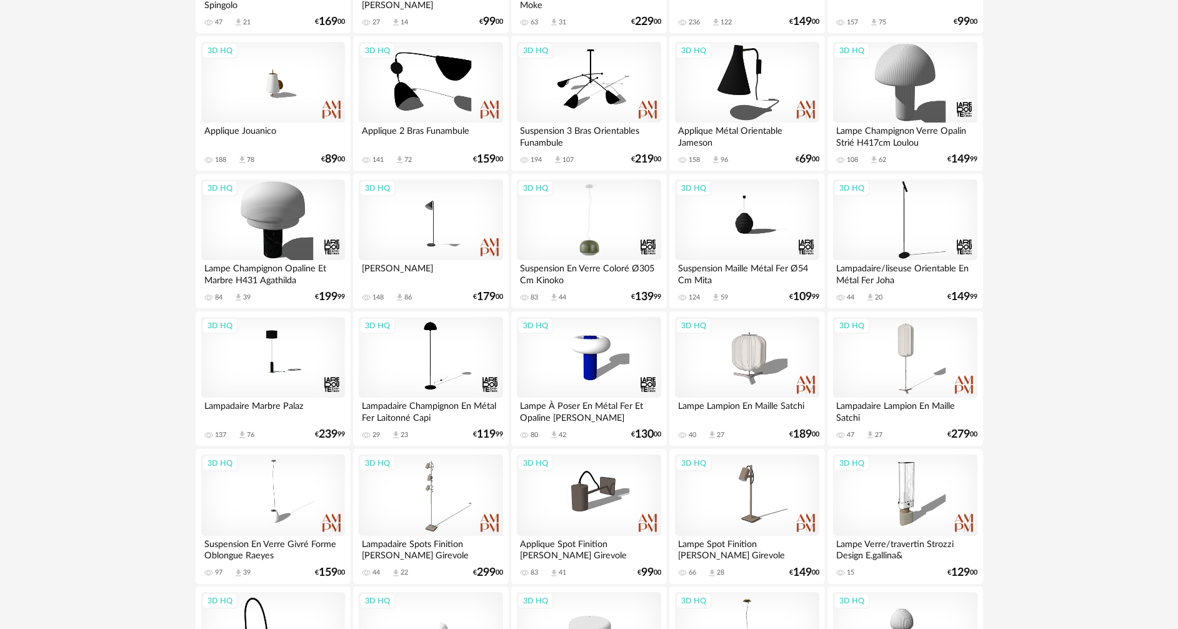
scroll to position [687, 0]
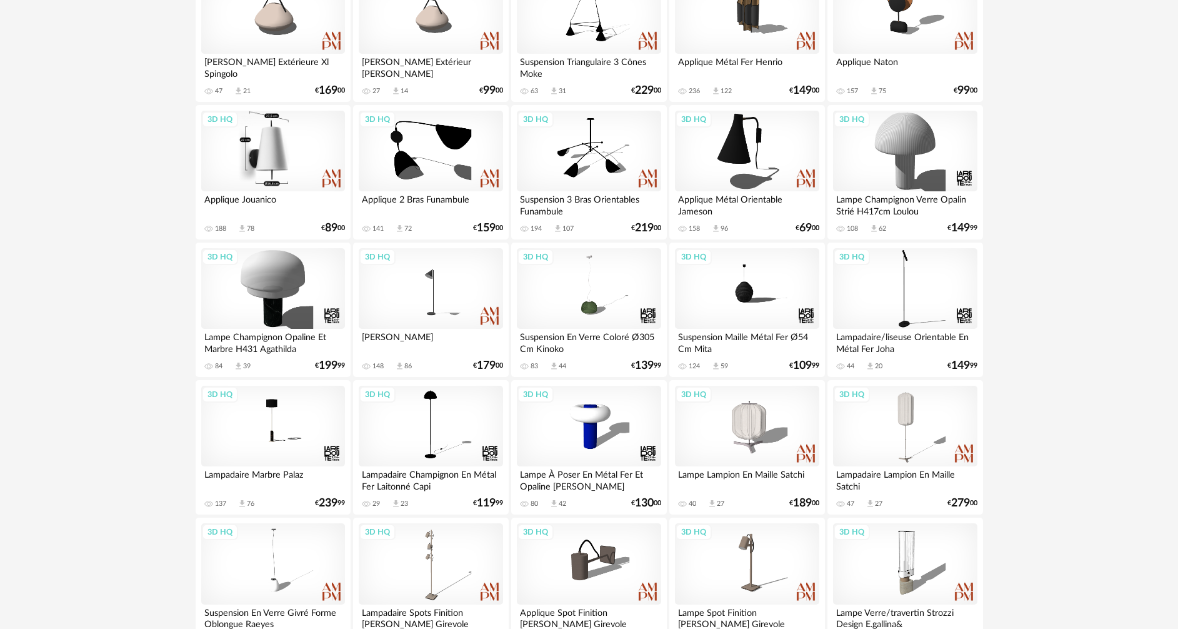
click at [324, 153] on div "3D HQ" at bounding box center [273, 151] width 144 height 81
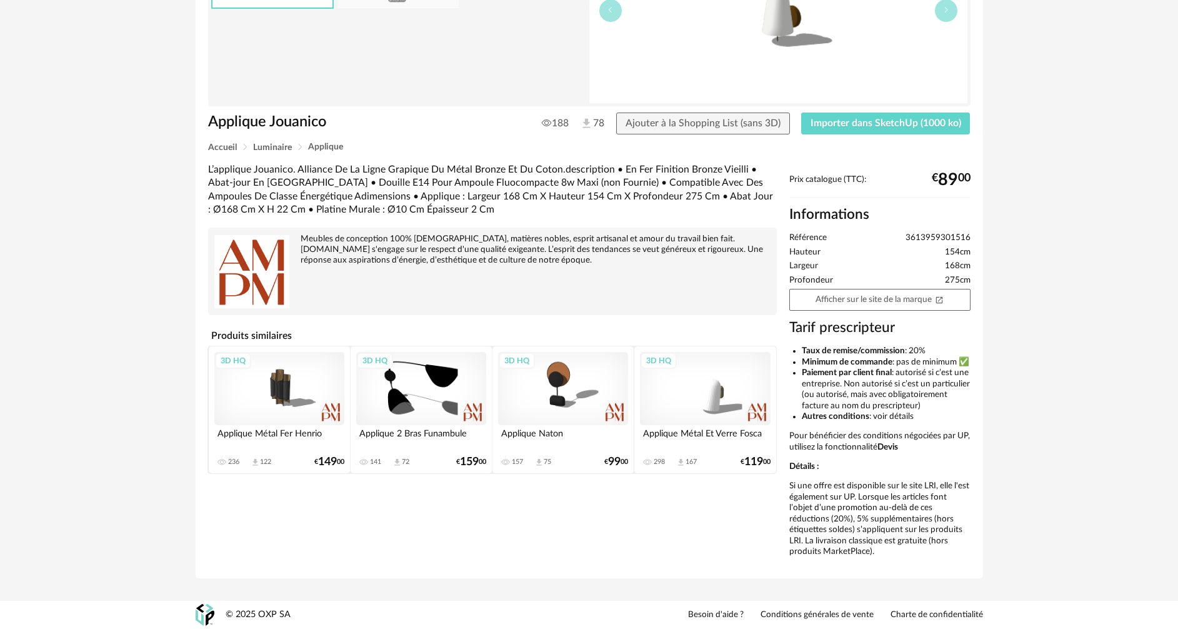
scroll to position [201, 0]
click at [724, 378] on div "3D HQ" at bounding box center [705, 388] width 130 height 73
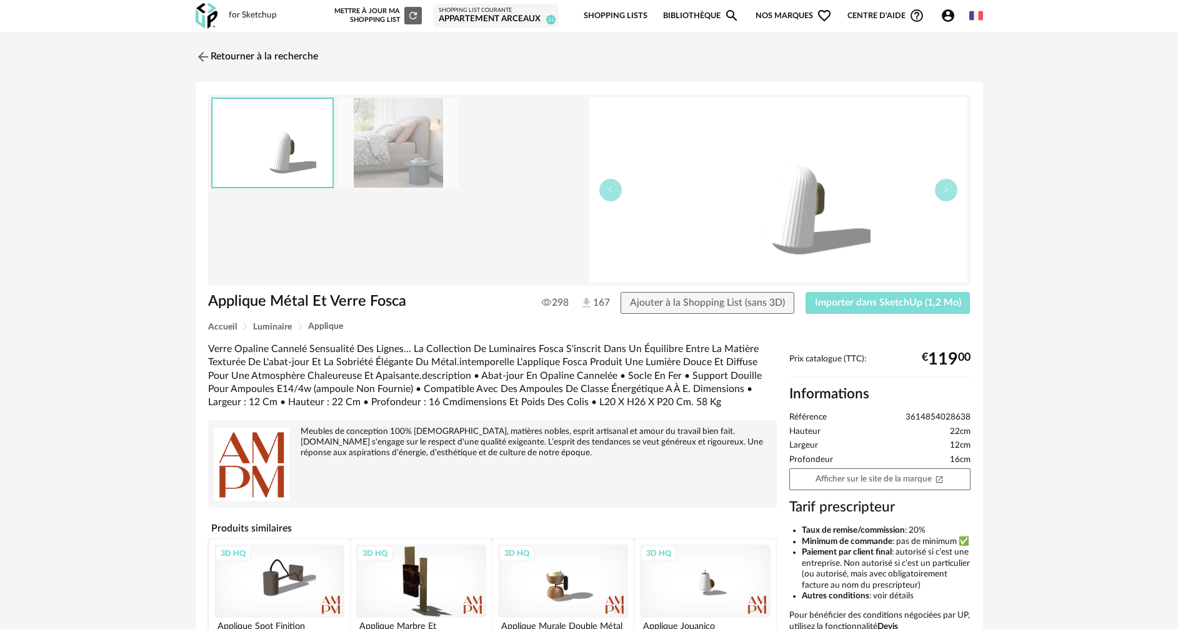
click at [859, 300] on span "Importer dans SketchUp (1,2 Mo)" at bounding box center [888, 302] width 146 height 10
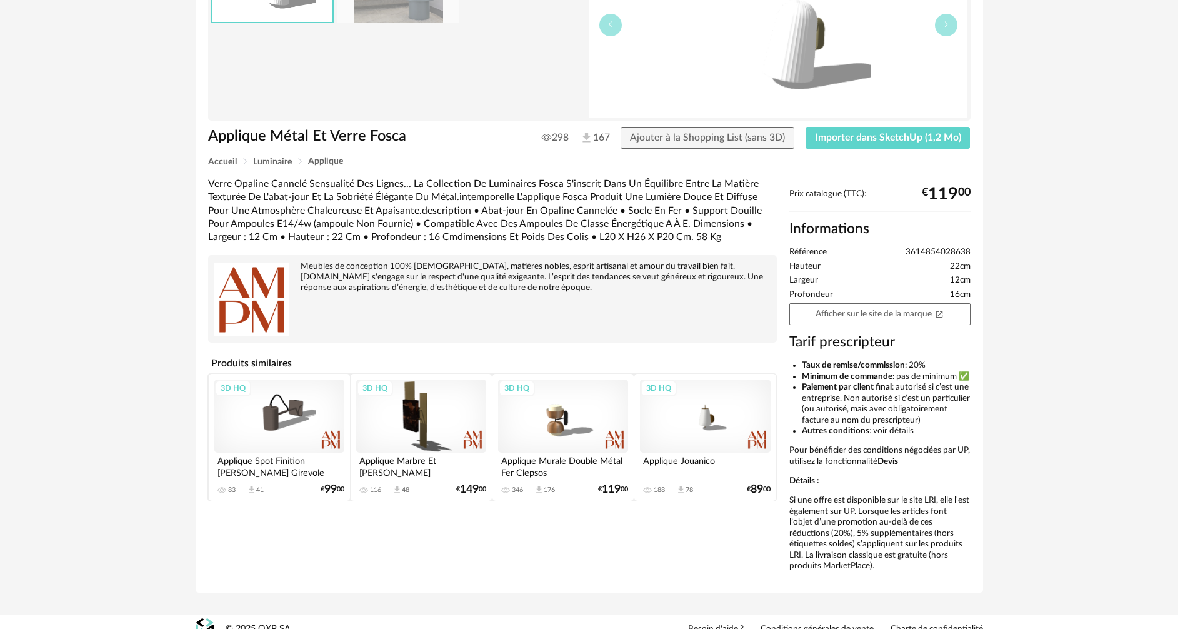
scroll to position [187, 0]
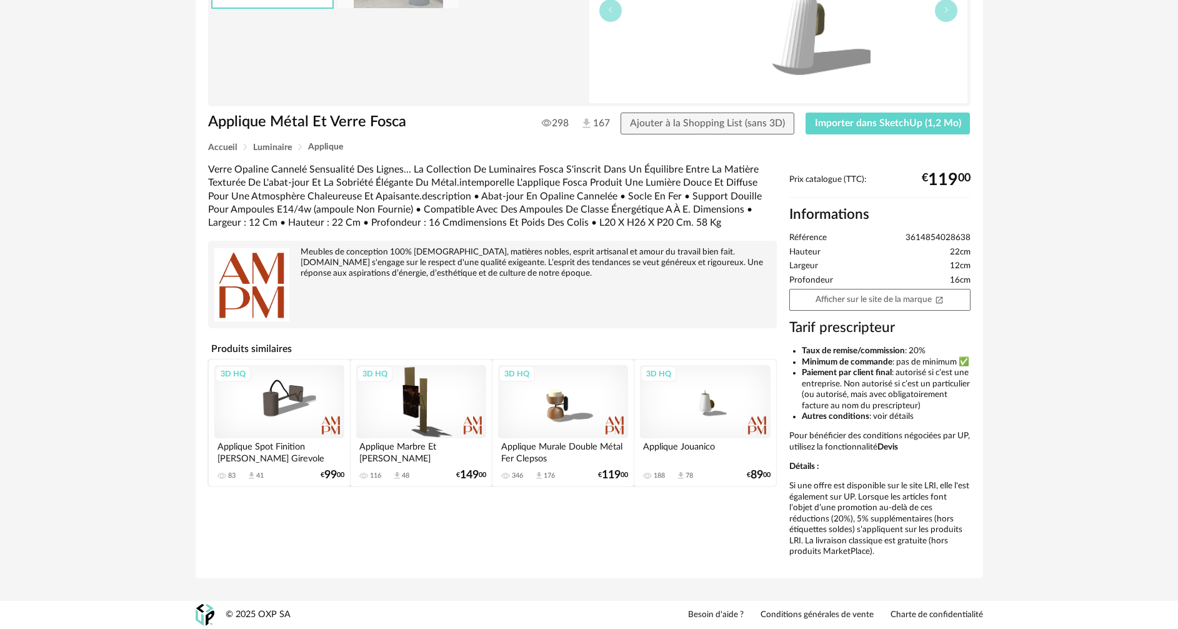
click at [565, 401] on div "3D HQ" at bounding box center [563, 401] width 130 height 73
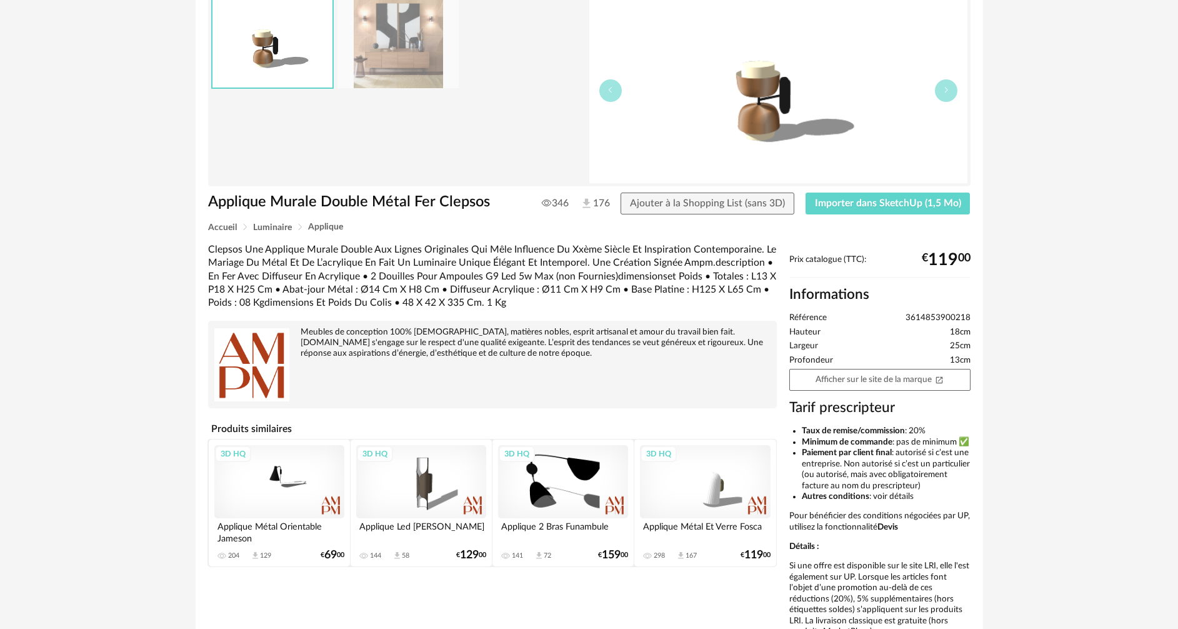
scroll to position [125, 0]
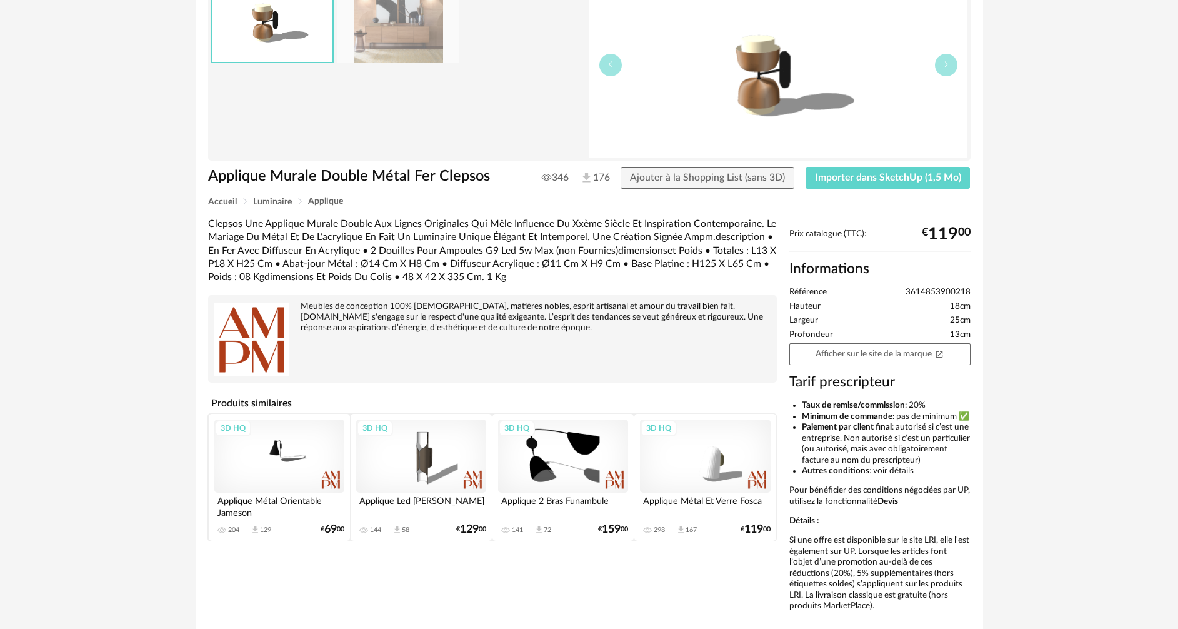
click at [290, 449] on div "3D HQ" at bounding box center [279, 455] width 130 height 73
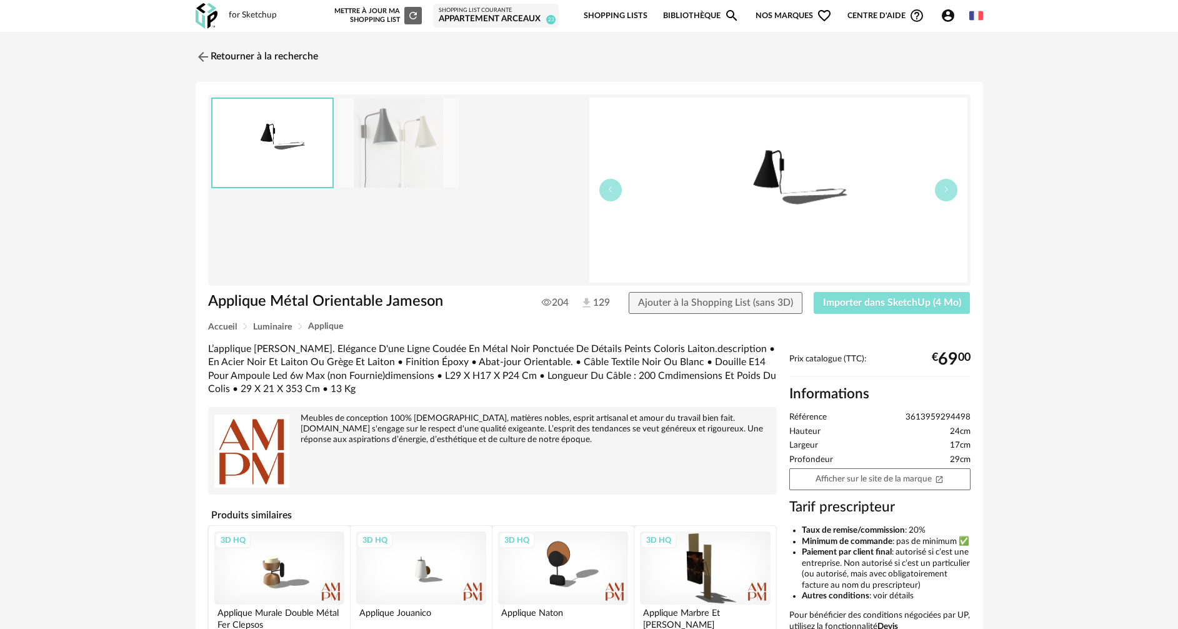
click at [894, 300] on span "Importer dans SketchUp (4 Mo)" at bounding box center [892, 302] width 138 height 10
drag, startPoint x: 208, startPoint y: 61, endPoint x: 8, endPoint y: 102, distance: 204.2
click at [208, 61] on img at bounding box center [203, 56] width 15 height 15
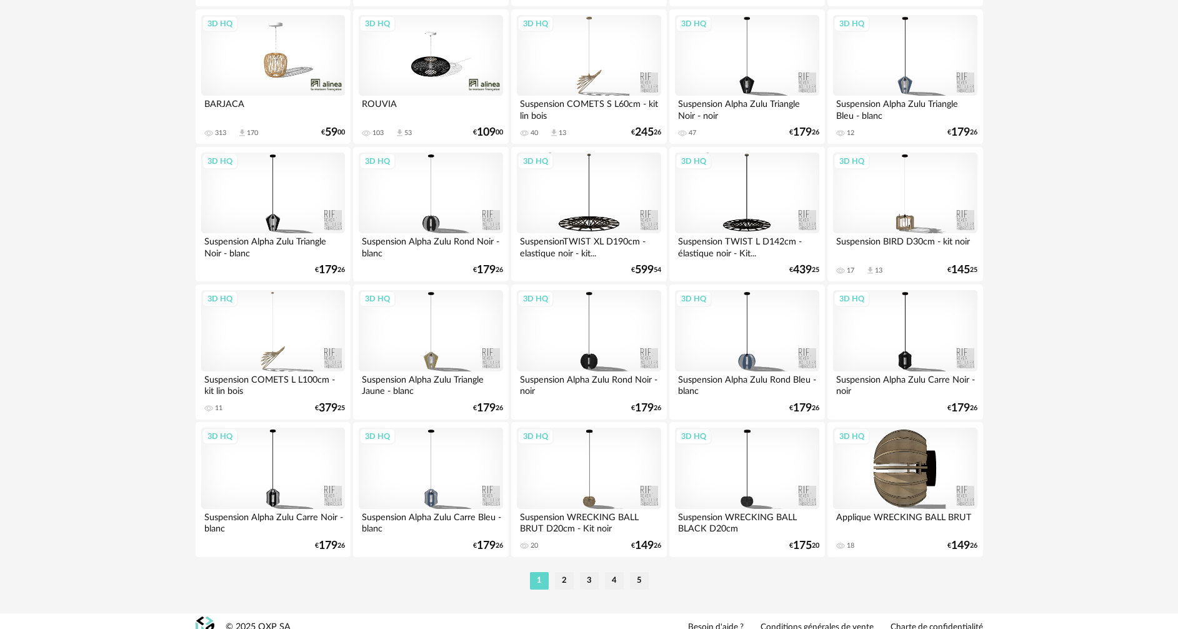
scroll to position [2446, 0]
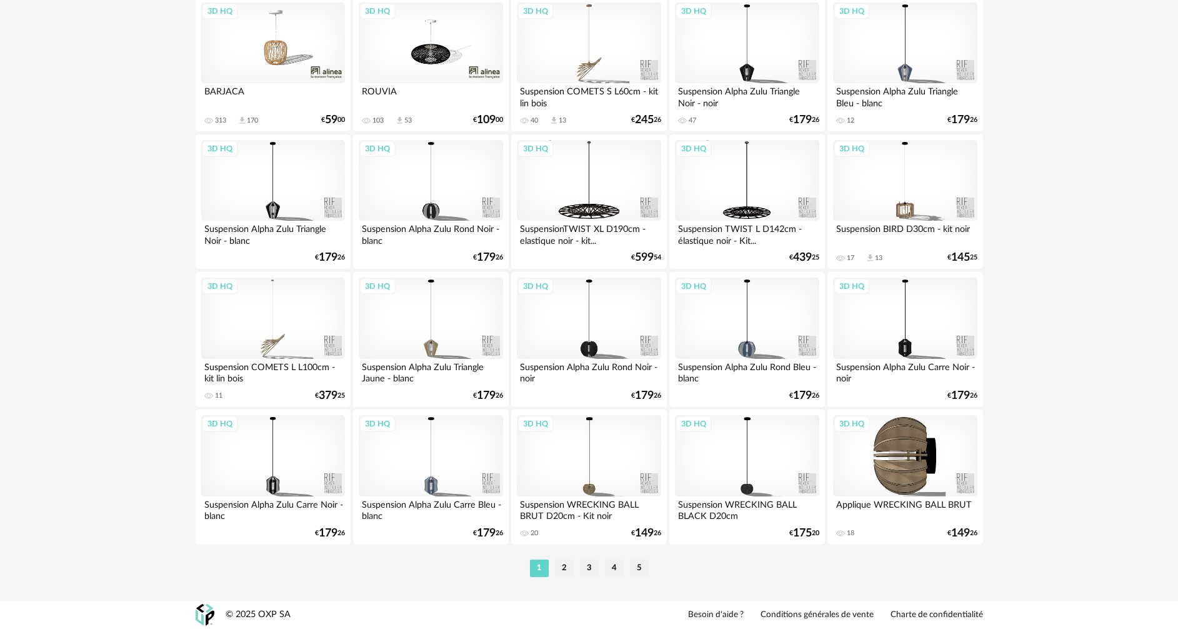
click at [559, 569] on li "2" at bounding box center [564, 567] width 19 height 17
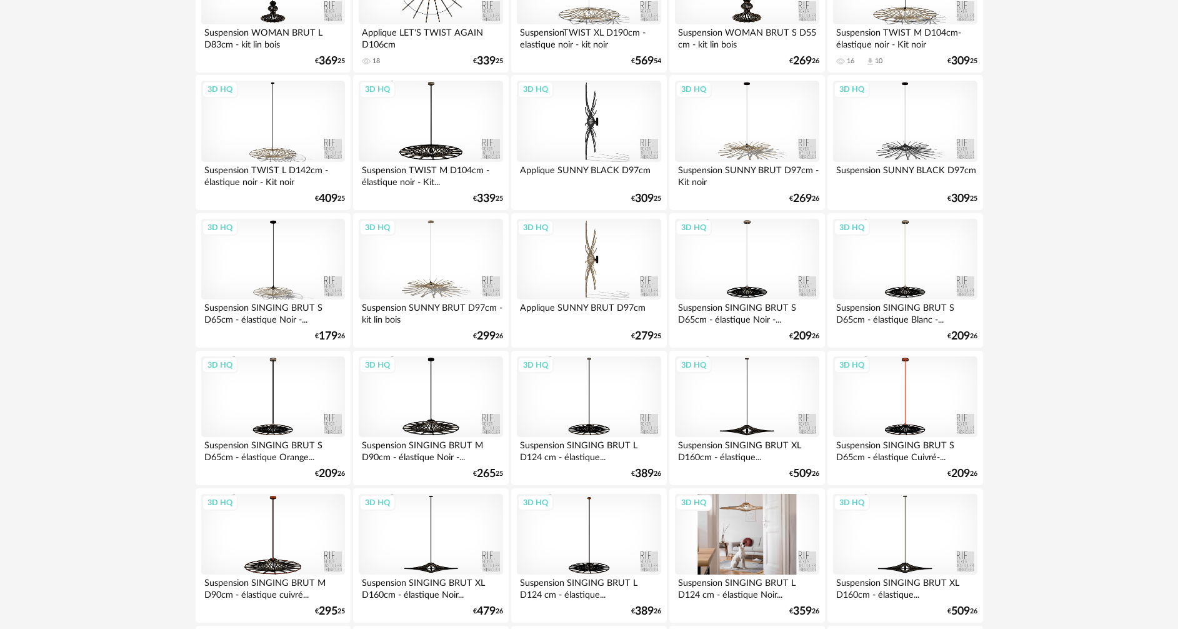
scroll to position [500, 0]
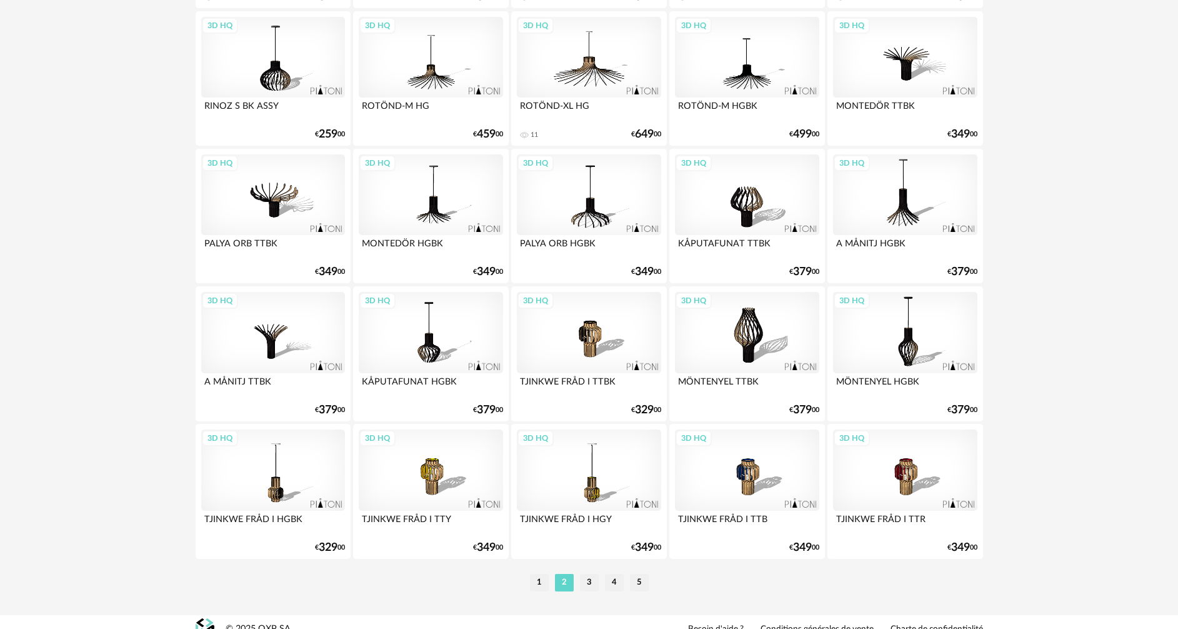
scroll to position [2446, 0]
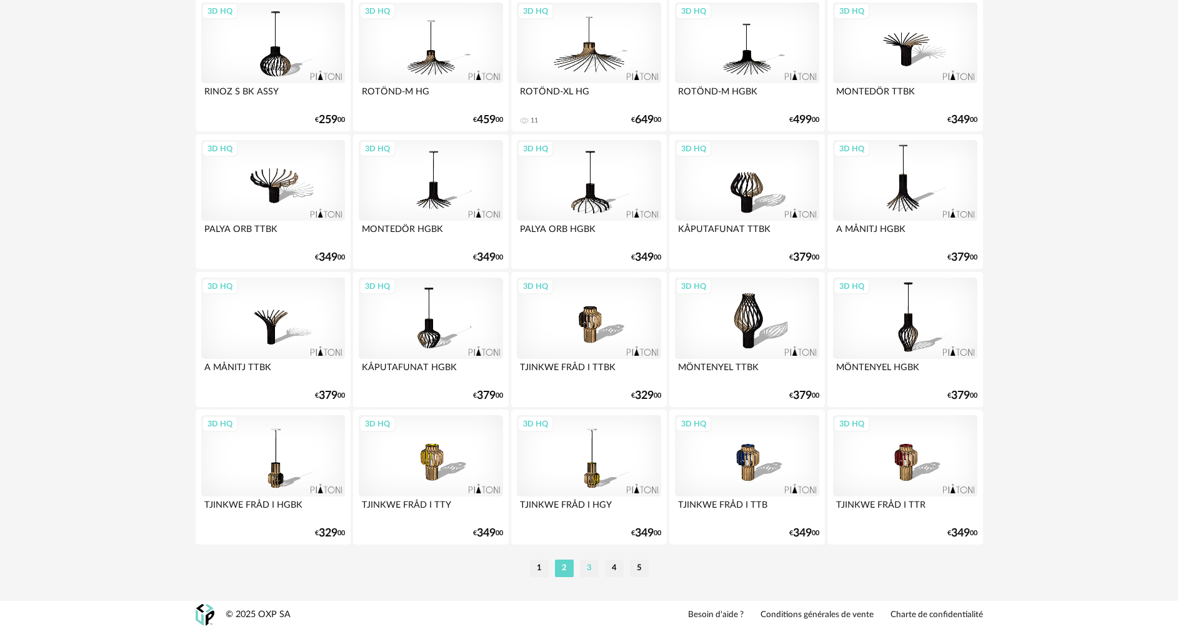
click at [588, 567] on li "3" at bounding box center [589, 567] width 19 height 17
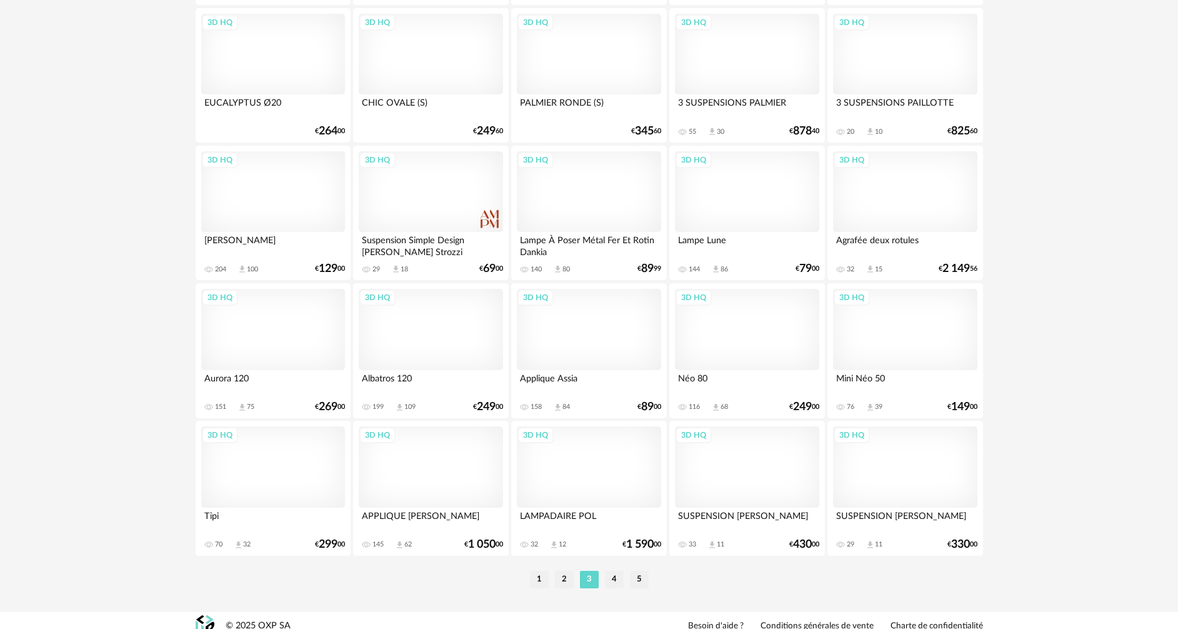
scroll to position [2437, 0]
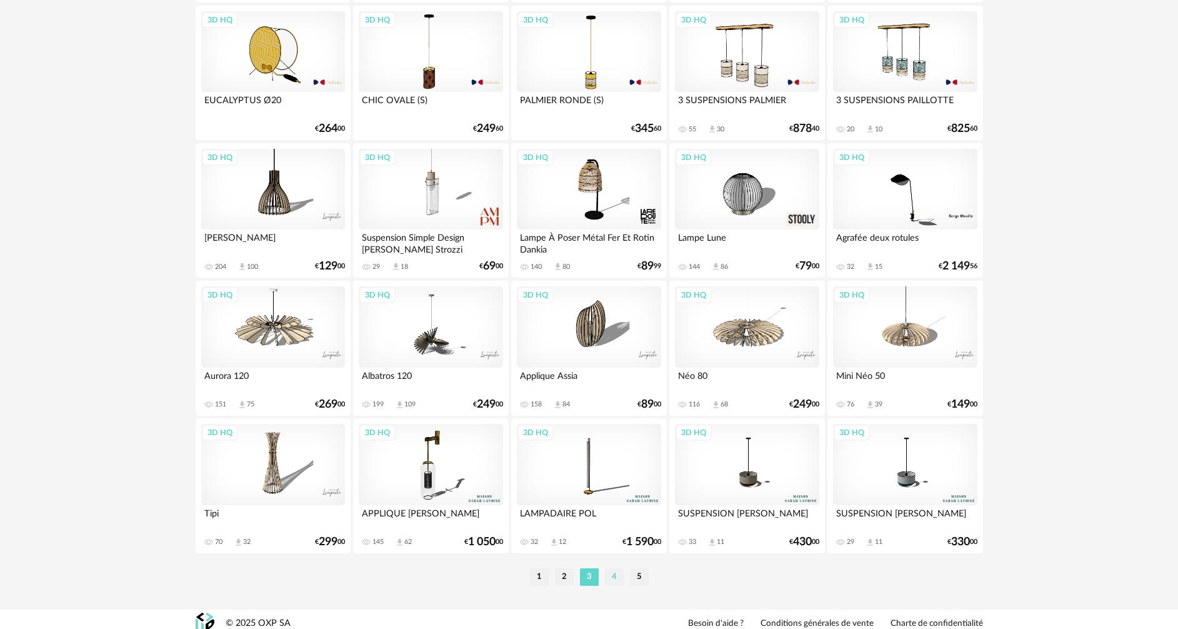
click at [615, 578] on li "4" at bounding box center [614, 576] width 19 height 17
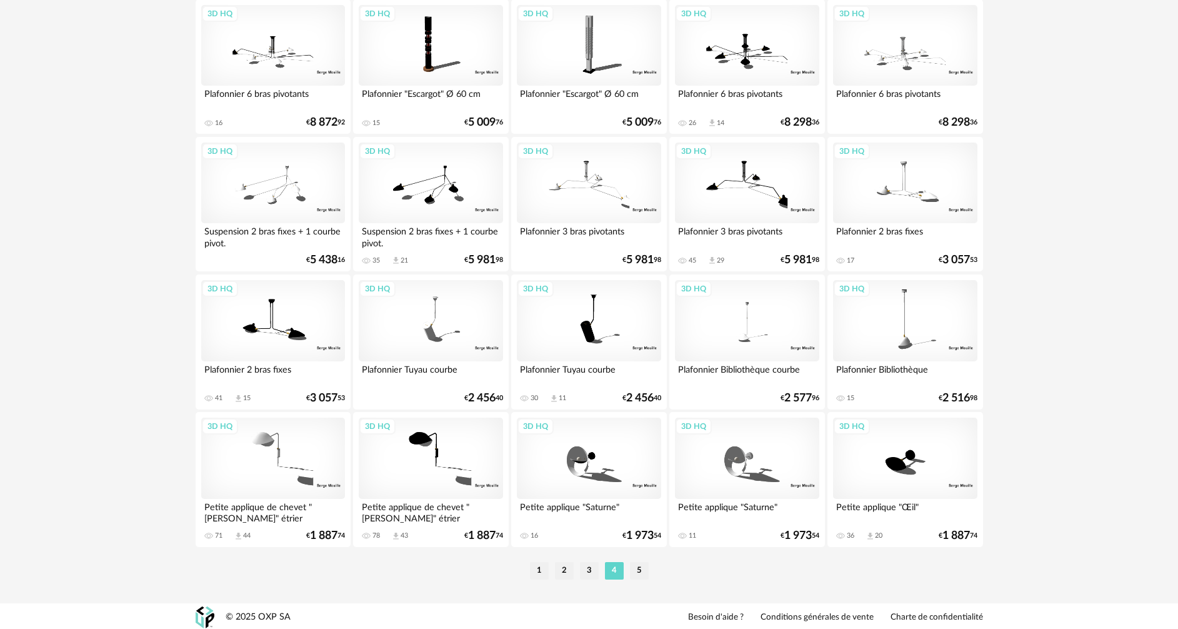
scroll to position [2446, 0]
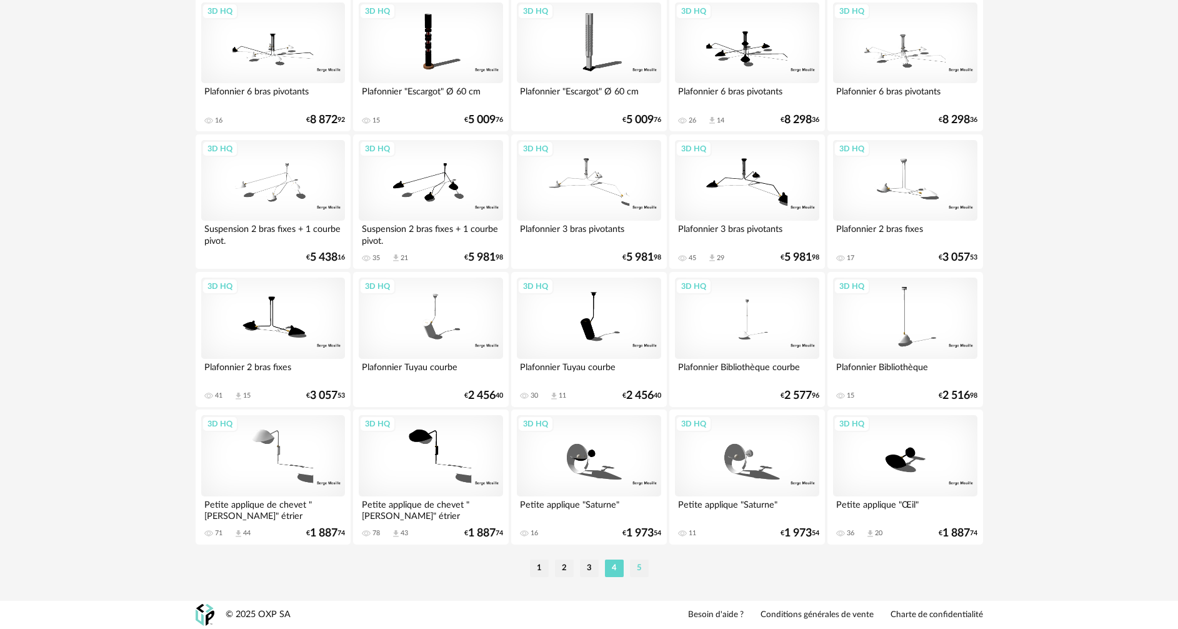
click at [636, 566] on li "5" at bounding box center [639, 567] width 19 height 17
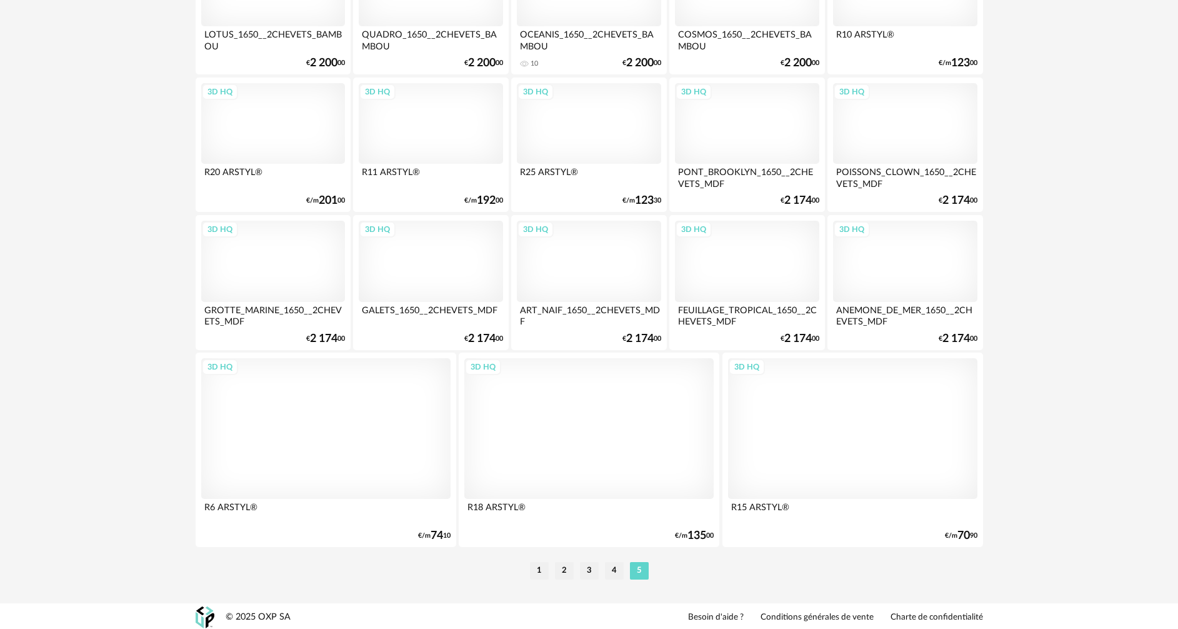
scroll to position [2505, 0]
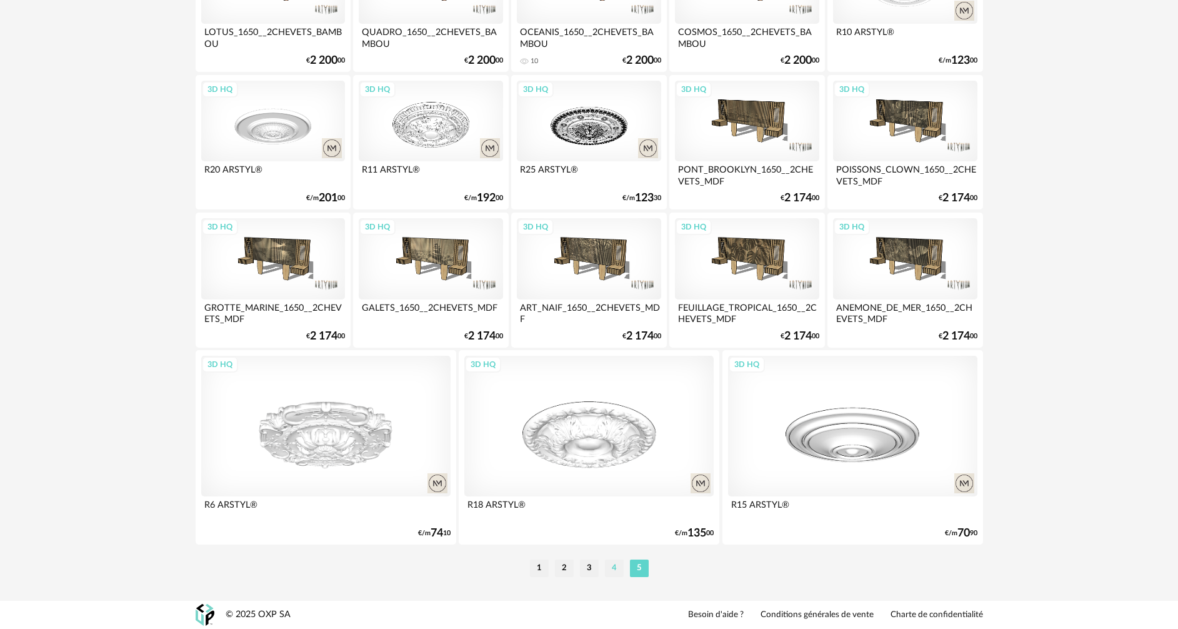
click at [605, 568] on li "4" at bounding box center [614, 567] width 19 height 17
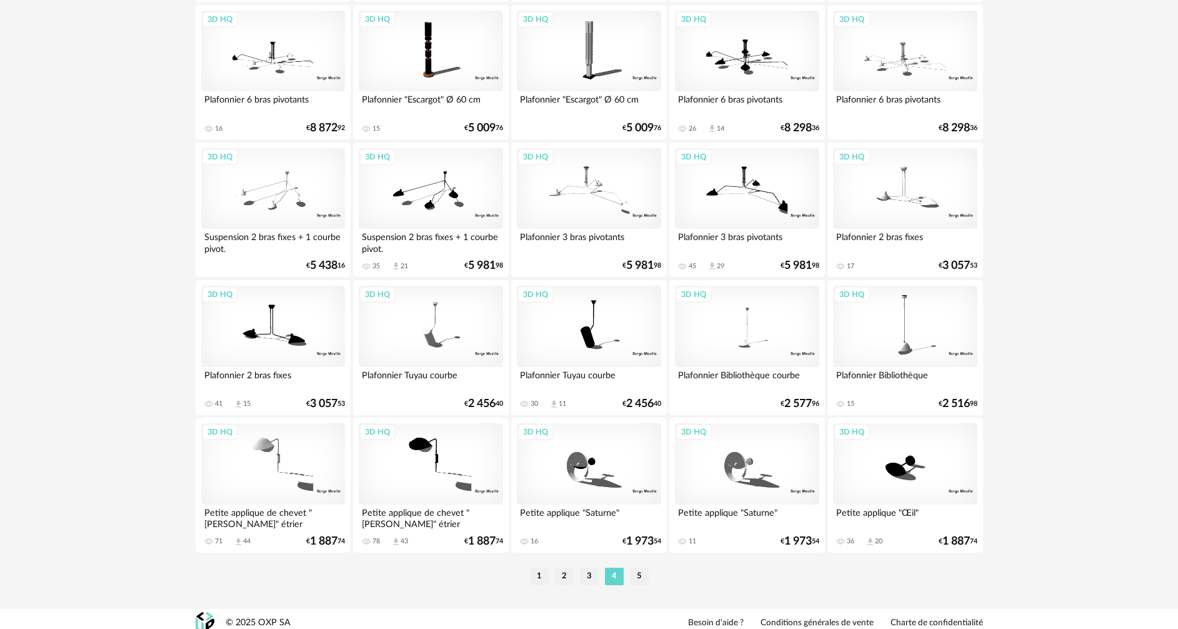
scroll to position [2446, 0]
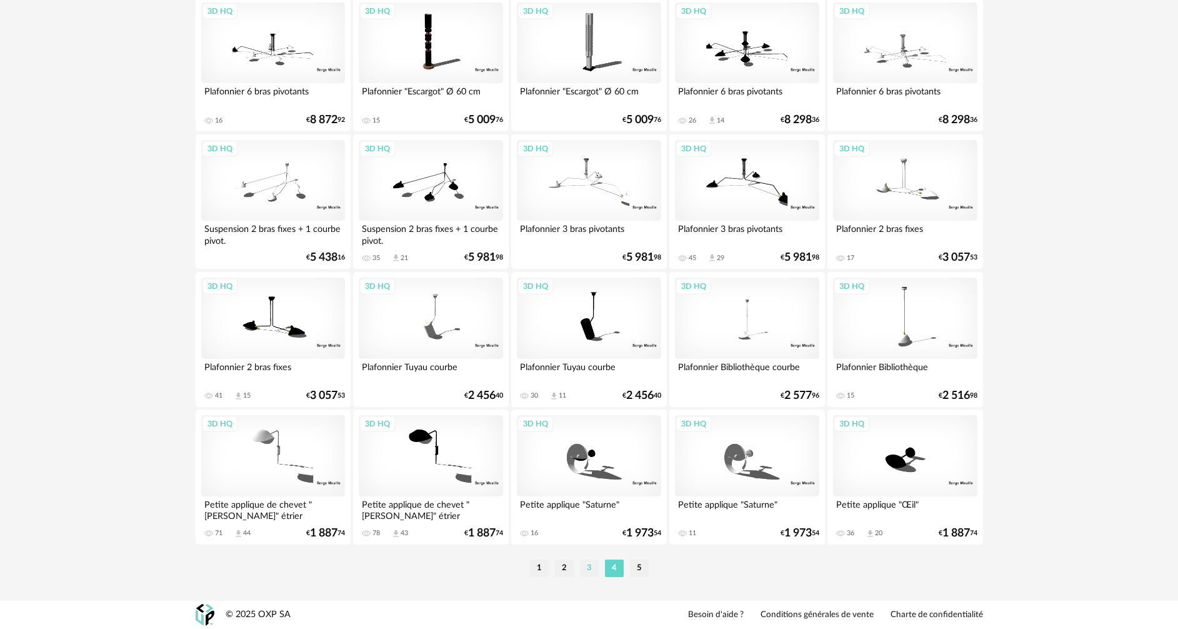
click at [589, 566] on li "3" at bounding box center [589, 567] width 19 height 17
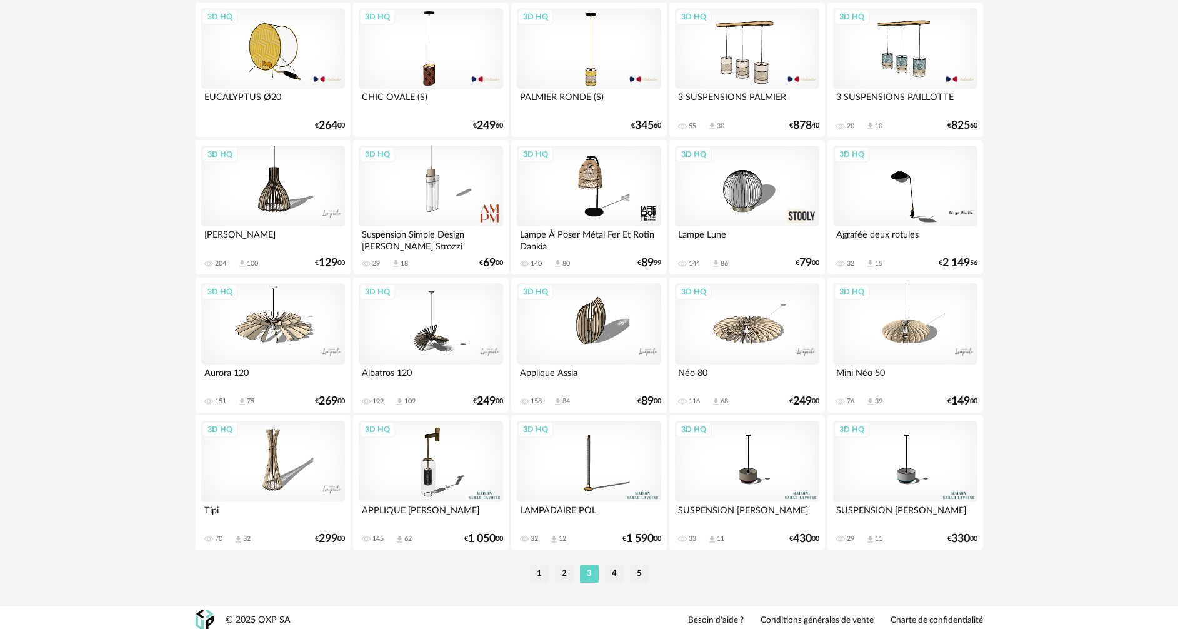
scroll to position [2446, 0]
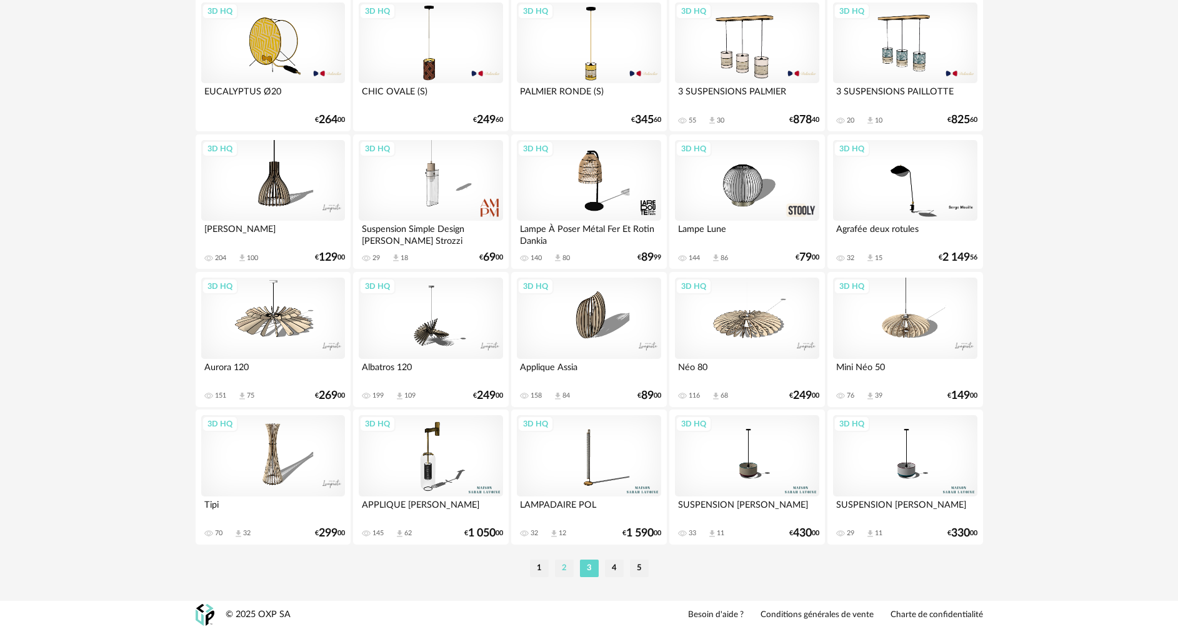
click at [559, 569] on li "2" at bounding box center [564, 567] width 19 height 17
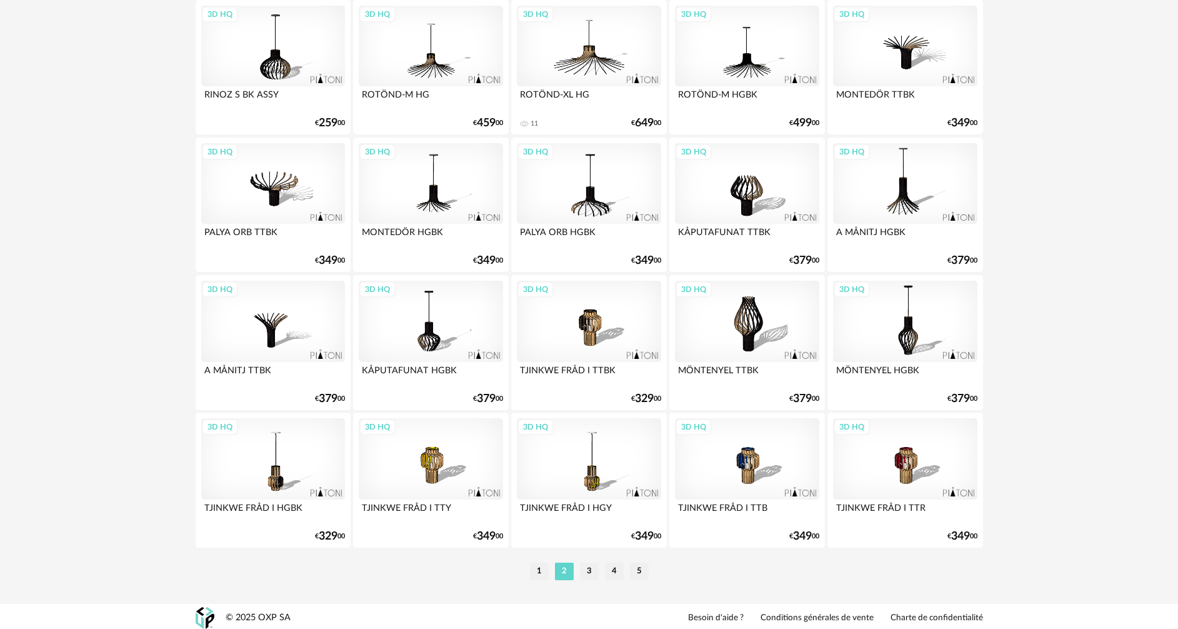
scroll to position [2446, 0]
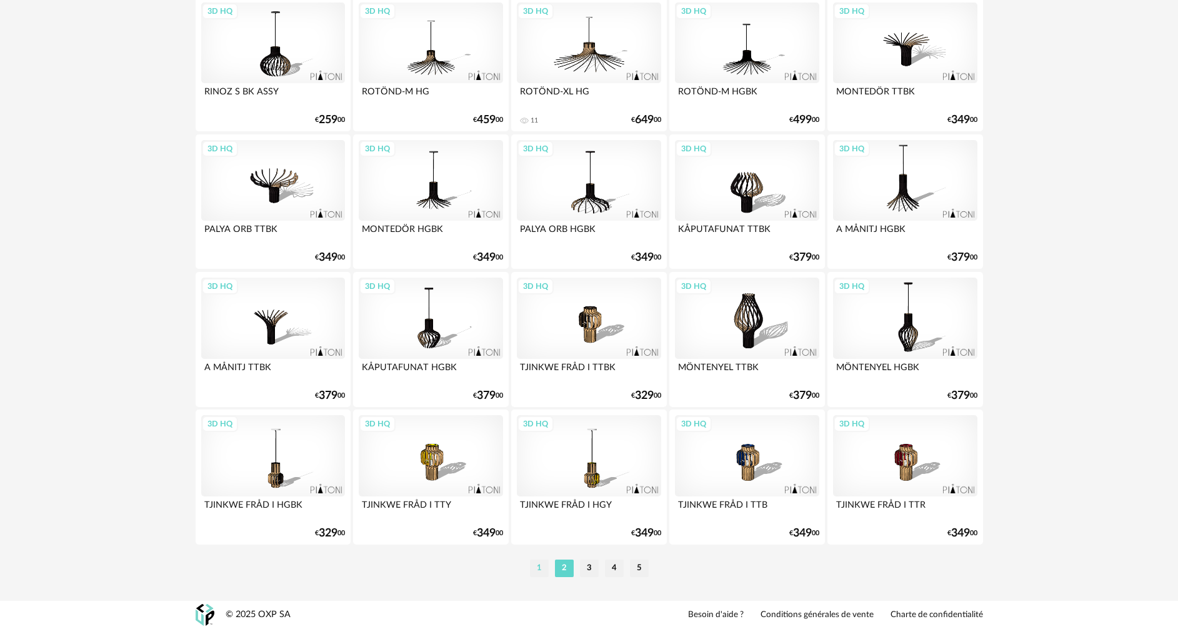
click at [542, 566] on li "1" at bounding box center [539, 567] width 19 height 17
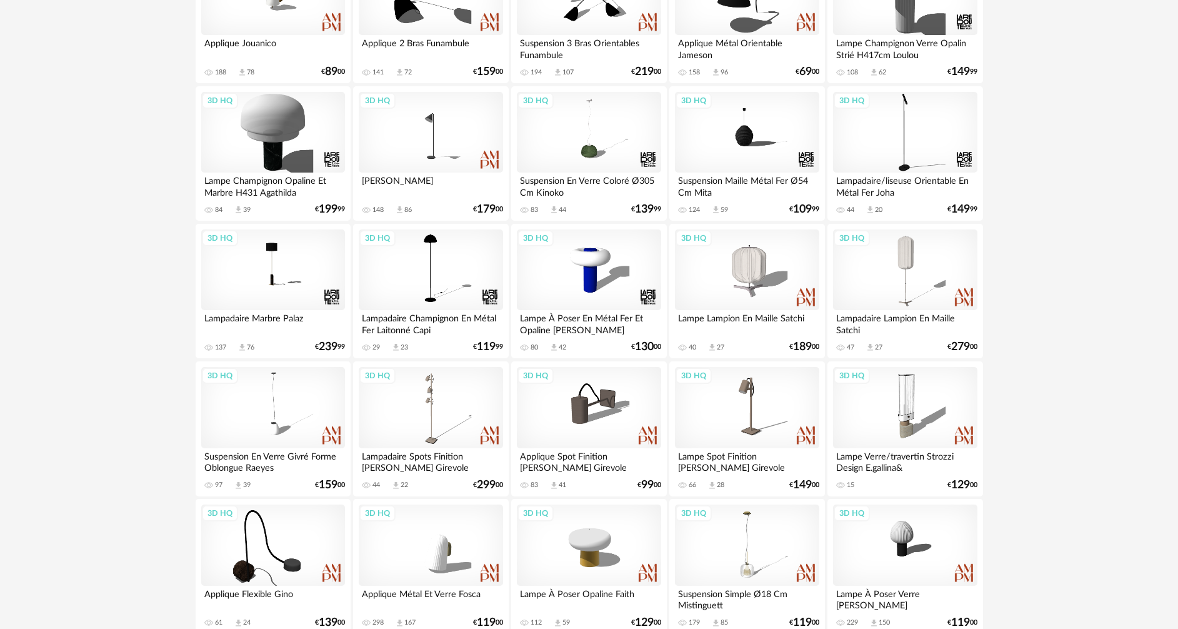
scroll to position [937, 0]
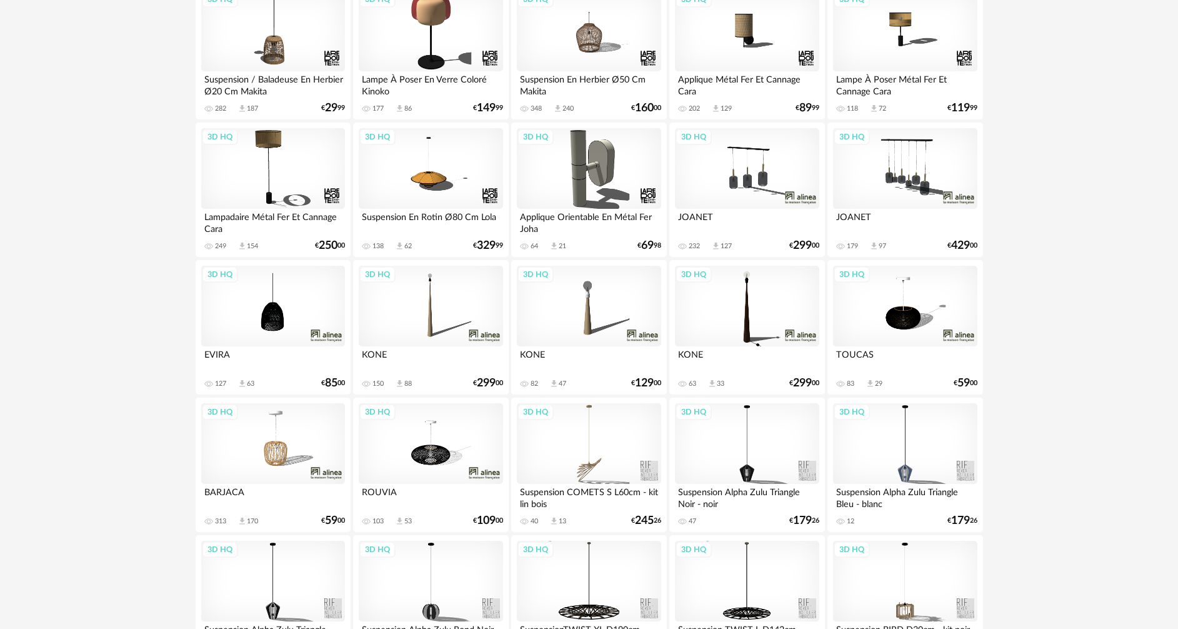
scroll to position [2062, 0]
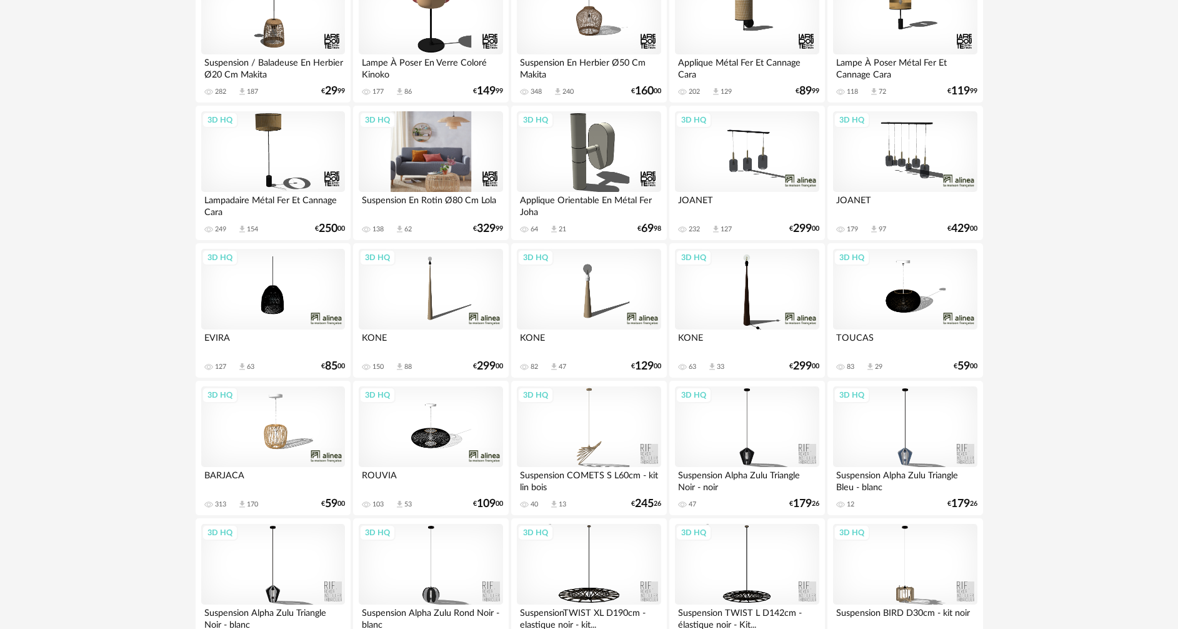
click at [454, 147] on div "3D HQ" at bounding box center [431, 151] width 144 height 81
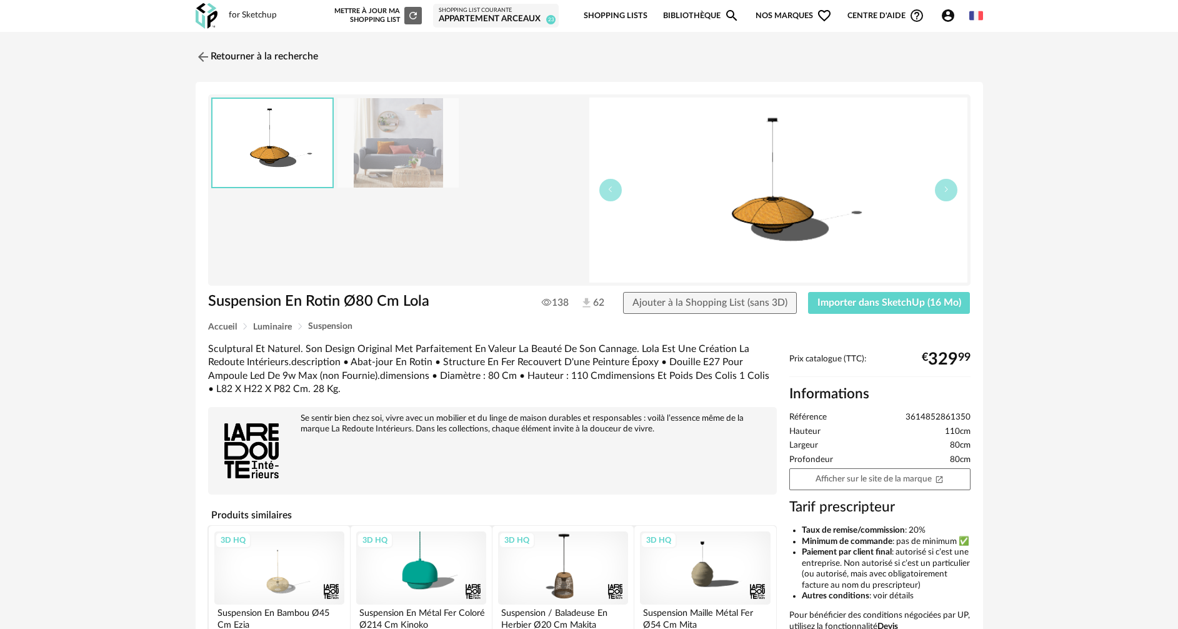
click at [432, 154] on img at bounding box center [397, 142] width 121 height 89
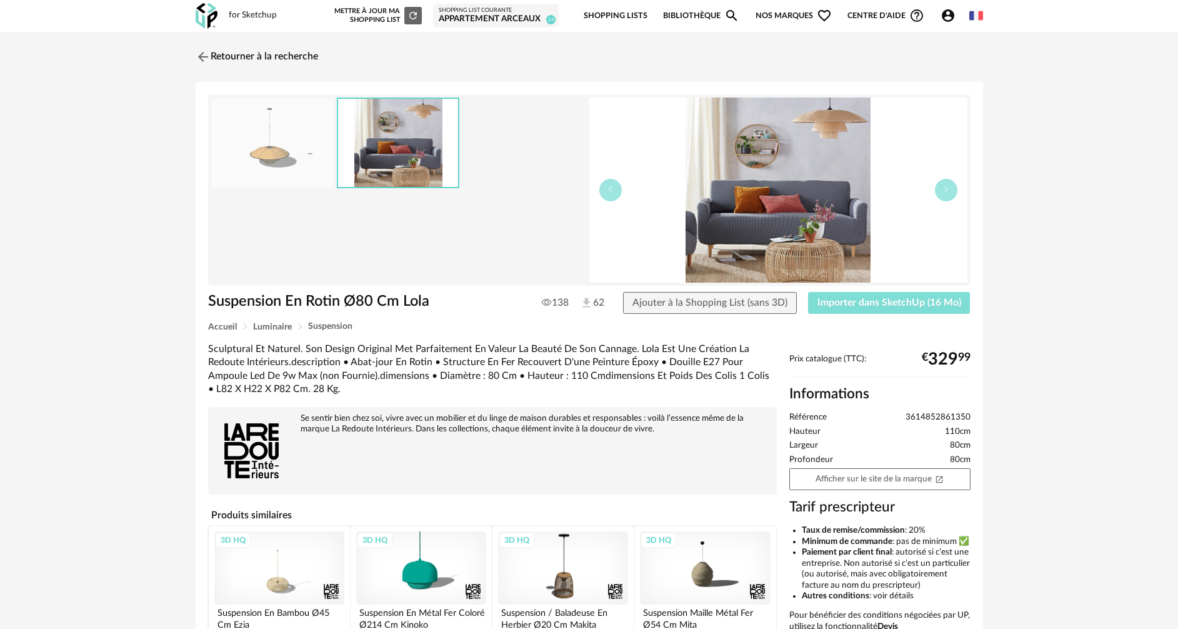
click at [894, 299] on span "Importer dans SketchUp (16 Mo)" at bounding box center [889, 302] width 144 height 10
click at [207, 59] on img at bounding box center [201, 56] width 18 height 18
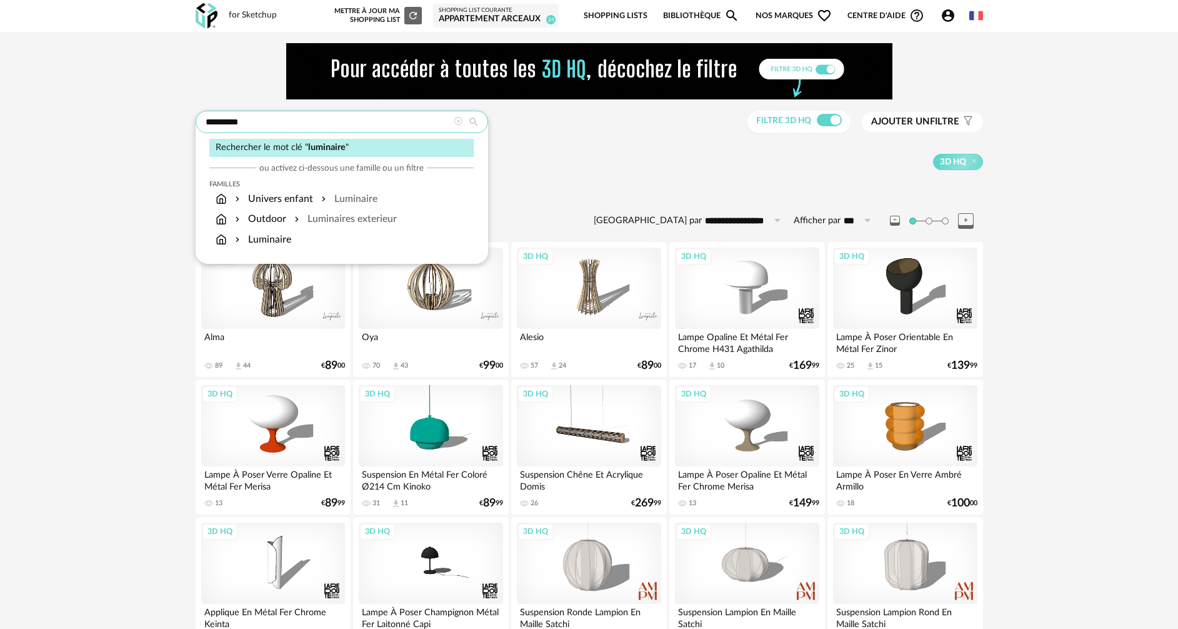
drag, startPoint x: 291, startPoint y: 124, endPoint x: 148, endPoint y: 107, distance: 143.4
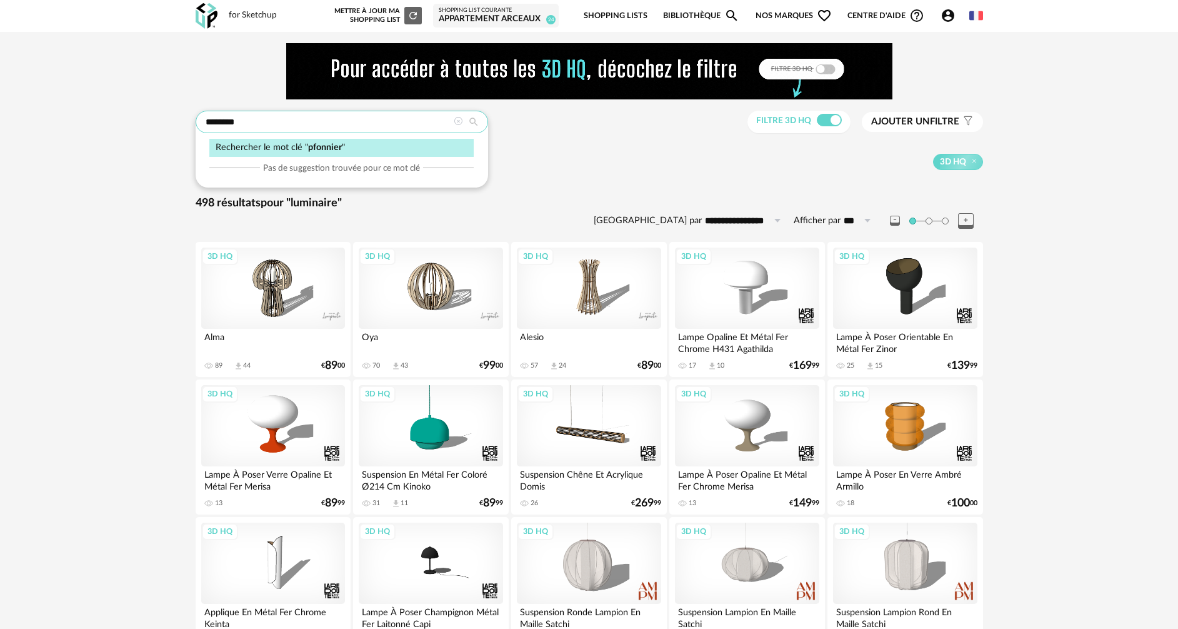
type input "********"
type input "**********"
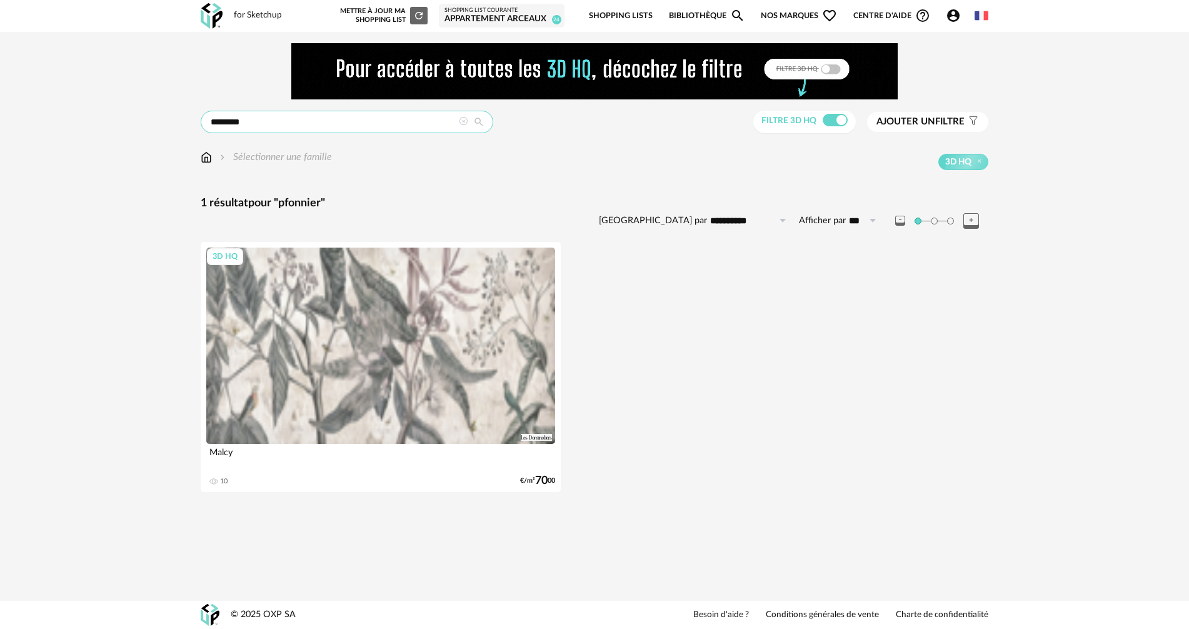
click at [217, 124] on input "********" at bounding box center [347, 122] width 292 height 22
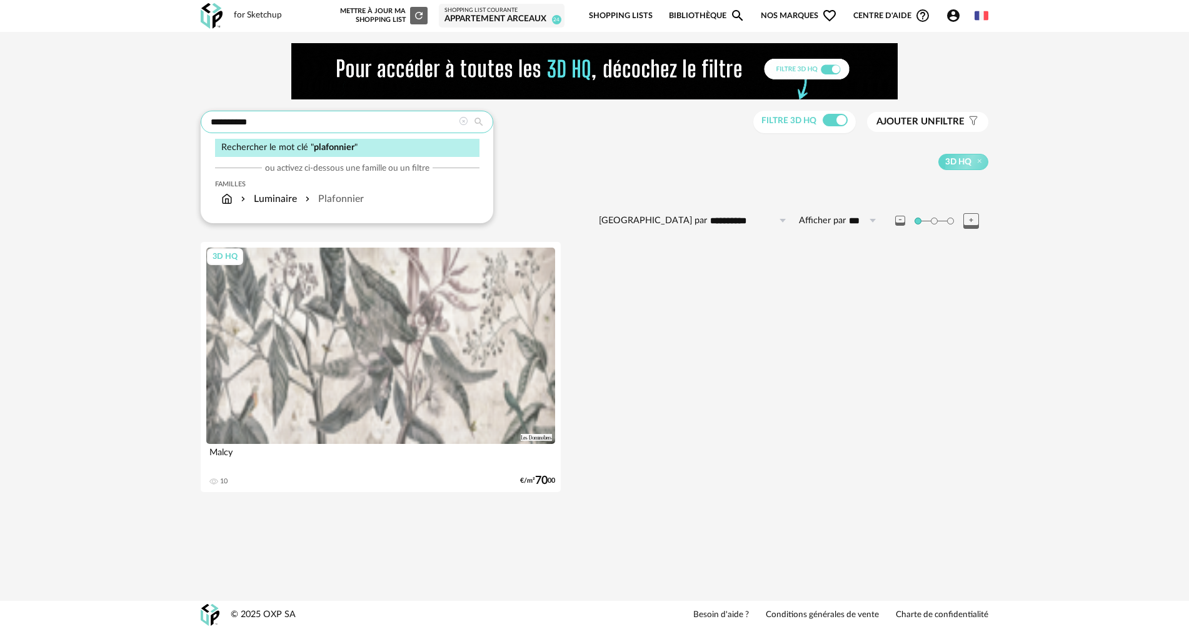
type input "**********"
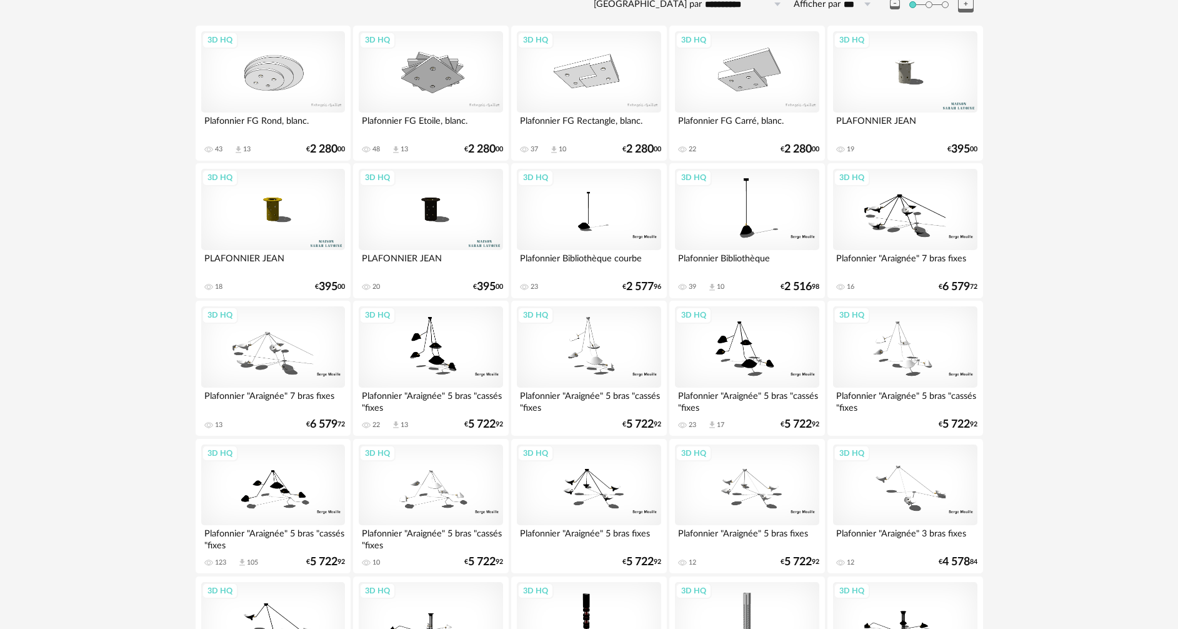
scroll to position [152, 0]
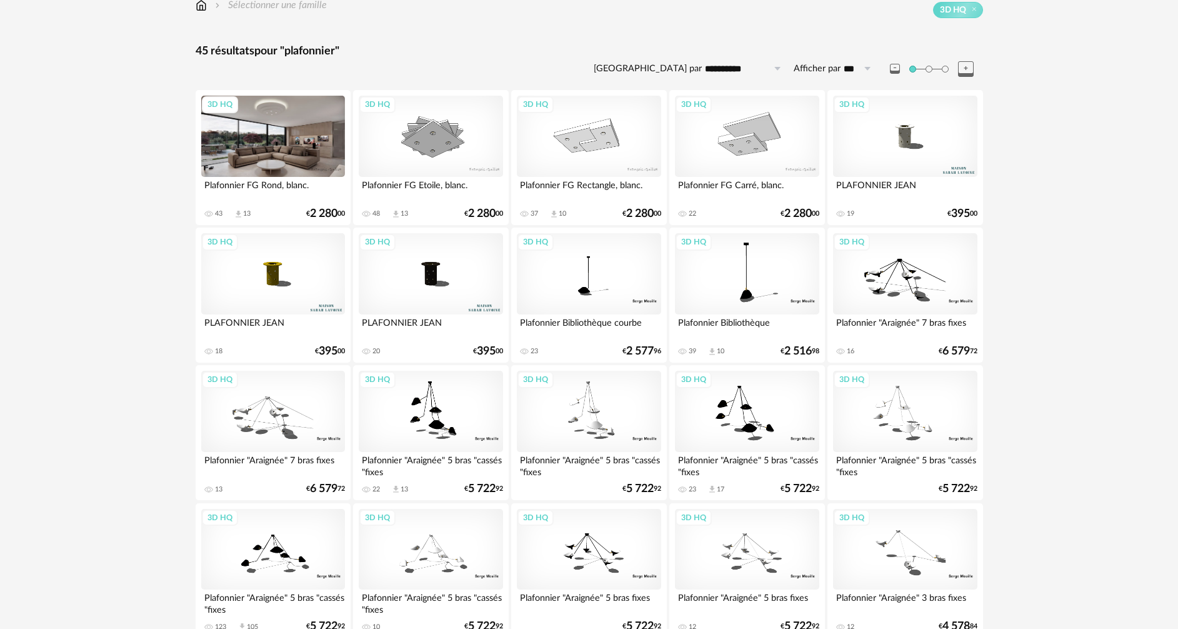
click at [314, 136] on div "3D HQ" at bounding box center [273, 136] width 144 height 81
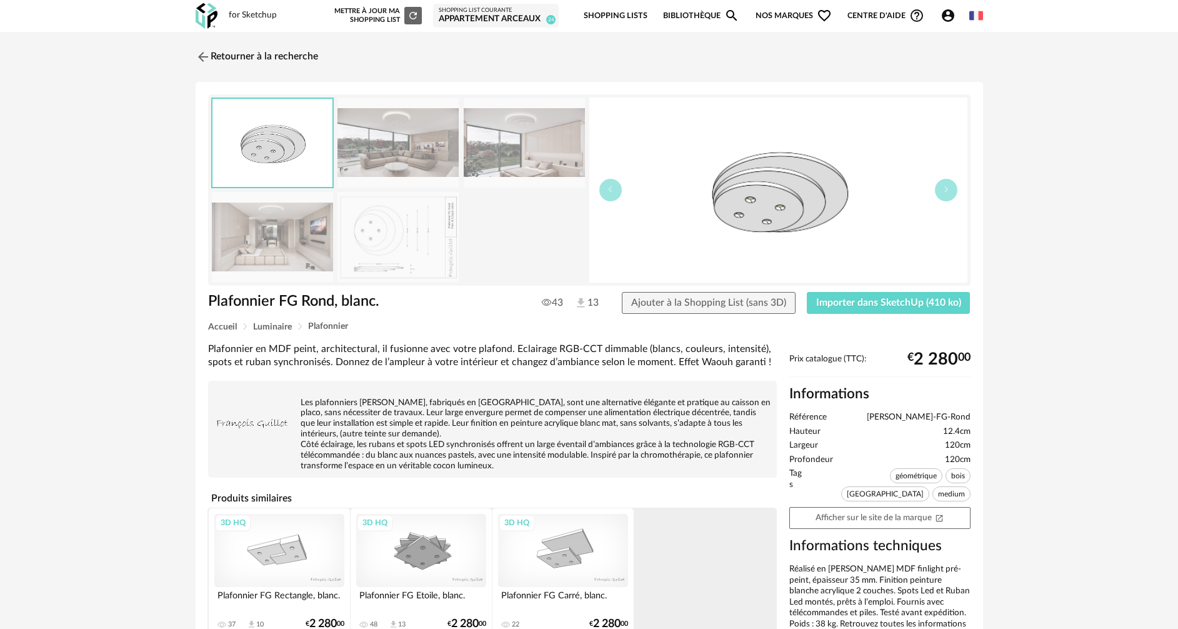
click at [281, 232] on img at bounding box center [272, 236] width 121 height 89
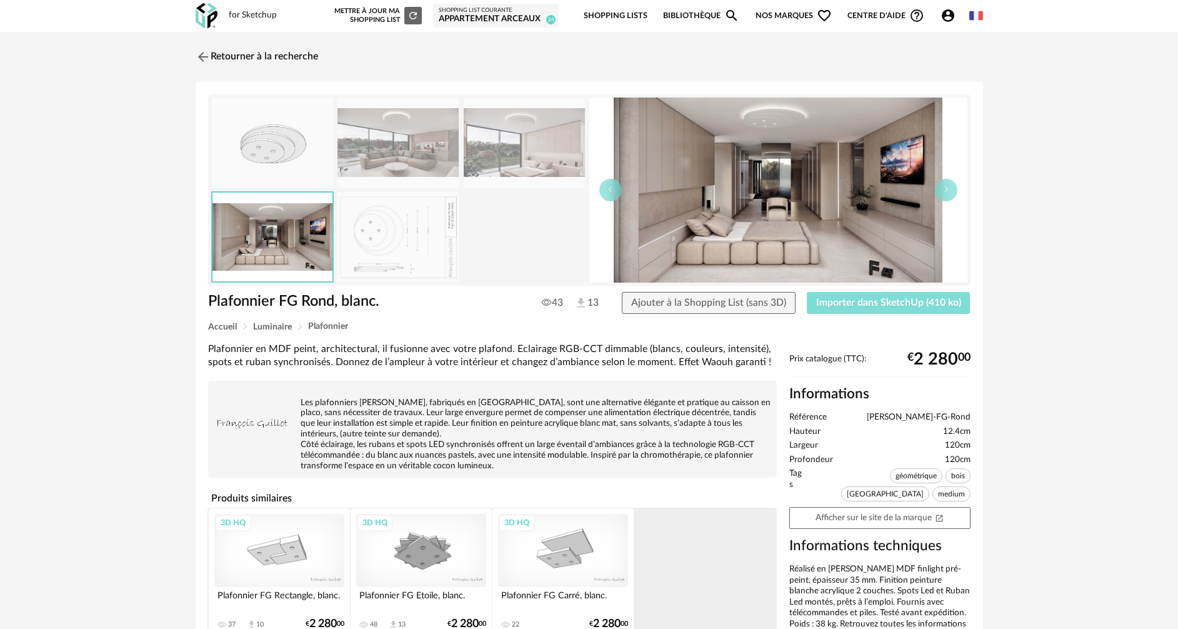
click at [894, 299] on span "Importer dans SketchUp (410 ko)" at bounding box center [888, 302] width 145 height 10
click at [216, 52] on link "Retourner à la recherche" at bounding box center [253, 56] width 122 height 27
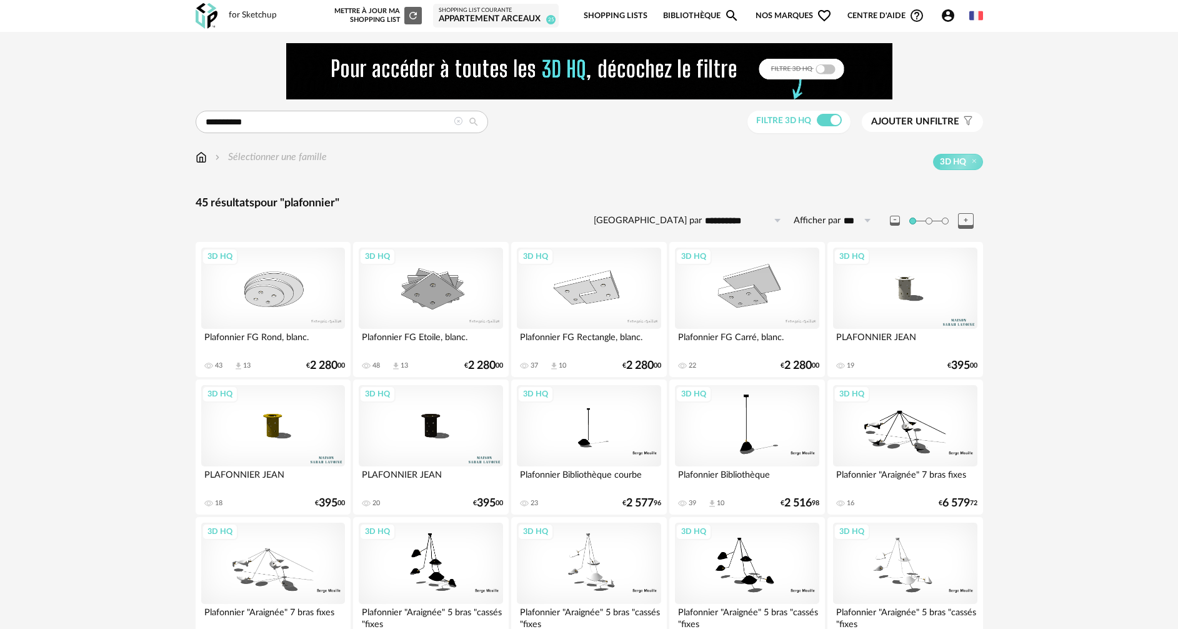
scroll to position [152, 0]
